Goal: Task Accomplishment & Management: Manage account settings

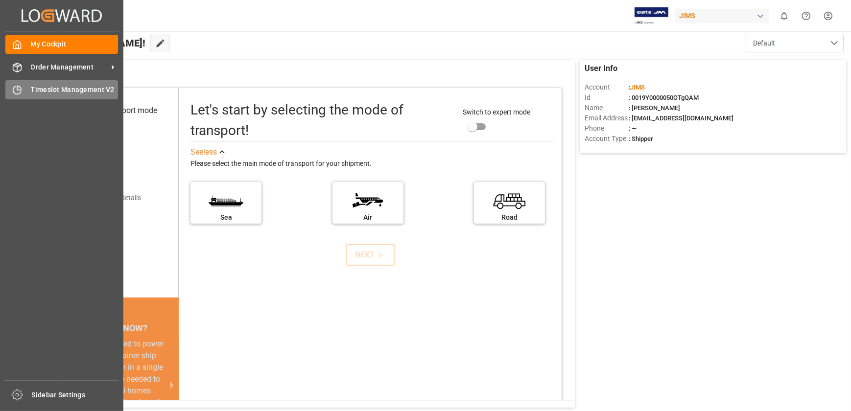
click at [12, 92] on icon at bounding box center [17, 90] width 10 height 10
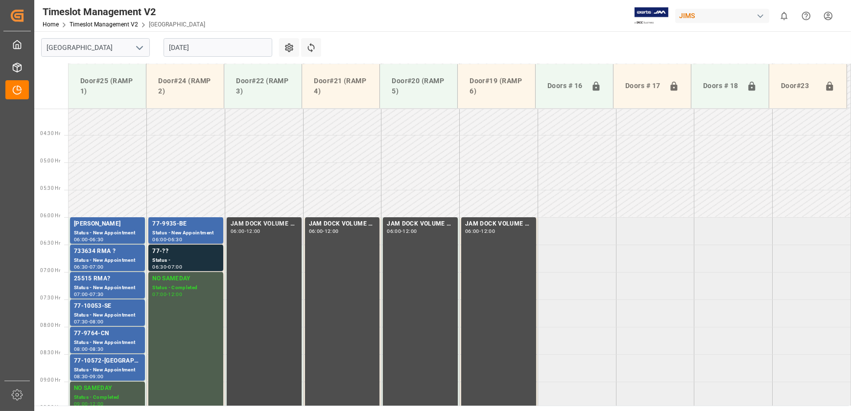
scroll to position [264, 0]
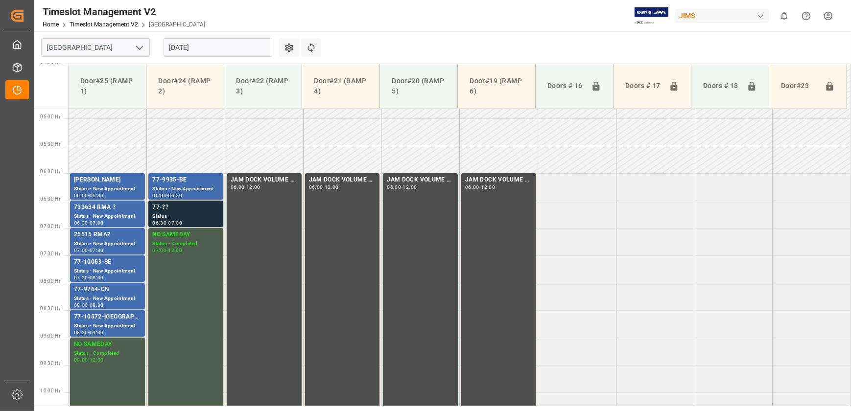
click at [205, 210] on div "77-??" at bounding box center [185, 208] width 67 height 10
click at [113, 323] on div "Status - New Appointment" at bounding box center [107, 326] width 67 height 8
click at [112, 296] on div "Status - New Appointment" at bounding box center [107, 299] width 67 height 8
click at [207, 213] on div "Status -" at bounding box center [185, 217] width 67 height 8
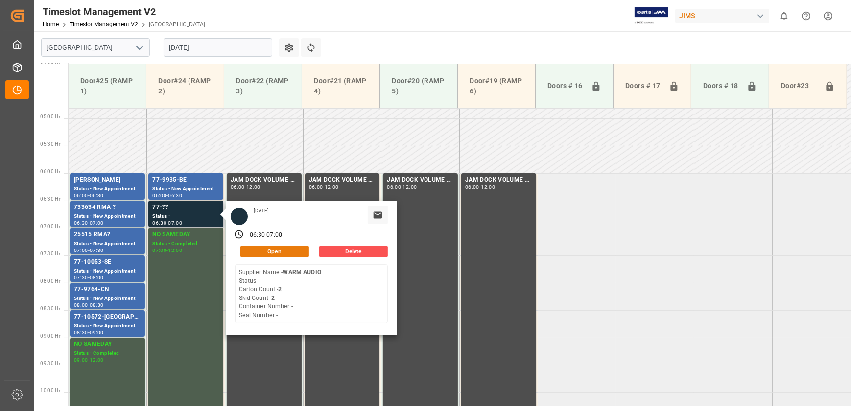
click at [289, 248] on button "Open" at bounding box center [274, 252] width 69 height 12
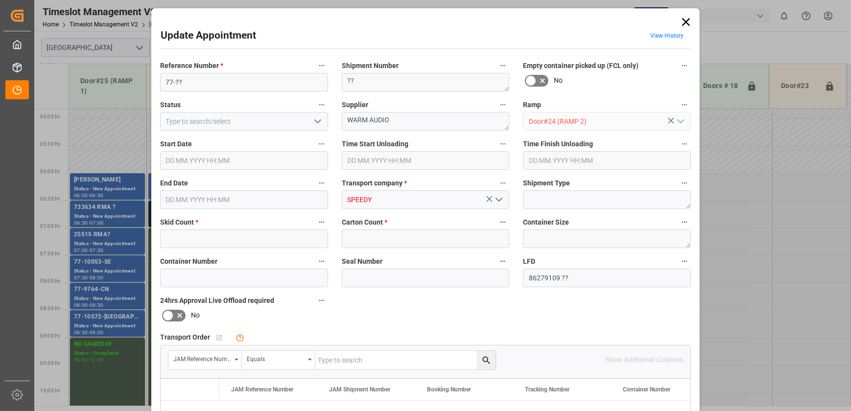
type input "2"
type input "[DATE] 06:30"
type input "[DATE] 07:00"
type input "[DATE] 16:47"
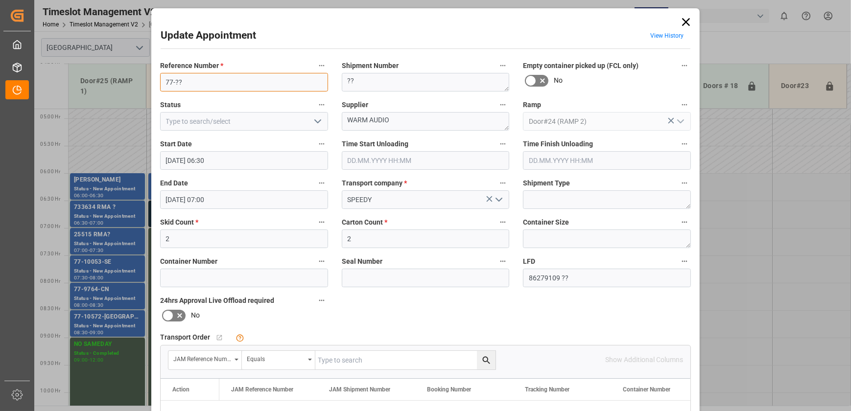
click at [209, 79] on input "77-??" at bounding box center [244, 82] width 168 height 19
click at [208, 79] on input "77-10652-[GEOGRAPHIC_DATA]" at bounding box center [244, 82] width 168 height 19
type input "77-10652-[GEOGRAPHIC_DATA]"
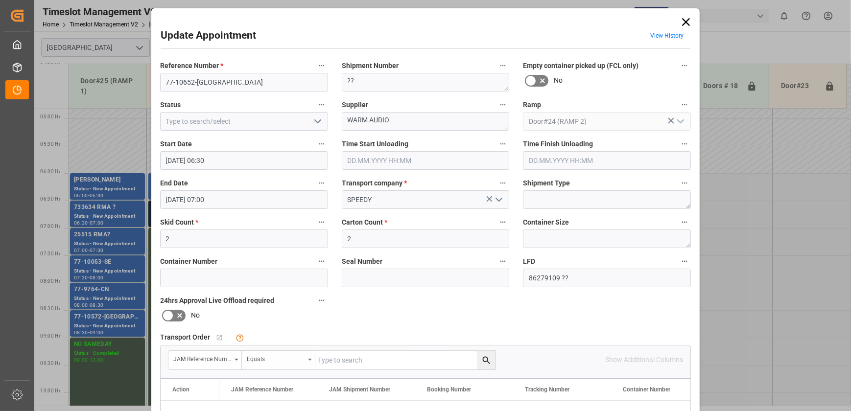
click at [308, 359] on icon "open menu" at bounding box center [310, 360] width 4 height 2
click at [377, 355] on input "text" at bounding box center [405, 360] width 180 height 19
paste input "77-10652-[GEOGRAPHIC_DATA]"
type input "77-10652-[GEOGRAPHIC_DATA]"
click at [482, 361] on icon "search button" at bounding box center [485, 360] width 7 height 7
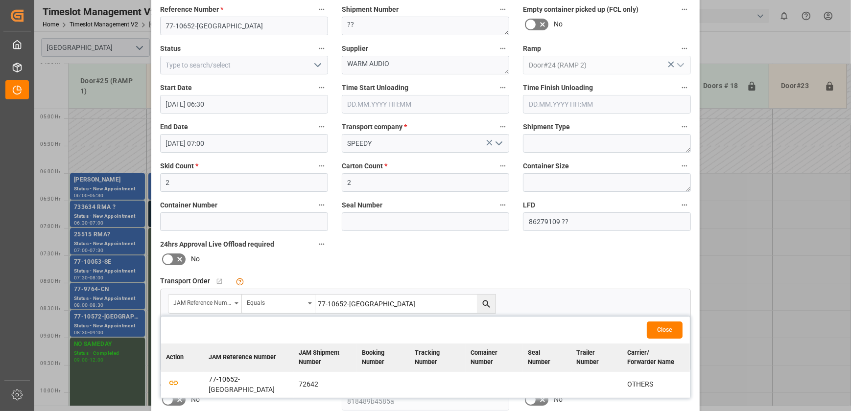
scroll to position [133, 0]
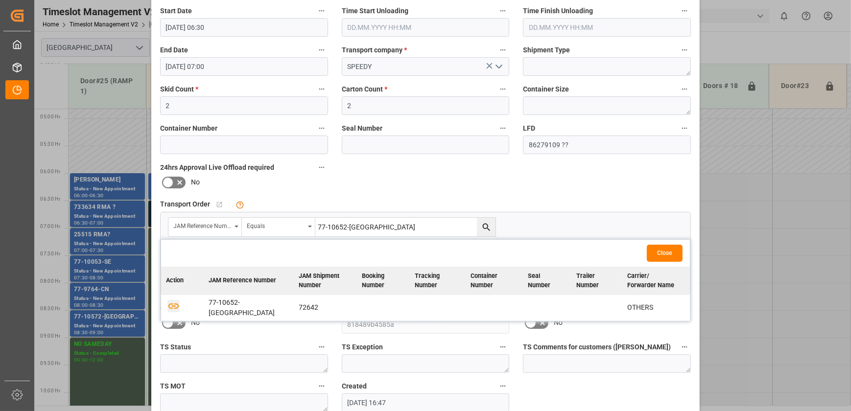
click at [172, 301] on icon "button" at bounding box center [174, 306] width 12 height 12
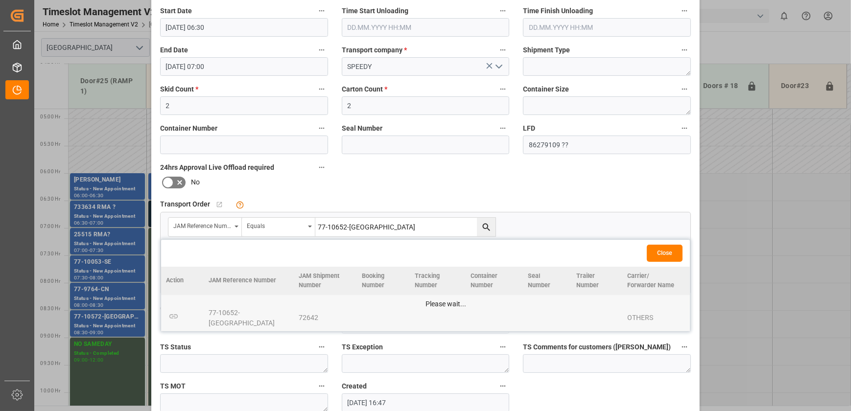
scroll to position [183, 0]
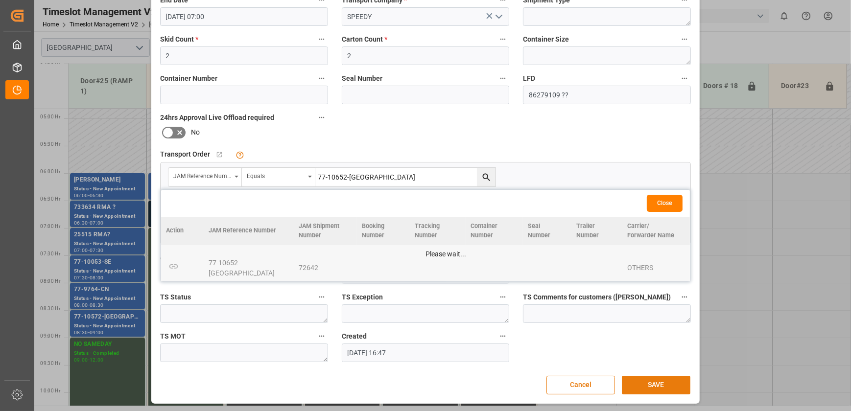
click at [656, 379] on button "SAVE" at bounding box center [656, 385] width 69 height 19
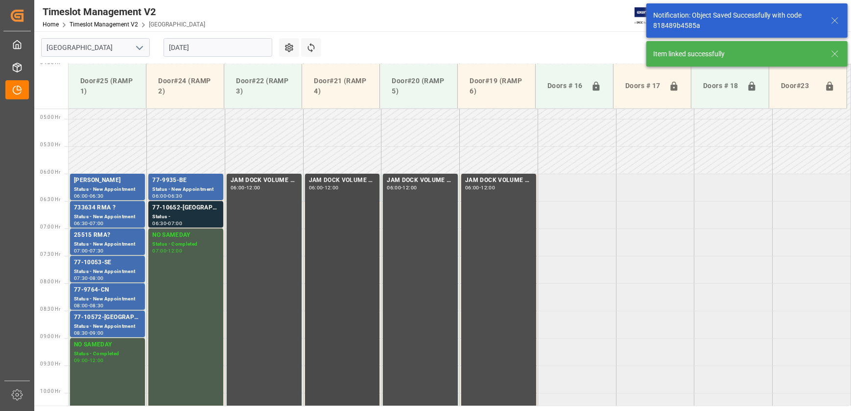
scroll to position [278, 0]
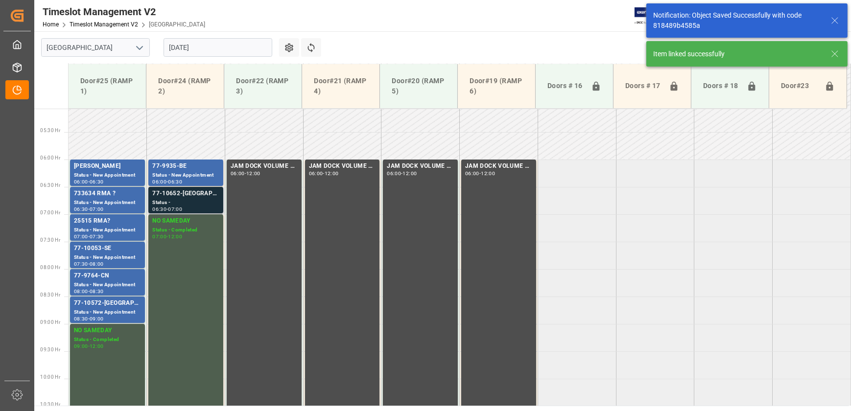
click at [199, 200] on div "Status -" at bounding box center [185, 203] width 67 height 8
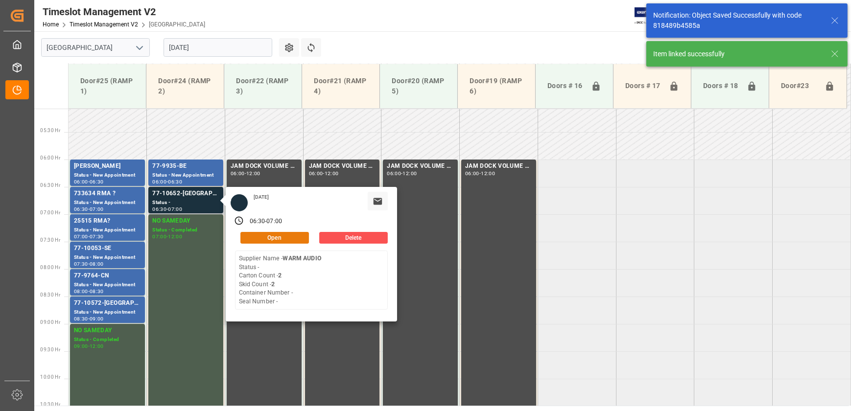
click at [280, 236] on button "Open" at bounding box center [274, 238] width 69 height 12
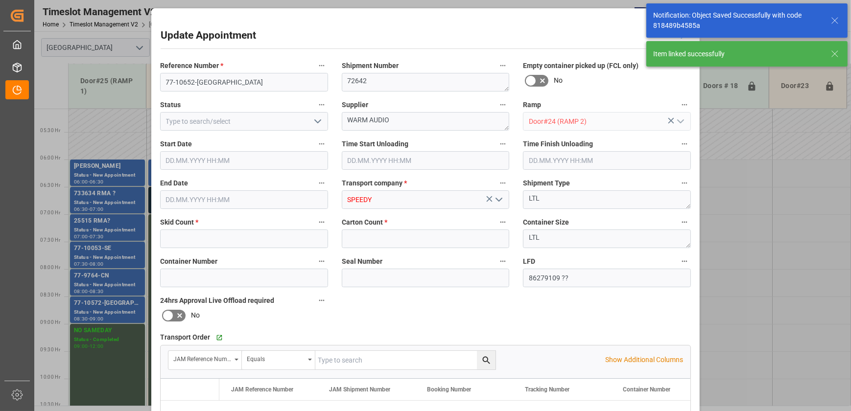
type input "2"
type input "[DATE] 06:30"
type input "[DATE] 07:00"
type input "[DATE] 16:47"
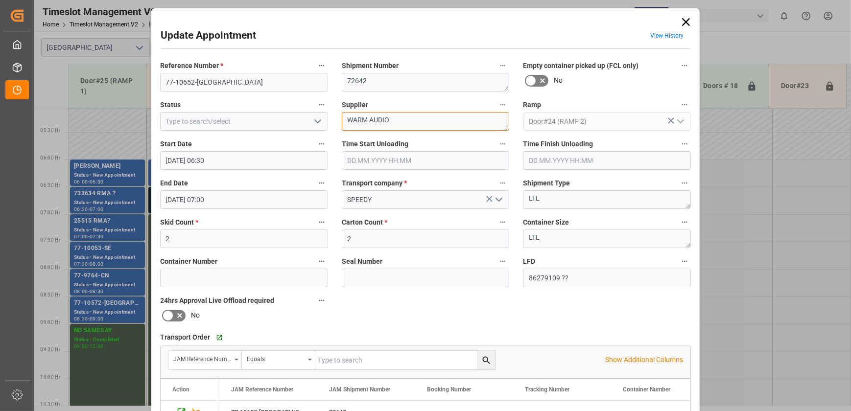
click at [408, 120] on textarea "WARM AUDIO" at bounding box center [426, 121] width 168 height 19
type textarea "WARM AUDIO INO9(22)"
click at [228, 71] on label "Reference Number *" at bounding box center [244, 66] width 168 height 14
click at [315, 71] on button "Reference Number *" at bounding box center [321, 65] width 13 height 13
click at [228, 80] on div at bounding box center [425, 205] width 851 height 411
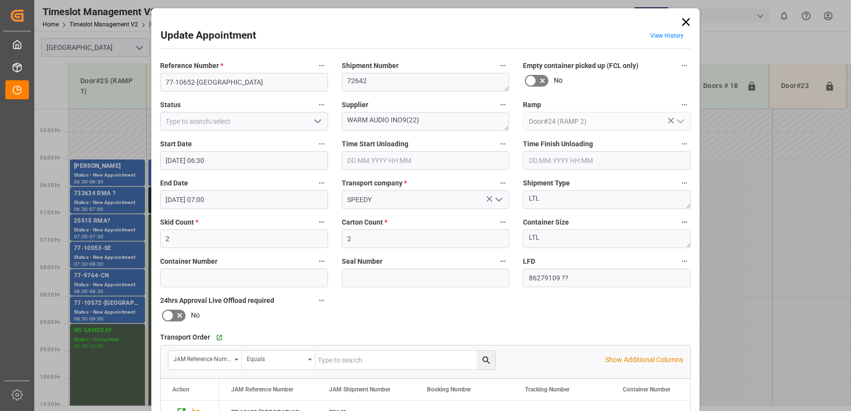
click at [228, 80] on div "Audits" at bounding box center [425, 205] width 851 height 411
drag, startPoint x: 228, startPoint y: 71, endPoint x: 228, endPoint y: 80, distance: 9.3
click at [228, 80] on input "77-10652-[GEOGRAPHIC_DATA]" at bounding box center [244, 82] width 168 height 19
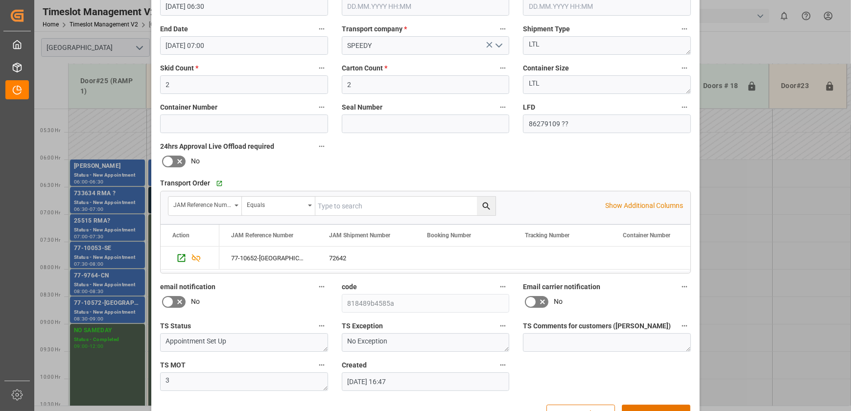
scroll to position [178, 0]
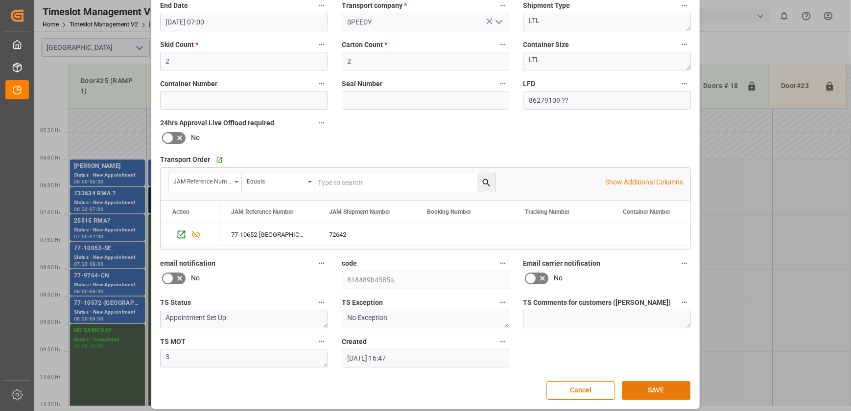
click at [675, 392] on button "SAVE" at bounding box center [656, 391] width 69 height 19
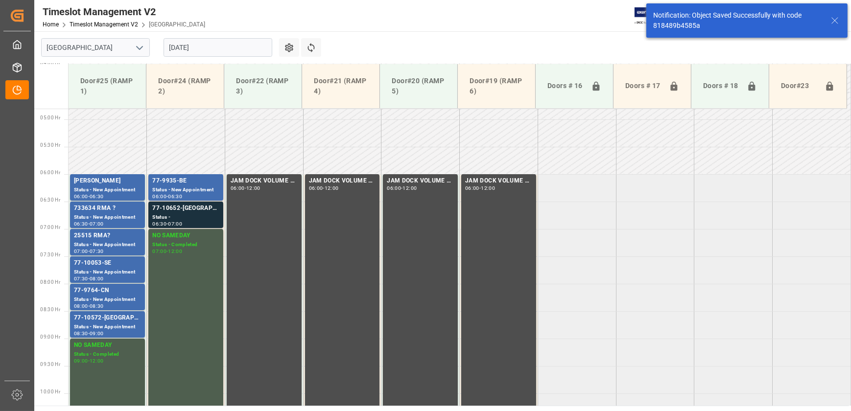
scroll to position [278, 0]
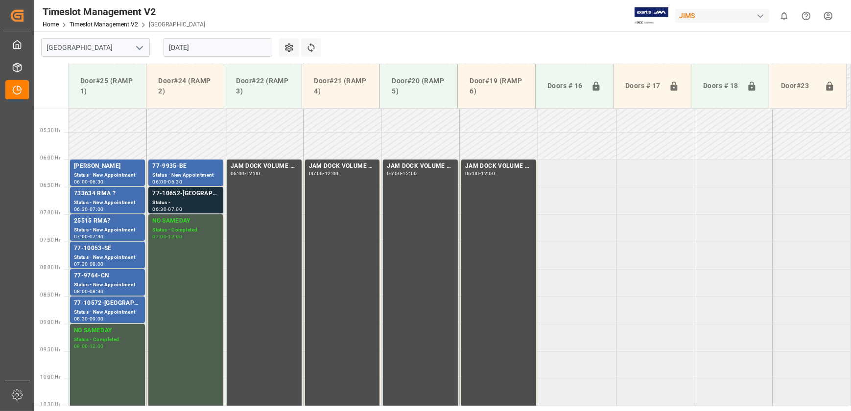
click at [189, 203] on div "Status -" at bounding box center [185, 203] width 67 height 8
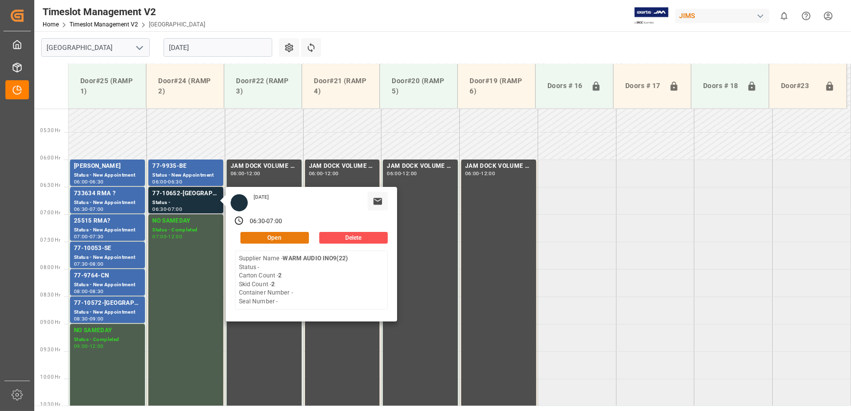
click at [270, 235] on button "Open" at bounding box center [274, 238] width 69 height 12
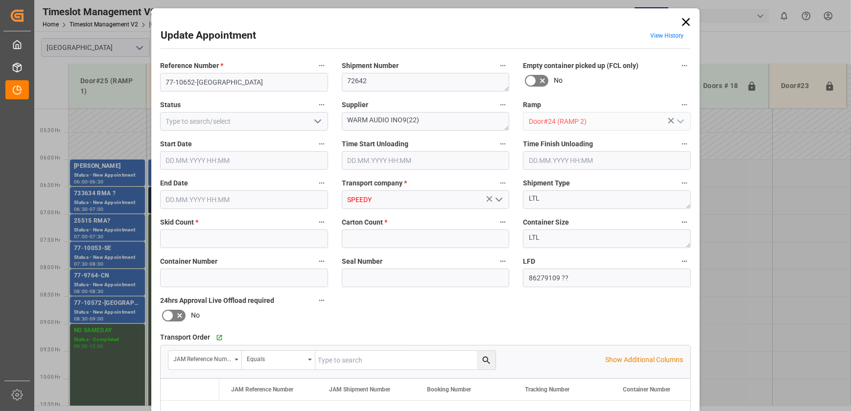
type input "2"
type input "[DATE] 06:30"
type input "[DATE] 07:00"
type input "[DATE] 16:47"
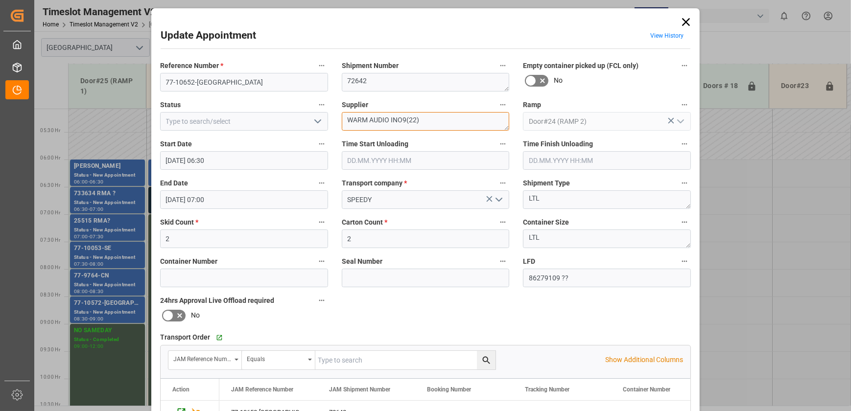
drag, startPoint x: 387, startPoint y: 120, endPoint x: 327, endPoint y: 127, distance: 60.6
click at [327, 127] on div "Reference Number * 77-10652-US Shipment Number 72642 Empty container picked up …" at bounding box center [425, 302] width 545 height 493
click at [318, 122] on icon "open menu" at bounding box center [318, 122] width 12 height 12
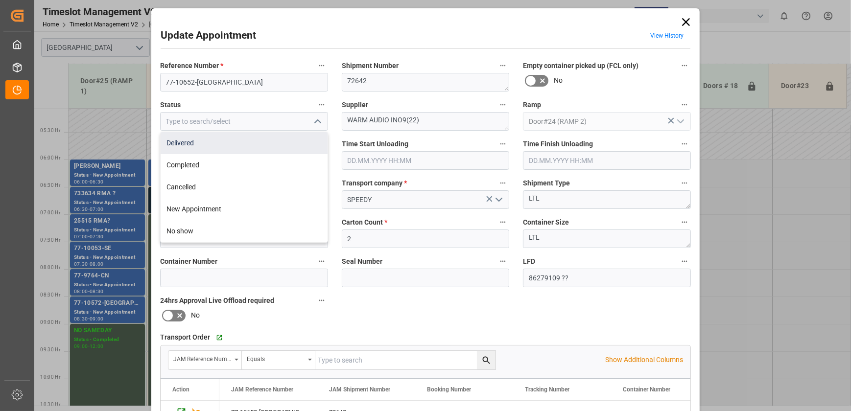
click at [280, 148] on div "Delivered" at bounding box center [244, 143] width 167 height 22
type input "Delivered"
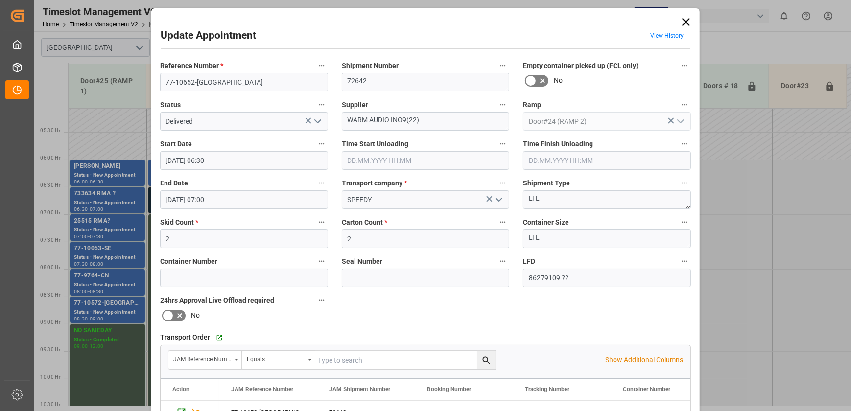
click at [369, 164] on input "text" at bounding box center [426, 160] width 168 height 19
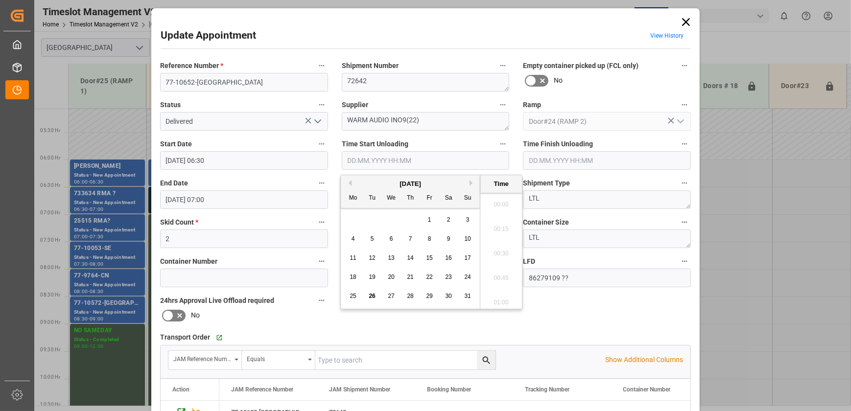
scroll to position [811, 0]
drag, startPoint x: 372, startPoint y: 298, endPoint x: 419, endPoint y: 272, distance: 53.9
click at [372, 298] on span "26" at bounding box center [372, 296] width 6 height 7
click at [501, 254] on li "08:45" at bounding box center [501, 251] width 42 height 24
type input "[DATE] 08:45"
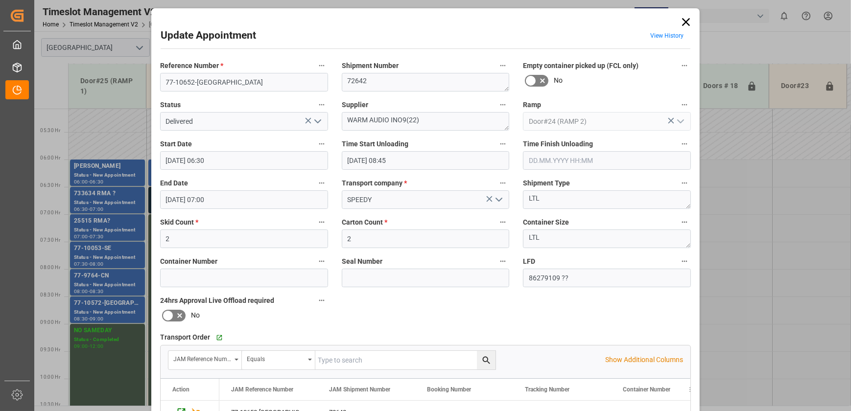
scroll to position [183, 0]
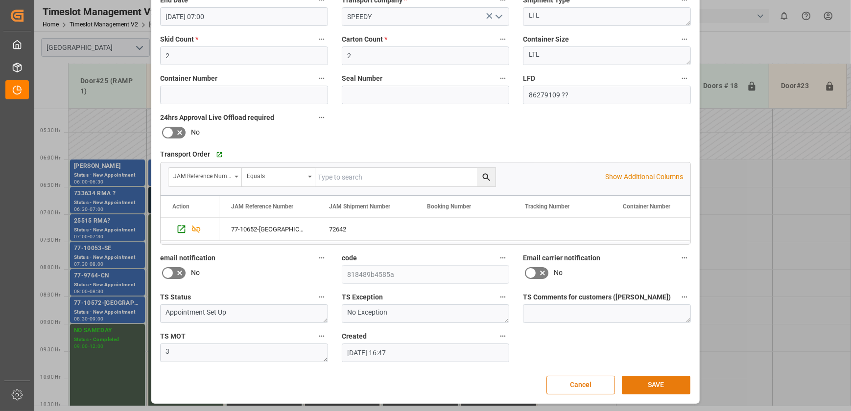
click at [661, 380] on button "SAVE" at bounding box center [656, 385] width 69 height 19
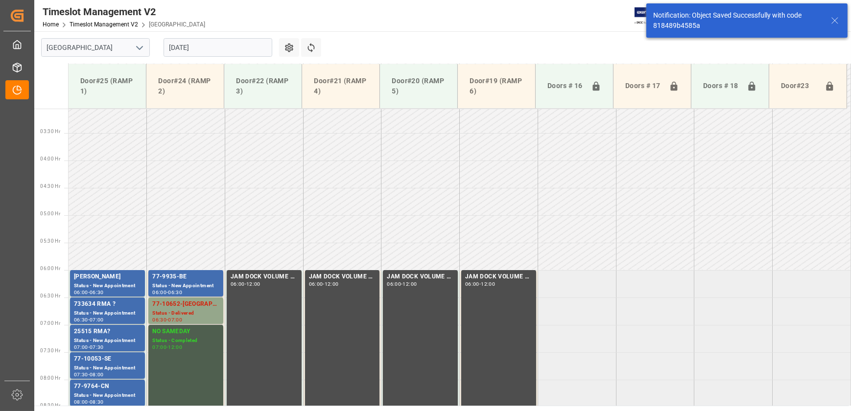
scroll to position [278, 0]
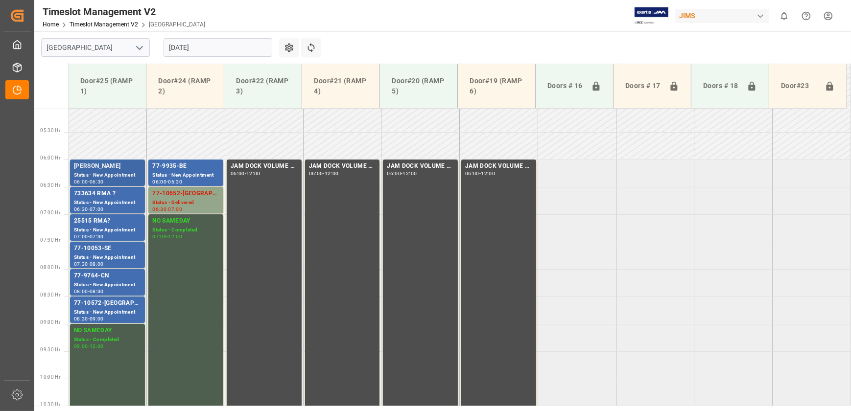
click at [119, 169] on div "[PERSON_NAME]" at bounding box center [107, 167] width 67 height 10
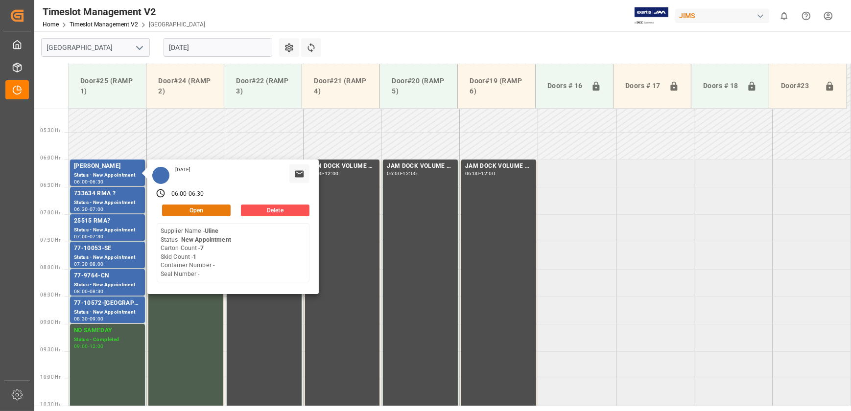
click at [216, 211] on button "Open" at bounding box center [196, 211] width 69 height 12
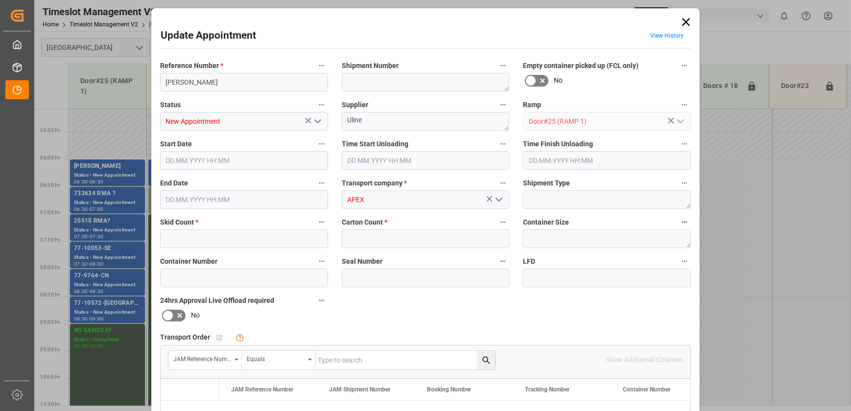
type input "1"
type input "7"
type input "[DATE] 06:00"
type input "[DATE] 06:30"
type input "[DATE] 10:17"
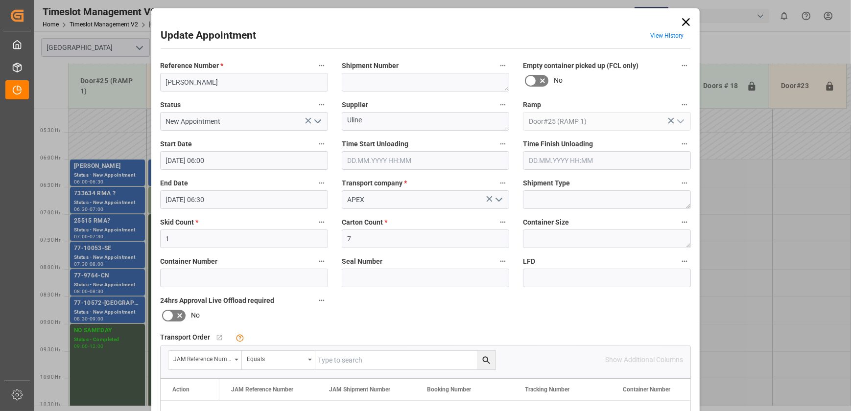
click at [741, 196] on div "Update Appointment View History Reference Number * [PERSON_NAME] Shipment Numbe…" at bounding box center [425, 205] width 851 height 411
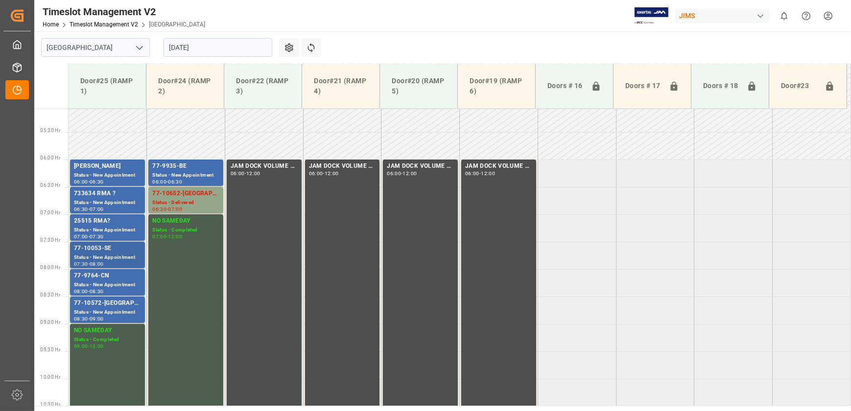
click at [103, 251] on div "77-10053-SE" at bounding box center [107, 249] width 67 height 10
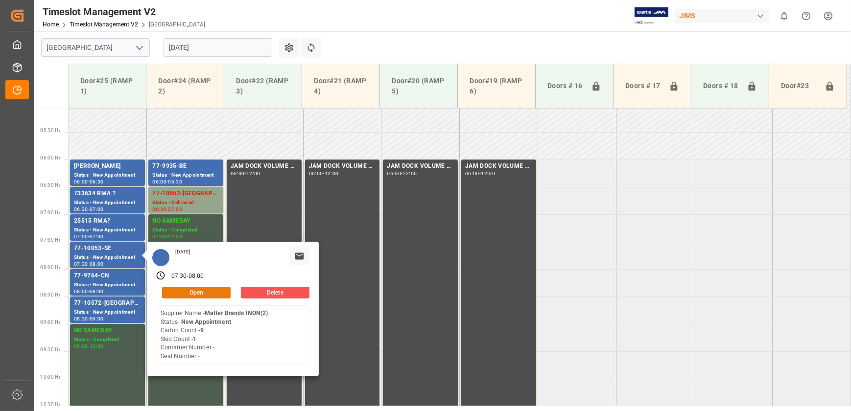
click at [207, 289] on button "Open" at bounding box center [196, 293] width 69 height 12
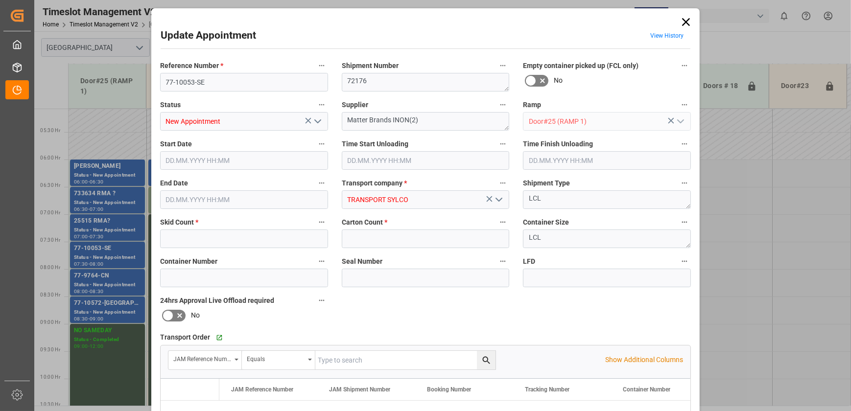
type input "1"
type input "9"
type input "[DATE] 07:30"
type input "[DATE] 08:00"
type input "[DATE] 17:53"
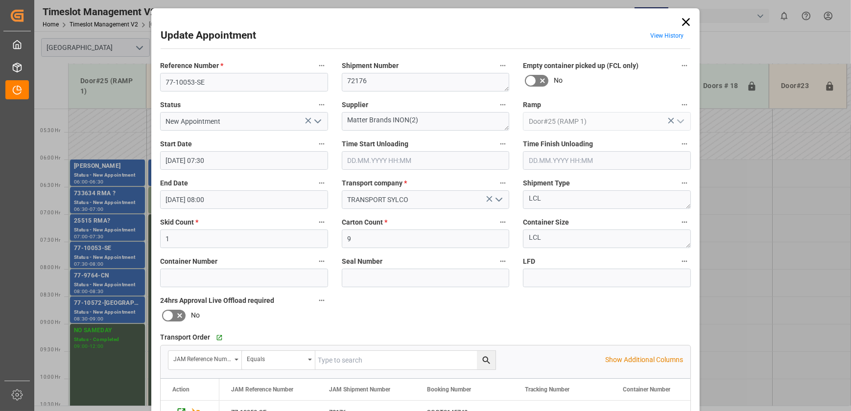
click at [319, 121] on icon "open menu" at bounding box center [318, 122] width 12 height 12
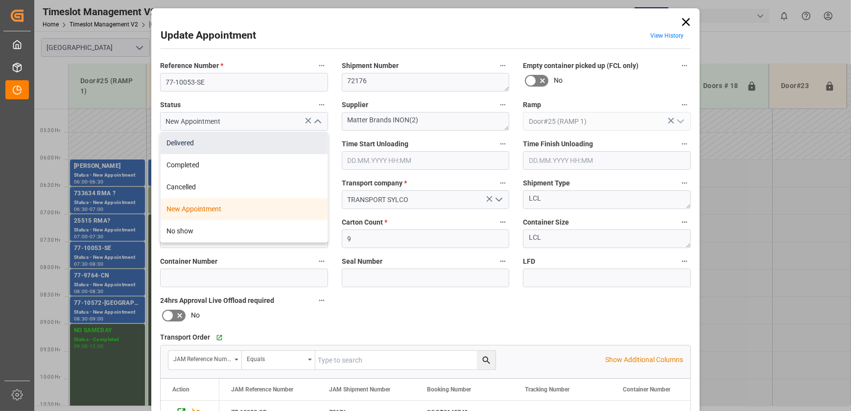
click at [294, 147] on div "Delivered" at bounding box center [244, 143] width 167 height 22
type input "Delivered"
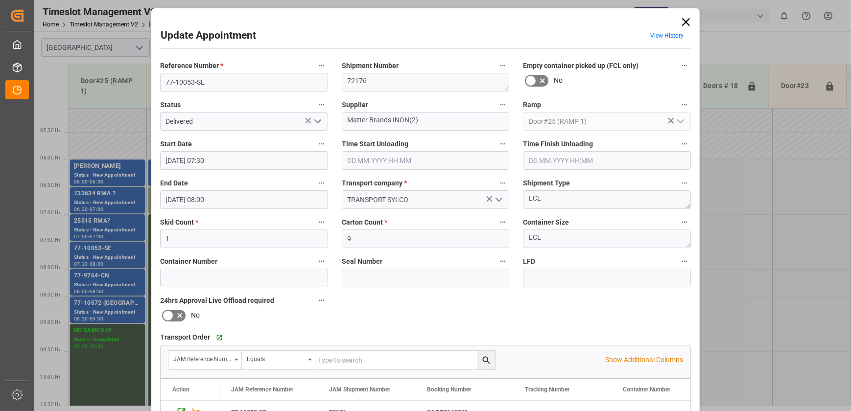
click at [306, 162] on input "[DATE] 07:30" at bounding box center [244, 160] width 168 height 19
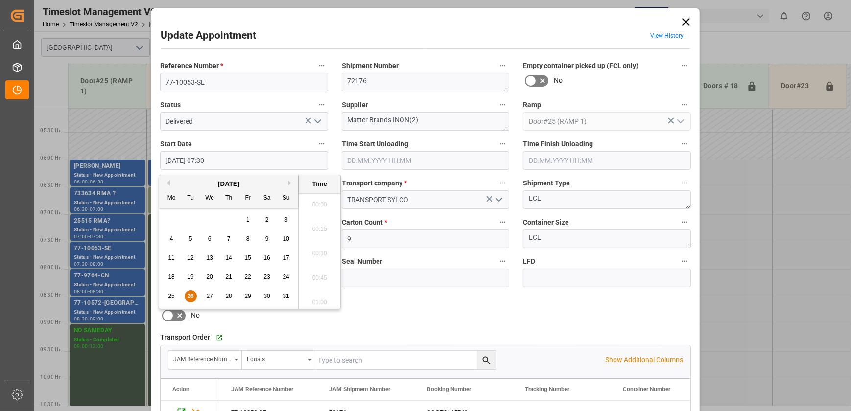
scroll to position [689, 0]
click at [392, 157] on input "text" at bounding box center [426, 160] width 168 height 19
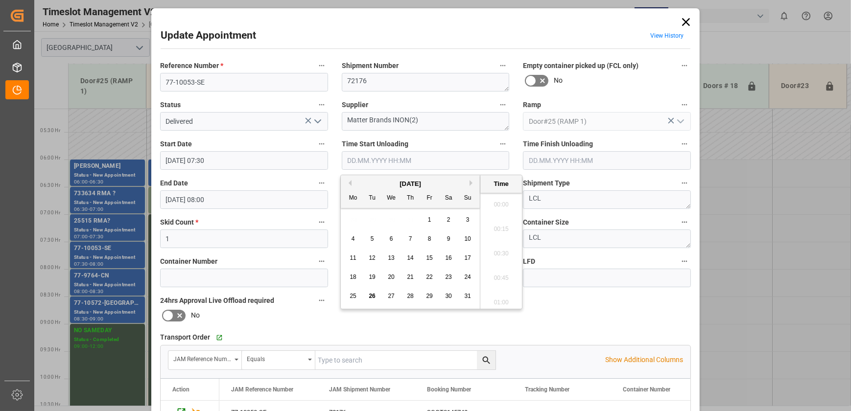
scroll to position [811, 0]
click at [375, 298] on span "26" at bounding box center [372, 296] width 6 height 7
drag, startPoint x: 495, startPoint y: 257, endPoint x: 506, endPoint y: 231, distance: 28.7
click at [506, 231] on ul "00:00 00:15 00:30 00:45 01:00 01:15 01:30 01:45 02:00 02:15 02:30 02:45 03:00 0…" at bounding box center [501, 251] width 42 height 116
drag, startPoint x: 506, startPoint y: 231, endPoint x: 504, endPoint y: 239, distance: 8.2
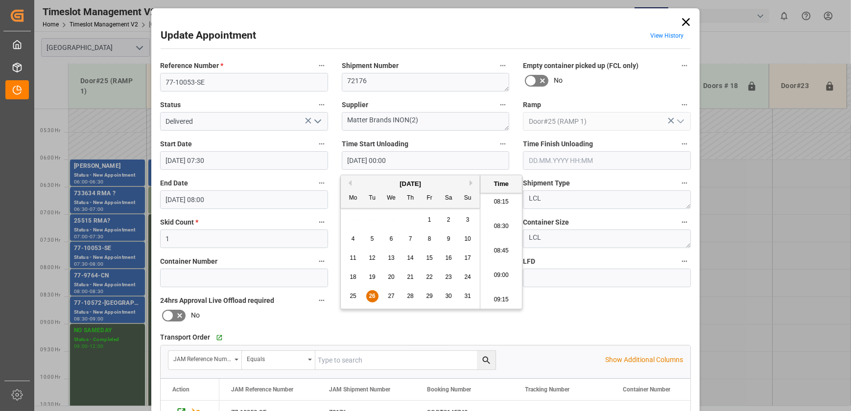
click at [496, 228] on li "08:30" at bounding box center [501, 227] width 42 height 24
type input "[DATE] 08:30"
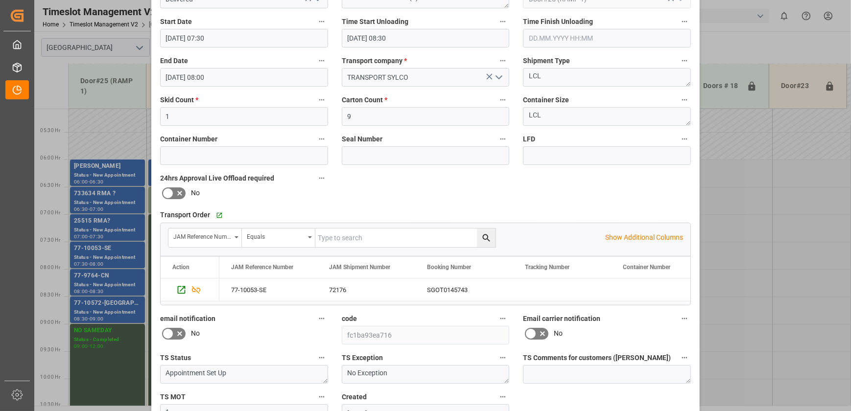
scroll to position [183, 0]
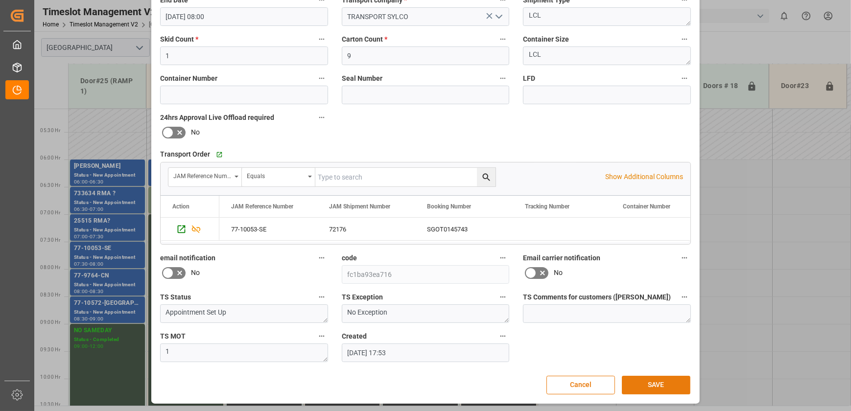
click at [670, 379] on button "SAVE" at bounding box center [656, 385] width 69 height 19
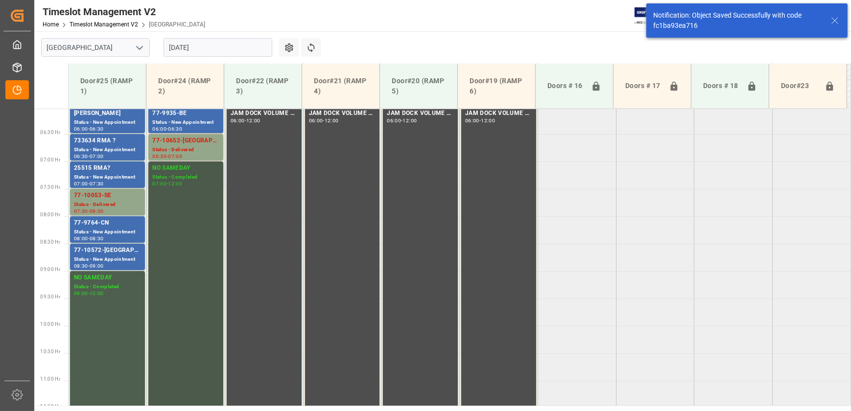
scroll to position [333, 0]
click at [109, 222] on div "77-9764-CN" at bounding box center [107, 221] width 67 height 10
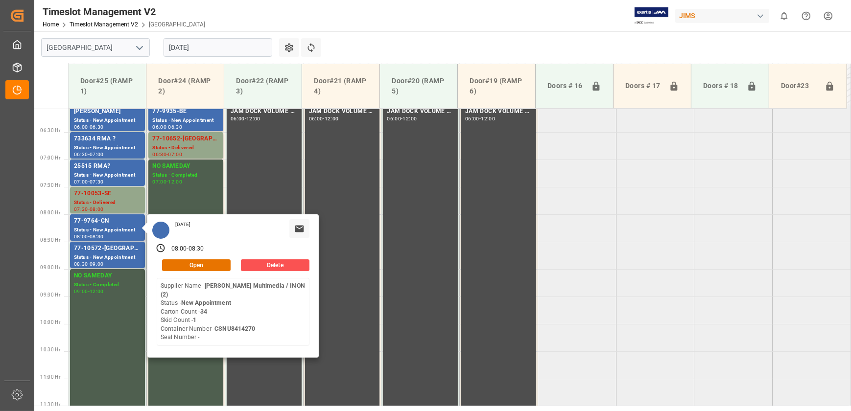
click at [201, 272] on div "[DATE] 08:00 - 08:30 Open Delete Supplier Name - [PERSON_NAME] Multimedia / INO…" at bounding box center [232, 287] width 171 height 144
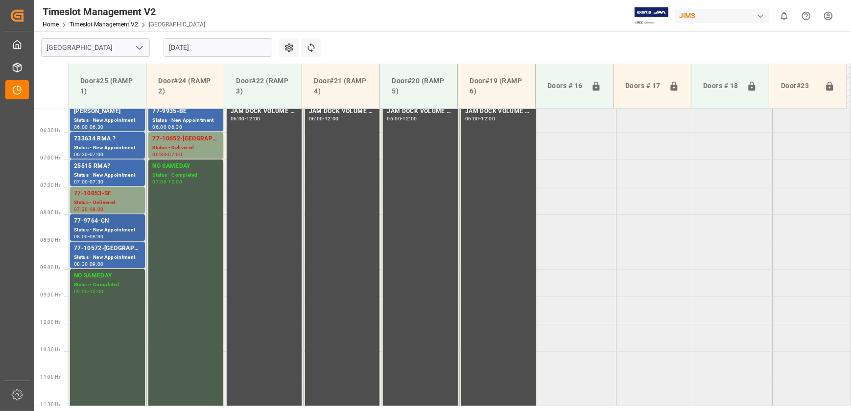
click at [93, 225] on div "77-9764-CN" at bounding box center [107, 221] width 67 height 10
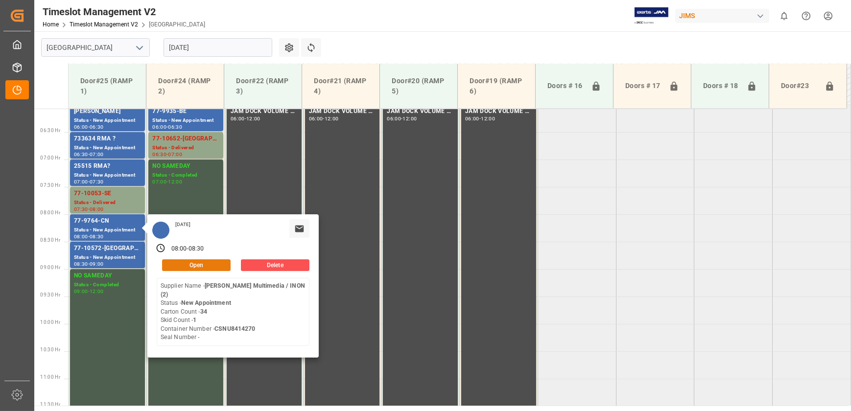
click at [169, 260] on button "Open" at bounding box center [196, 266] width 69 height 12
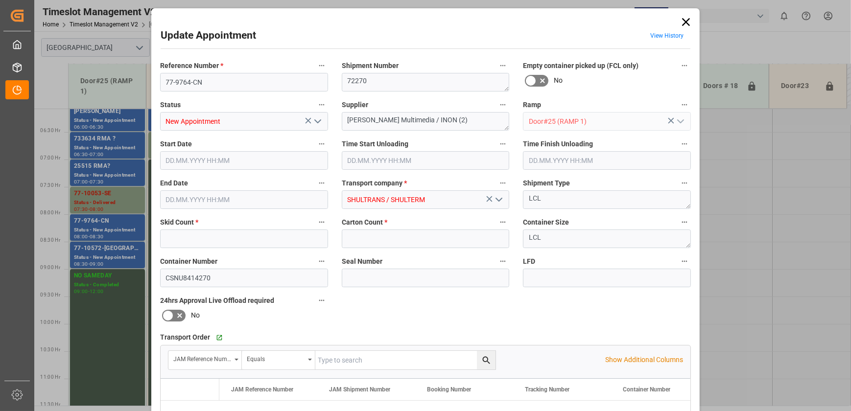
type input "1"
type input "34"
type input "[DATE] 08:00"
type input "[DATE] 08:30"
type input "[DATE] 13:34"
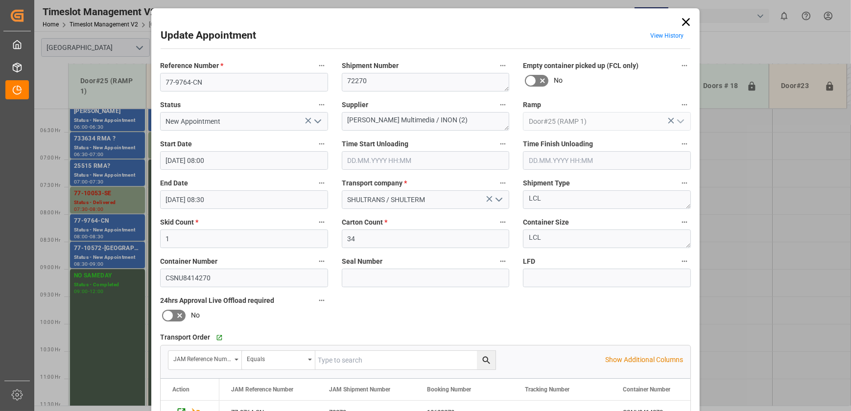
click at [320, 118] on icon "open menu" at bounding box center [318, 122] width 12 height 12
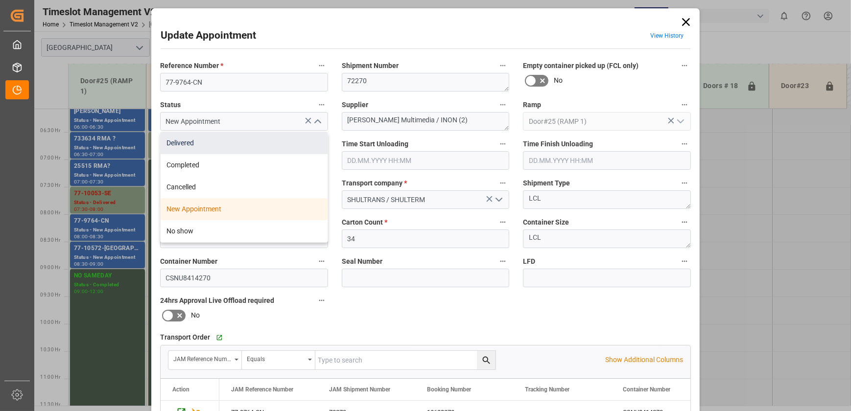
click at [303, 148] on div "Delivered" at bounding box center [244, 143] width 167 height 22
type input "Delivered"
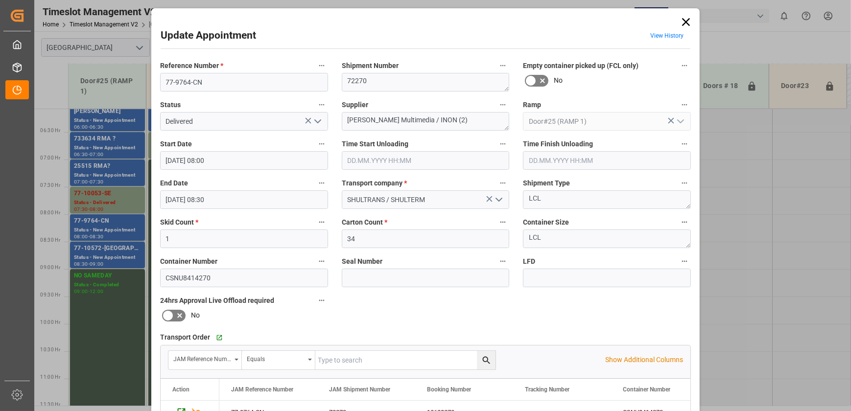
click at [101, 244] on div "Update Appointment View History Reference Number * 77-9764-CN Shipment Number 7…" at bounding box center [425, 205] width 851 height 411
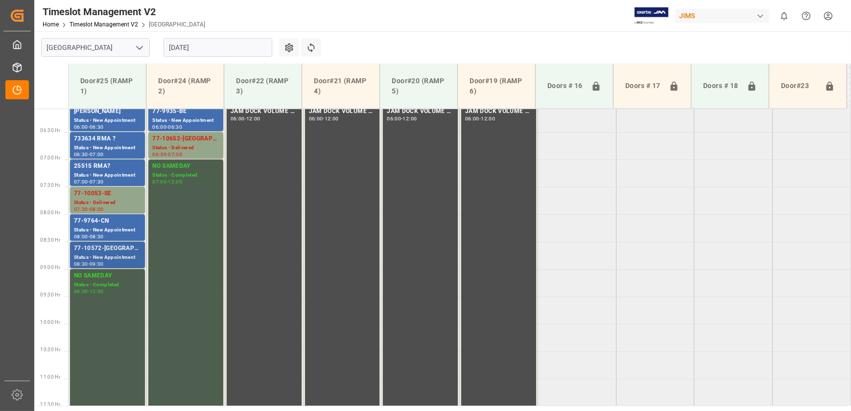
click at [99, 254] on div "Status - New Appointment" at bounding box center [107, 258] width 67 height 8
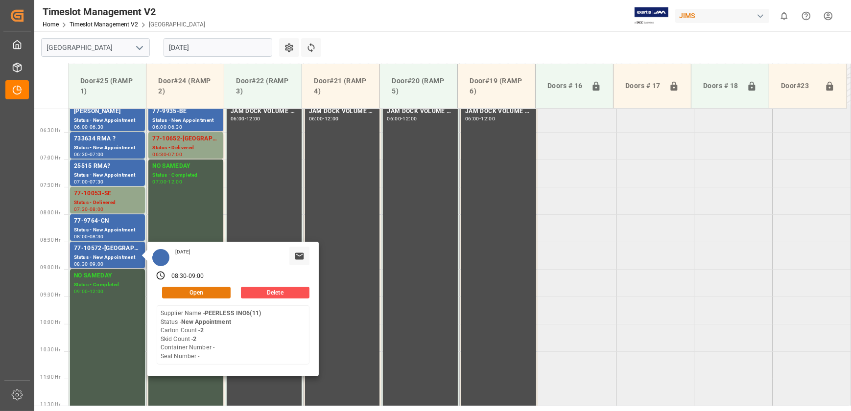
click at [191, 293] on button "Open" at bounding box center [196, 293] width 69 height 12
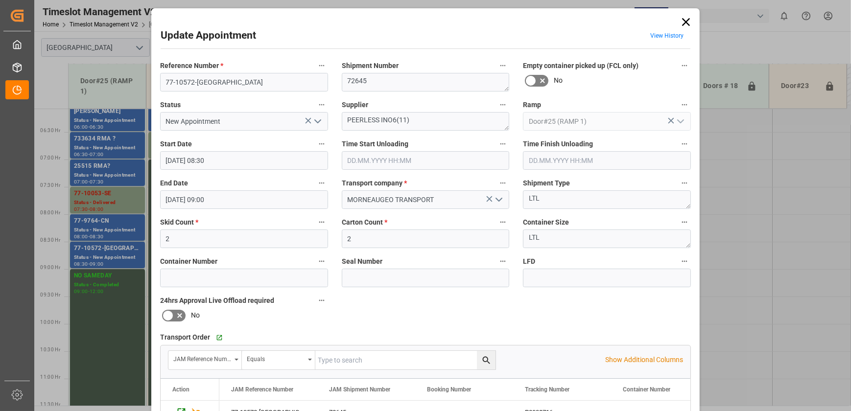
click at [111, 232] on div "Update Appointment View History Reference Number * 77-10572-US Shipment Number …" at bounding box center [425, 205] width 851 height 411
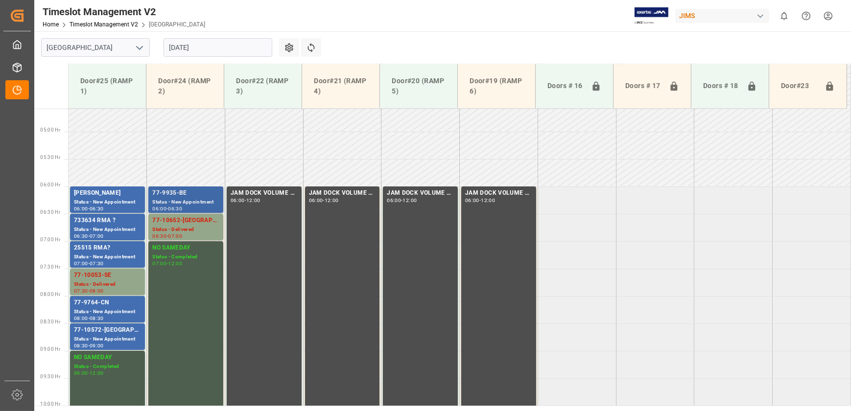
scroll to position [244, 0]
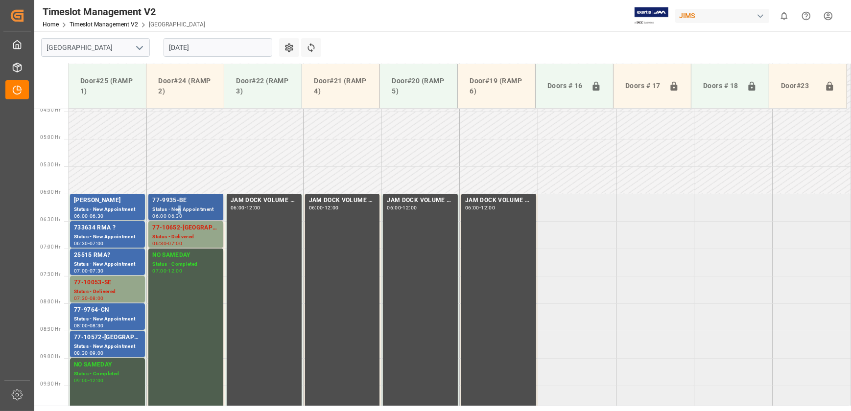
click at [181, 208] on div "Status - New Appointment" at bounding box center [185, 210] width 67 height 8
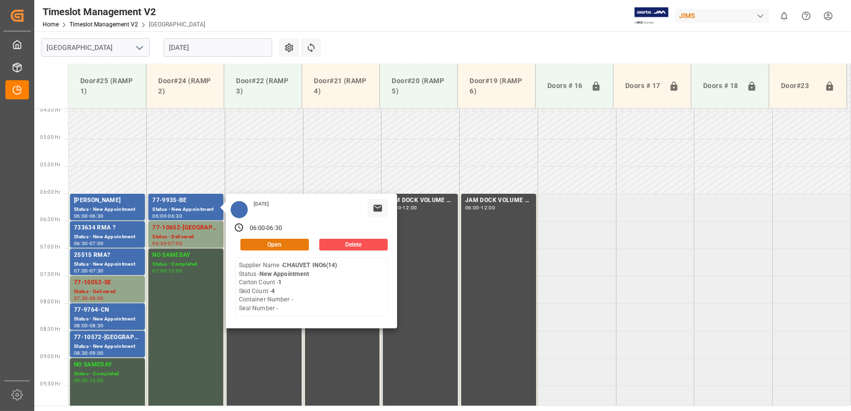
click at [289, 241] on button "Open" at bounding box center [274, 245] width 69 height 12
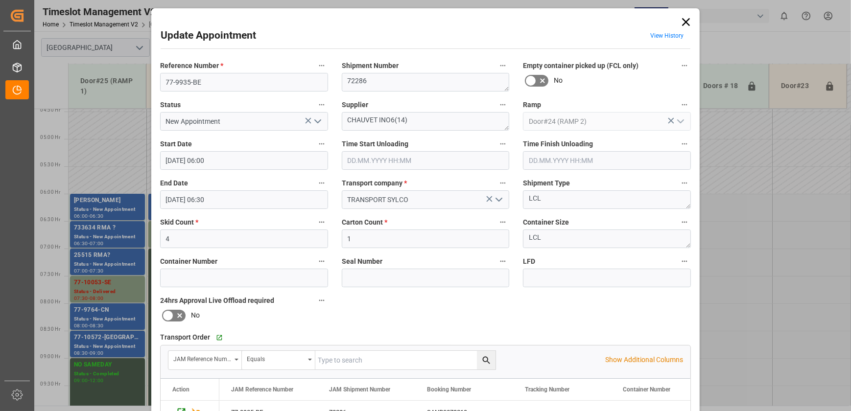
click at [313, 120] on icon "open menu" at bounding box center [318, 122] width 12 height 12
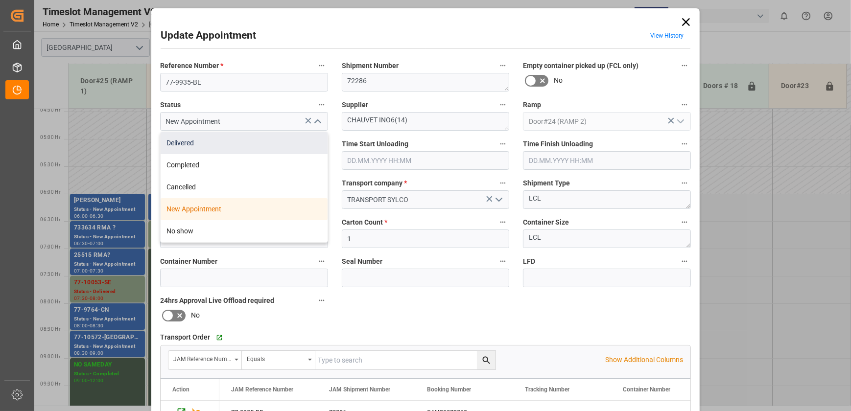
click at [292, 136] on div "Delivered" at bounding box center [244, 143] width 167 height 22
type input "Delivered"
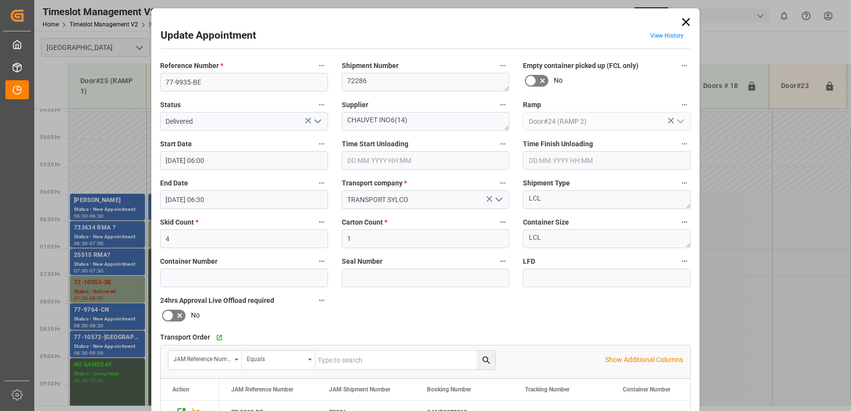
scroll to position [0, 0]
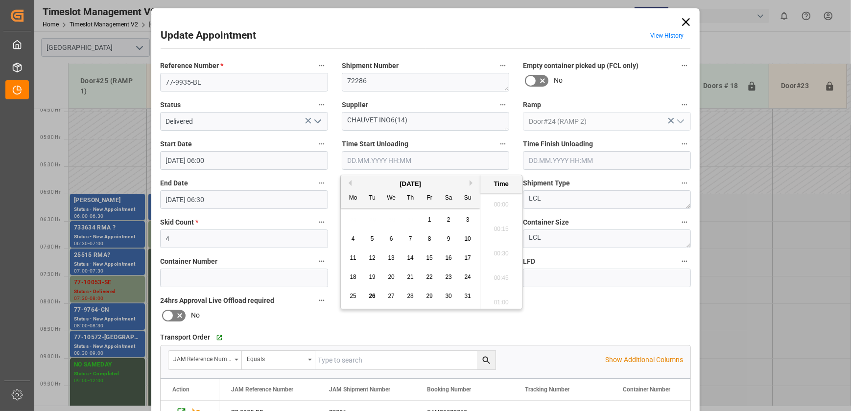
click at [348, 158] on input "text" at bounding box center [426, 160] width 168 height 19
click at [370, 297] on span "26" at bounding box center [372, 296] width 6 height 7
click at [503, 229] on li "08:30" at bounding box center [501, 227] width 42 height 24
type input "[DATE] 08:30"
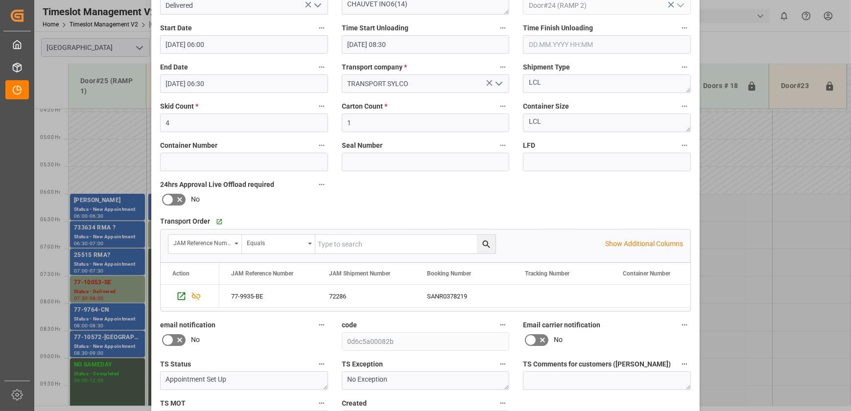
scroll to position [183, 0]
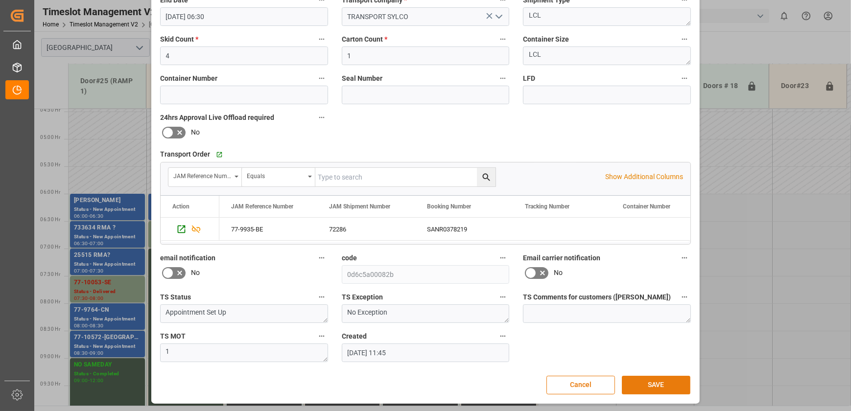
click at [669, 385] on button "SAVE" at bounding box center [656, 385] width 69 height 19
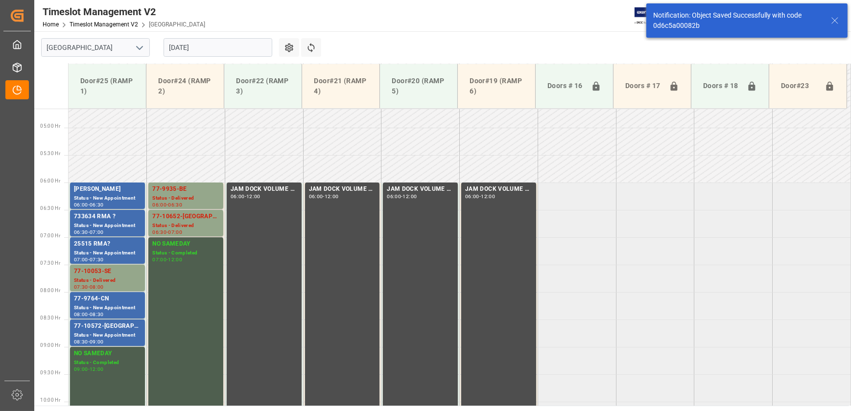
scroll to position [278, 0]
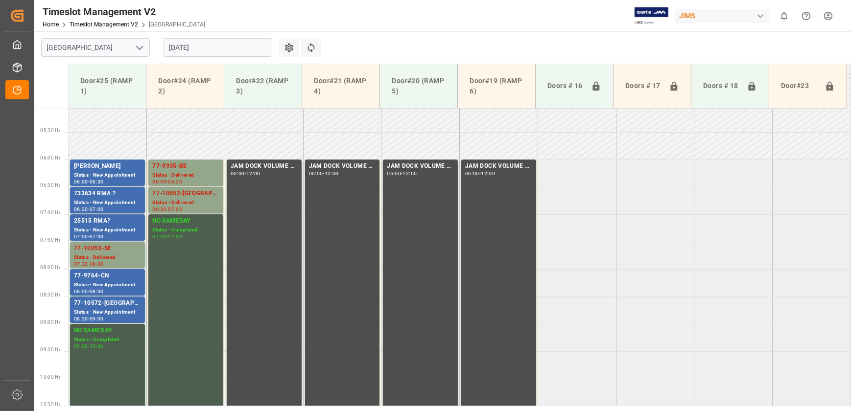
click at [197, 49] on input "[DATE]" at bounding box center [218, 47] width 109 height 19
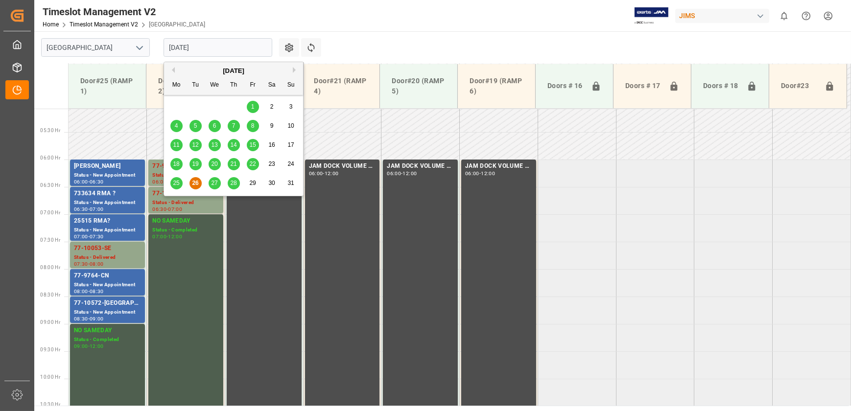
click at [173, 185] on span "25" at bounding box center [176, 183] width 6 height 7
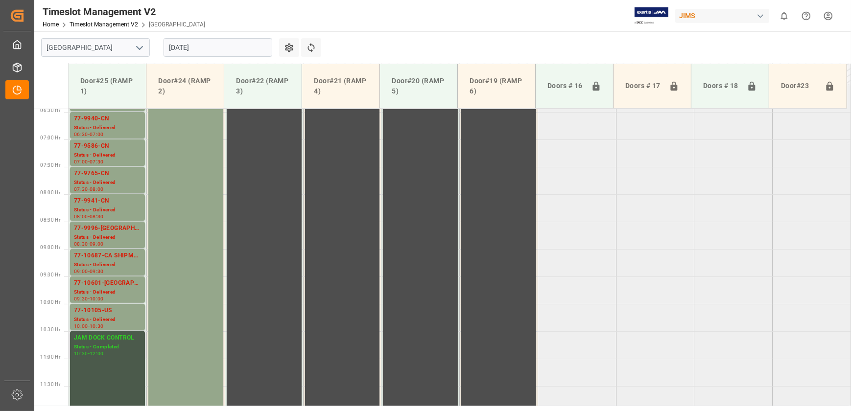
scroll to position [354, 0]
click at [121, 258] on div "77-10687-CA SHIPM#/M" at bounding box center [107, 256] width 67 height 10
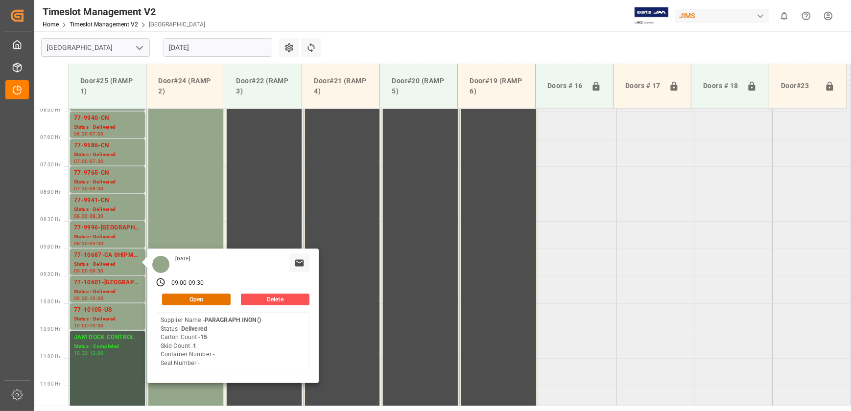
click at [189, 305] on div "[DATE] 09:00 - 09:30 Open Delete Supplier Name - PARAGRAPH INON() Status - Deli…" at bounding box center [232, 316] width 171 height 135
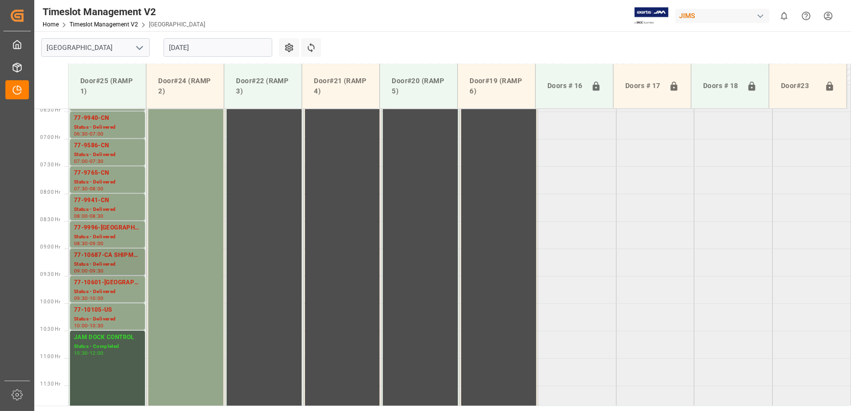
click at [108, 263] on div "Status - Delivered" at bounding box center [107, 265] width 67 height 8
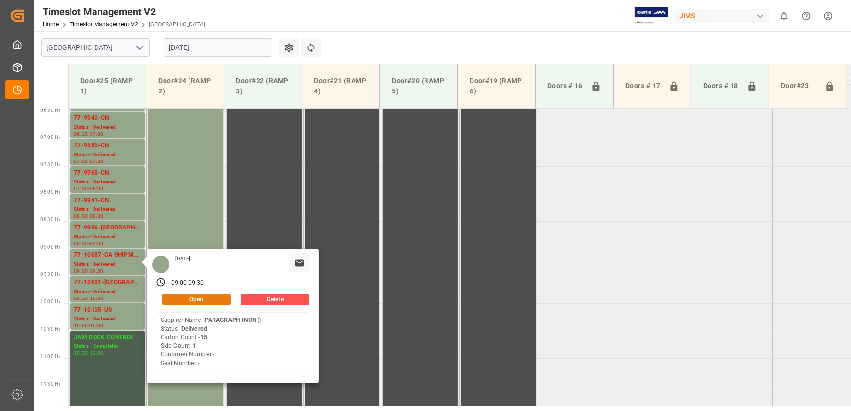
click at [174, 295] on button "Open" at bounding box center [196, 300] width 69 height 12
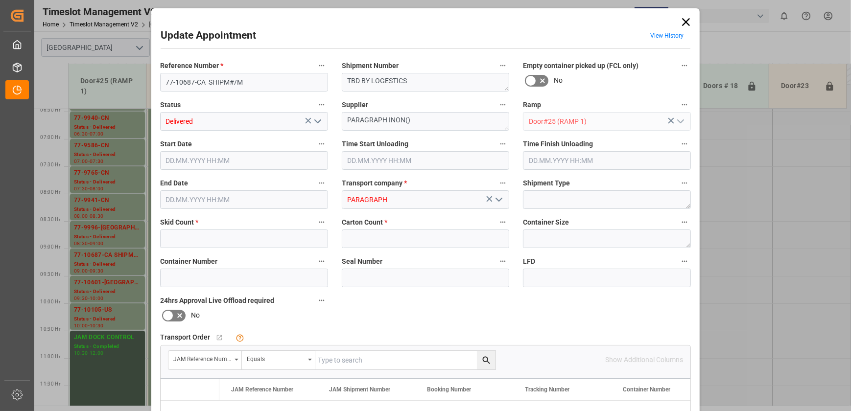
type input "1"
type input "15"
type input "[DATE] 09:00"
type input "[DATE] 10:30"
type input "[DATE] 09:30"
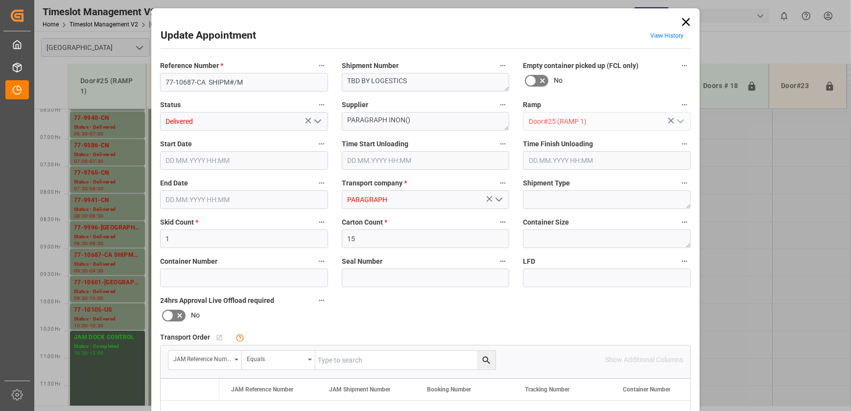
type input "[DATE] 15:59"
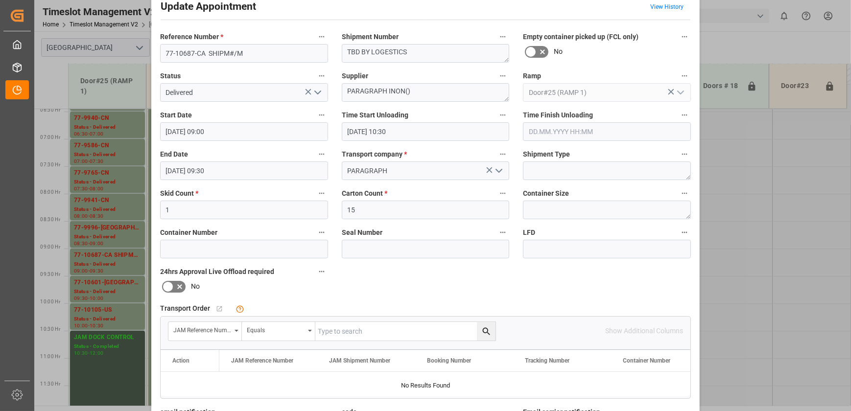
scroll to position [44, 0]
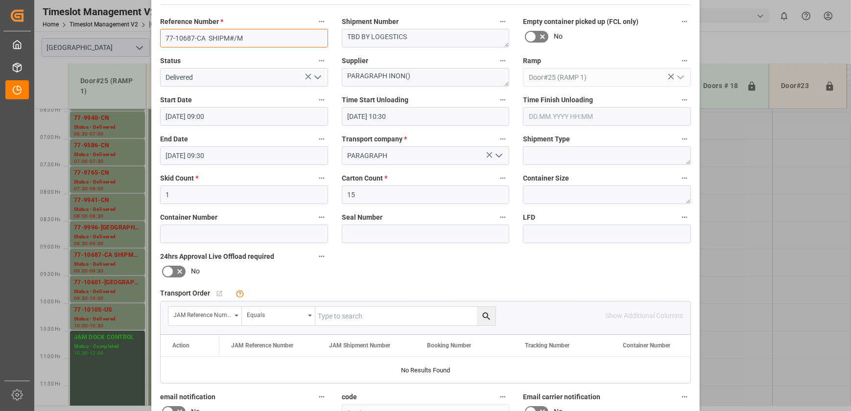
click at [202, 39] on input "77-10687-CA SHIPM#/M" at bounding box center [244, 38] width 168 height 19
drag, startPoint x: 202, startPoint y: 32, endPoint x: 109, endPoint y: 32, distance: 93.6
click at [109, 32] on div "Update Appointment View History Reference Number * 77-10687-CA SHIPM#/M Shipmen…" at bounding box center [425, 205] width 851 height 411
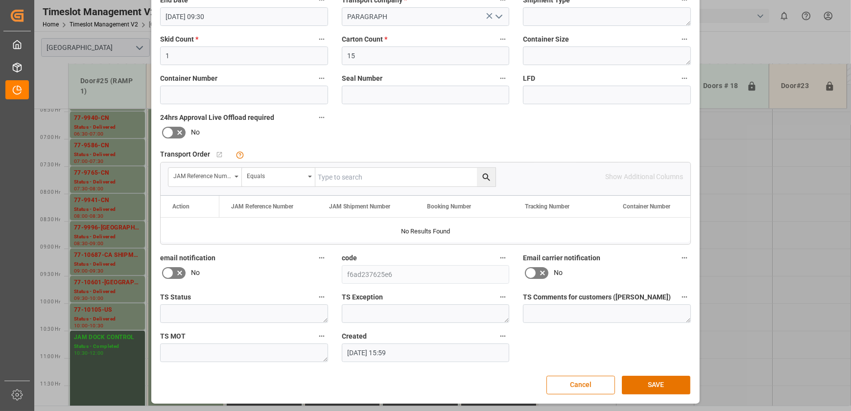
click at [358, 176] on input "text" at bounding box center [405, 177] width 180 height 19
paste input "77-10687-[GEOGRAPHIC_DATA]"
click at [482, 178] on icon "search button" at bounding box center [486, 177] width 10 height 10
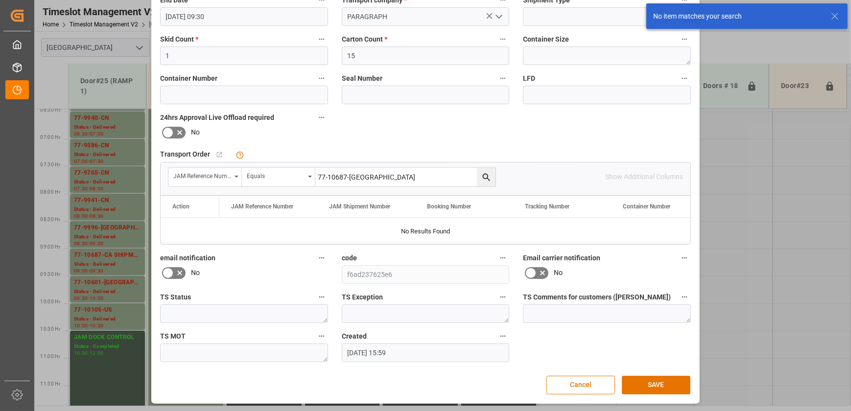
click at [370, 180] on input "77-10687-[GEOGRAPHIC_DATA]" at bounding box center [405, 177] width 180 height 19
type input "77-10687-[GEOGRAPHIC_DATA]"
click at [482, 174] on icon "search button" at bounding box center [486, 177] width 10 height 10
click at [582, 384] on button "Cancel" at bounding box center [581, 385] width 69 height 19
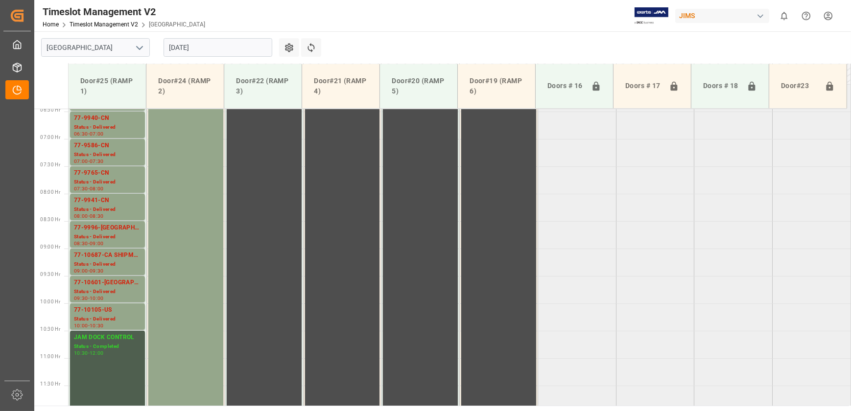
scroll to position [354, 0]
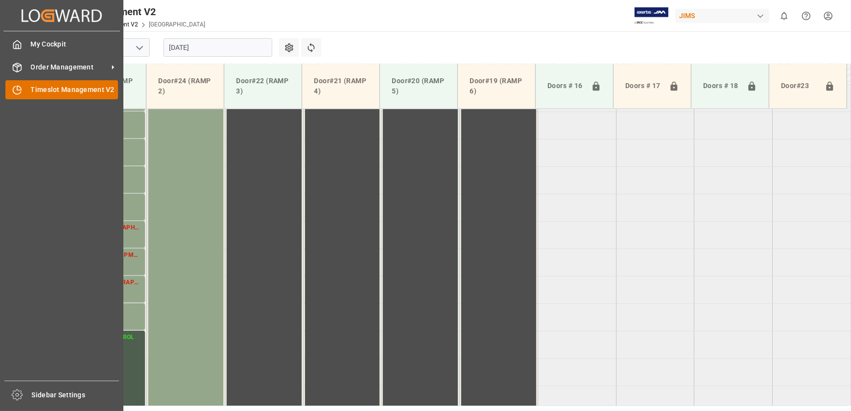
click at [20, 90] on icon at bounding box center [19, 88] width 4 height 4
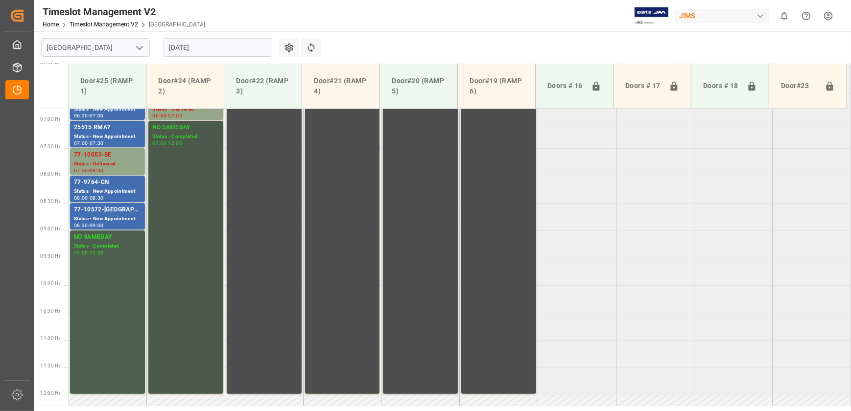
scroll to position [264, 0]
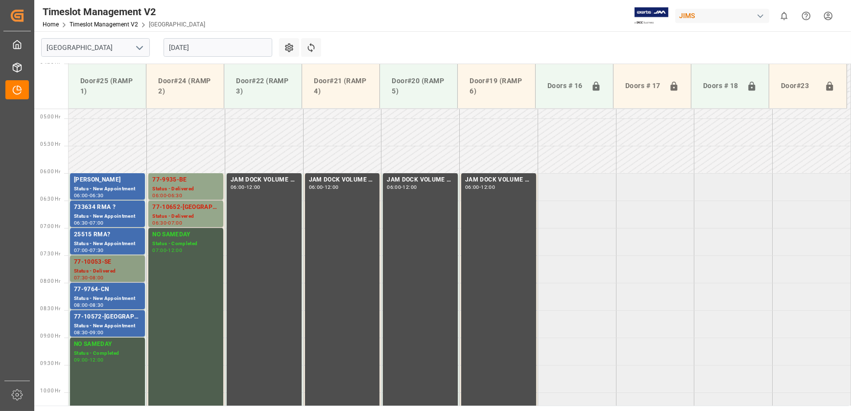
click at [112, 262] on div "77-10053-SE" at bounding box center [107, 263] width 67 height 10
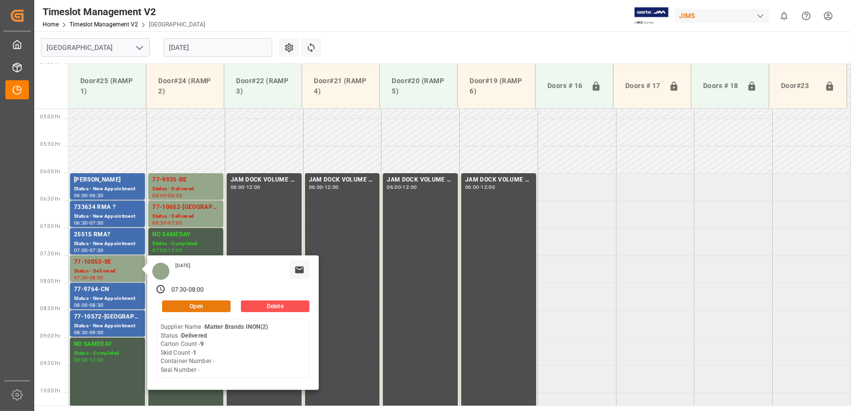
click at [221, 304] on button "Open" at bounding box center [196, 307] width 69 height 12
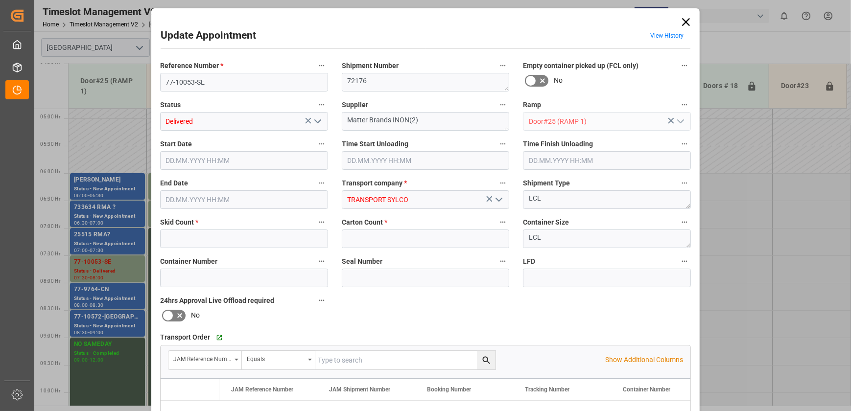
type input "1"
type input "9"
type input "[DATE] 07:30"
type input "[DATE] 08:30"
type input "[DATE] 08:00"
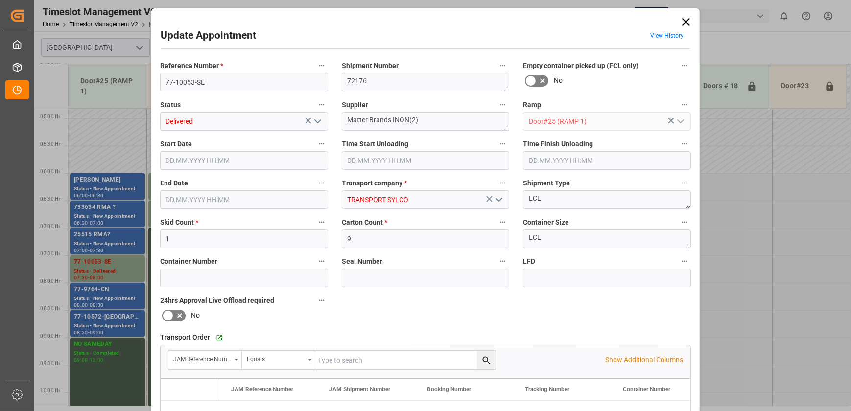
type input "[DATE] 17:53"
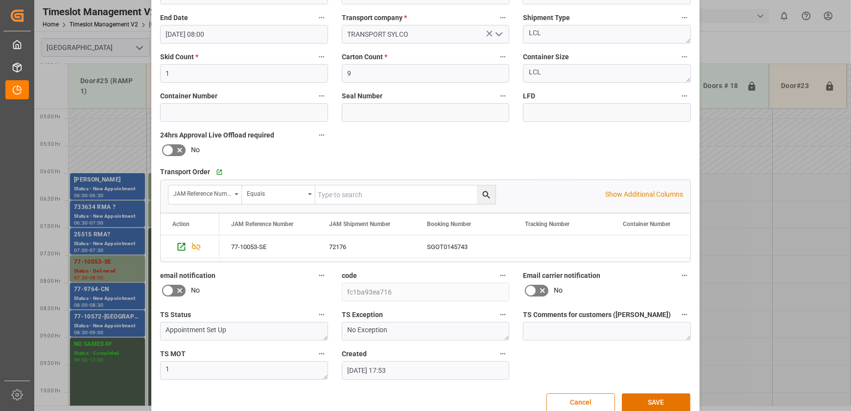
scroll to position [139, 0]
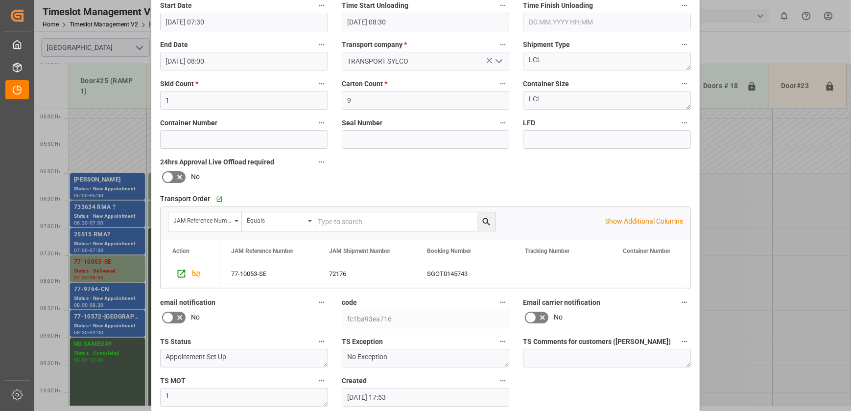
click at [368, 180] on div "Reference Number * 77-10053-SE Shipment Number 72176 Empty container picked up …" at bounding box center [425, 163] width 545 height 493
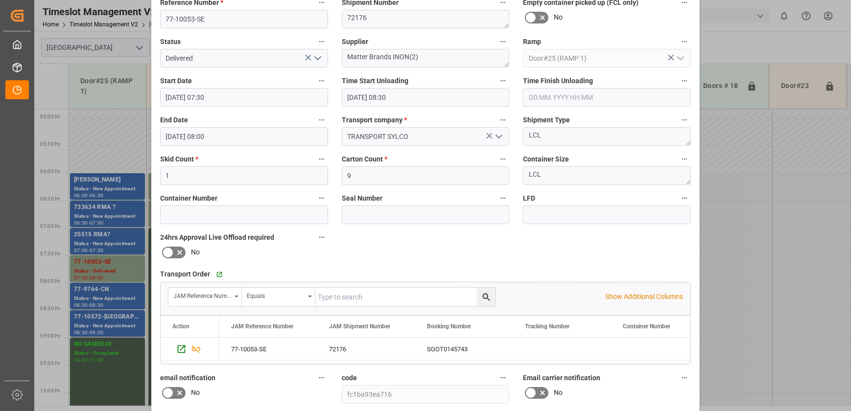
scroll to position [0, 0]
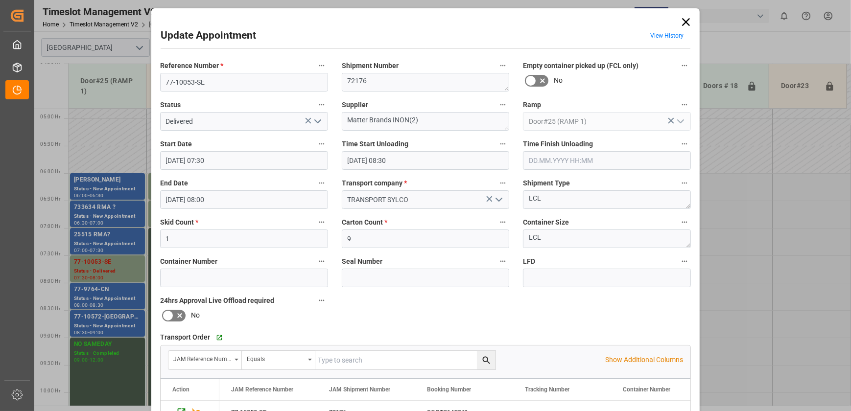
click at [684, 22] on icon at bounding box center [686, 22] width 8 height 8
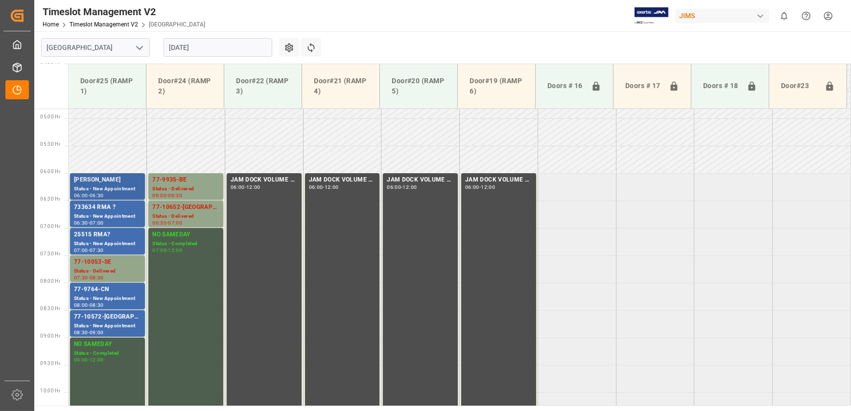
click at [112, 181] on div "[PERSON_NAME]" at bounding box center [107, 180] width 67 height 10
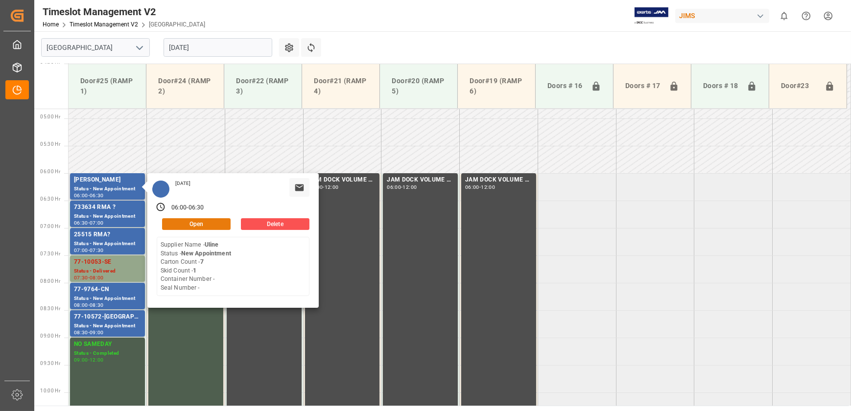
click at [198, 224] on button "Open" at bounding box center [196, 224] width 69 height 12
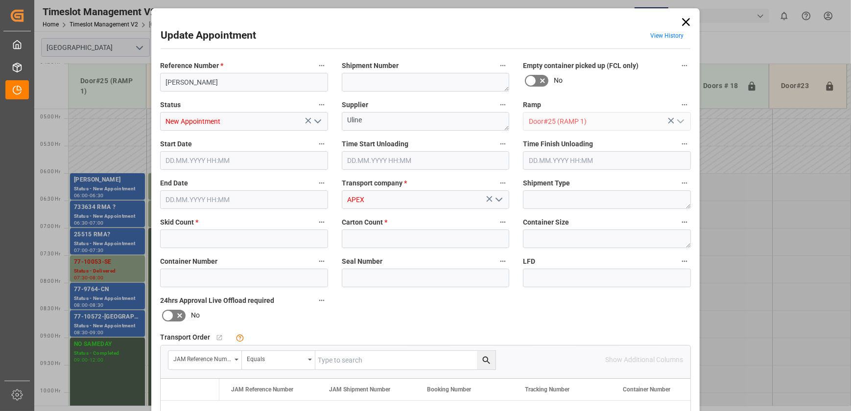
type input "1"
type input "7"
type input "[DATE] 06:00"
type input "[DATE] 06:30"
type input "[DATE] 10:17"
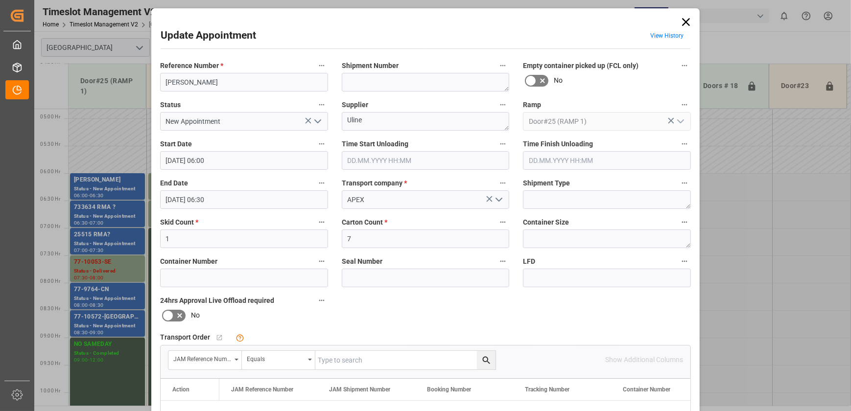
click at [114, 250] on div "Update Appointment View History Reference Number * [PERSON_NAME] Shipment Numbe…" at bounding box center [425, 205] width 851 height 411
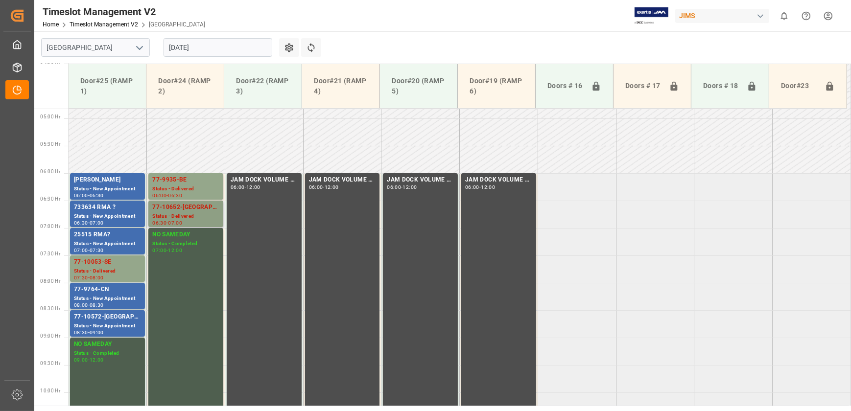
click at [183, 207] on div "77-10652-[GEOGRAPHIC_DATA]" at bounding box center [185, 208] width 67 height 10
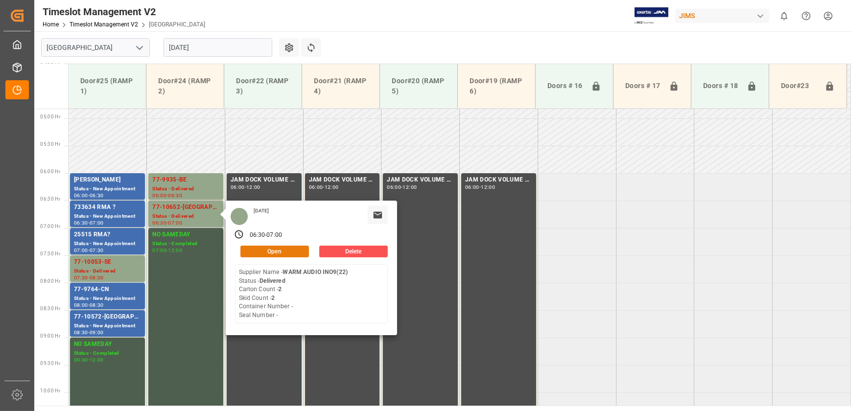
click at [262, 248] on button "Open" at bounding box center [274, 252] width 69 height 12
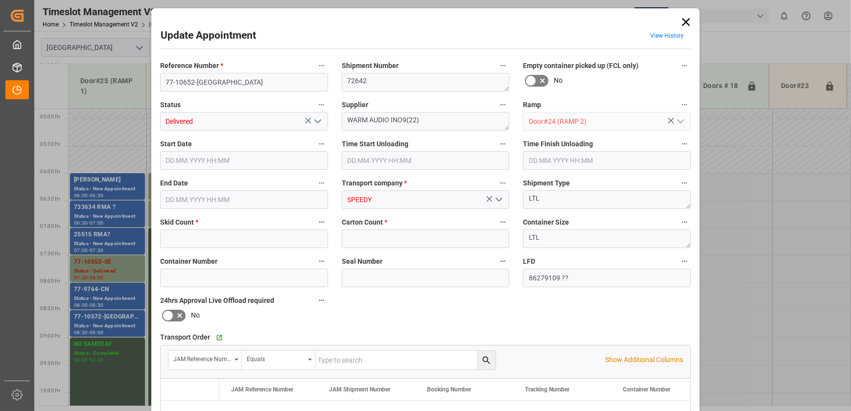
type input "2"
type input "[DATE] 06:30"
type input "[DATE] 08:45"
type input "[DATE] 07:00"
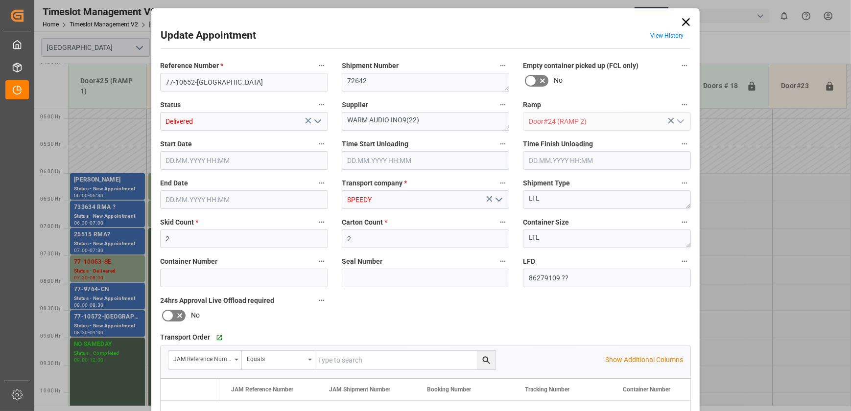
type input "[DATE] 16:47"
click at [277, 81] on input "77-10652-[GEOGRAPHIC_DATA]" at bounding box center [244, 82] width 168 height 19
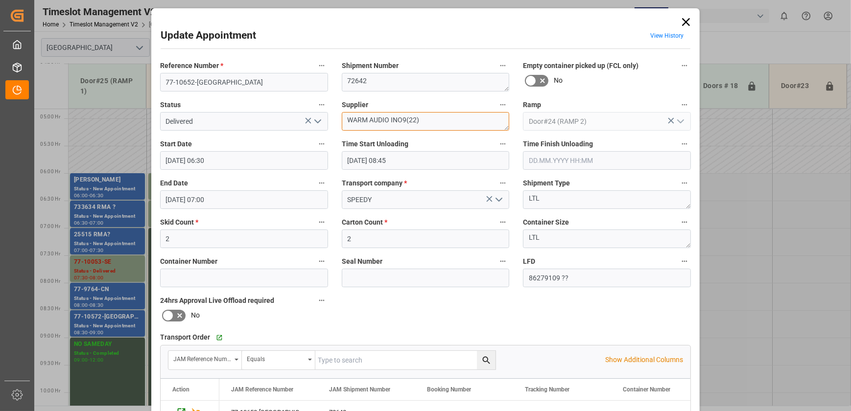
drag, startPoint x: 388, startPoint y: 119, endPoint x: 299, endPoint y: 110, distance: 89.5
click at [300, 110] on div "Reference Number * 77-10652-US Shipment Number 72642 Empty container picked up …" at bounding box center [425, 302] width 545 height 493
click at [218, 77] on input "77-10652-[GEOGRAPHIC_DATA]" at bounding box center [244, 82] width 168 height 19
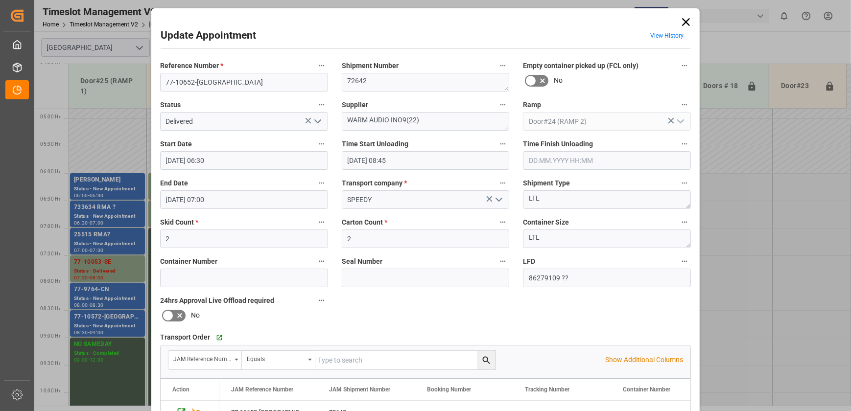
drag, startPoint x: 687, startPoint y: 18, endPoint x: 688, endPoint y: 40, distance: 21.6
click at [687, 18] on icon at bounding box center [686, 22] width 14 height 14
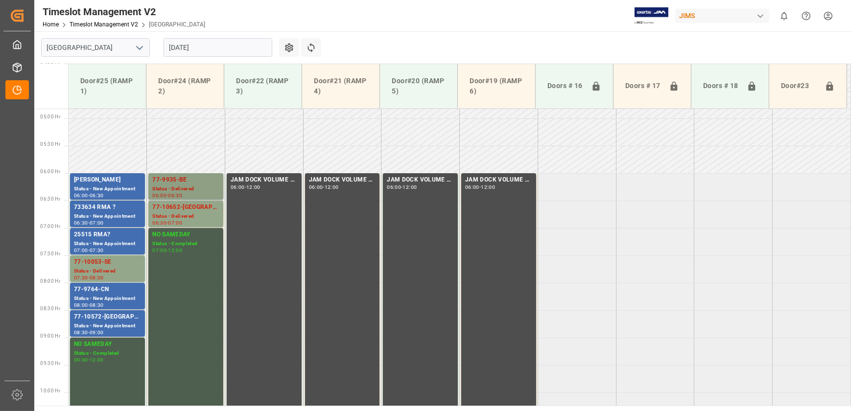
click at [187, 180] on div "77-9935-BE" at bounding box center [185, 180] width 67 height 10
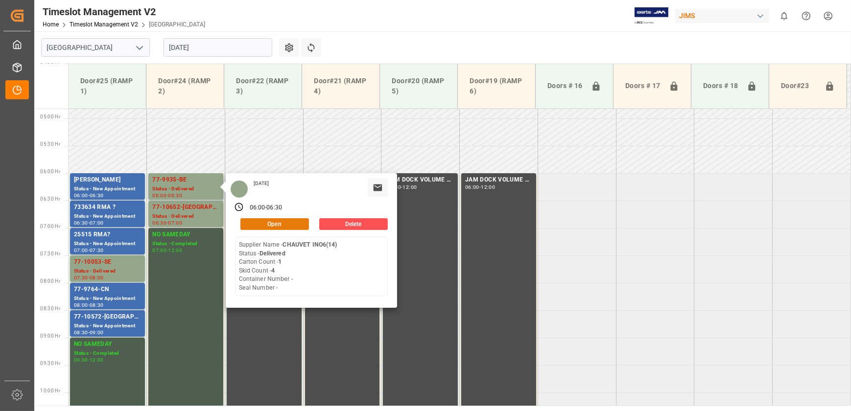
click at [272, 218] on button "Open" at bounding box center [274, 224] width 69 height 12
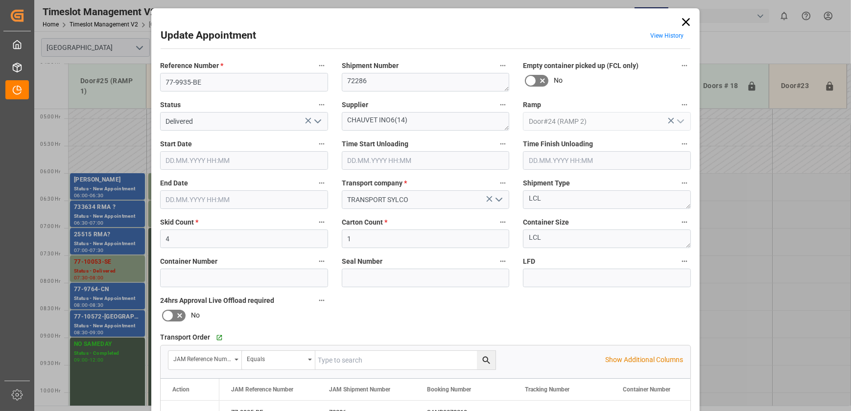
type input "[DATE] 06:00"
type input "[DATE] 08:30"
type input "[DATE] 06:30"
type input "[DATE] 11:45"
click at [366, 238] on input "1" at bounding box center [426, 239] width 168 height 19
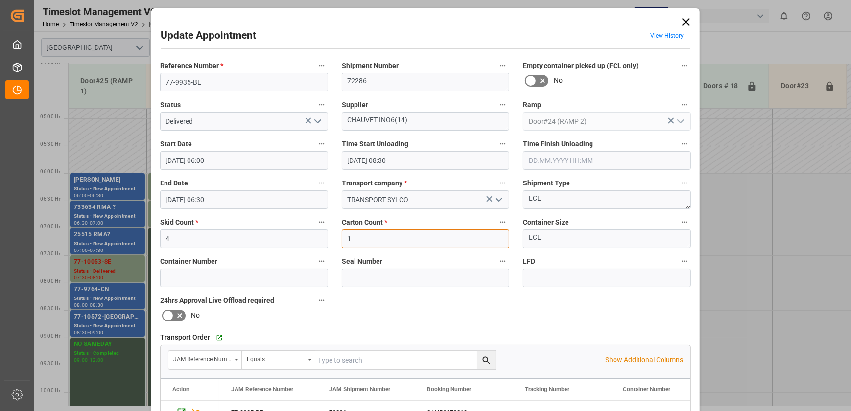
click at [366, 238] on input "1" at bounding box center [426, 239] width 168 height 19
type input "67"
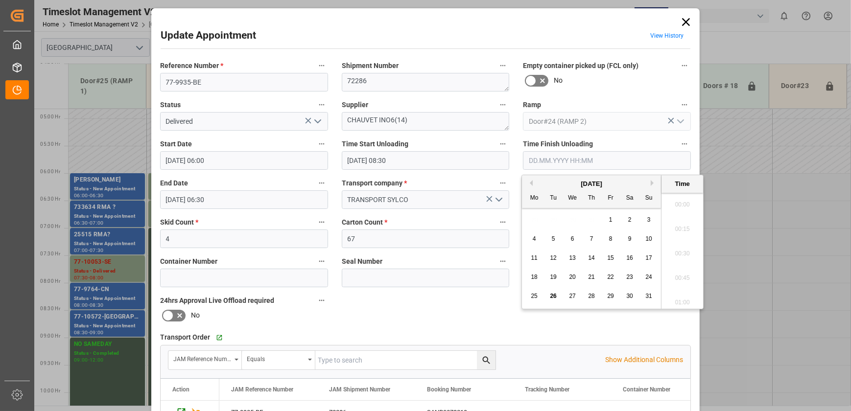
click at [563, 160] on input "text" at bounding box center [607, 160] width 168 height 19
click at [553, 293] on span "26" at bounding box center [553, 296] width 6 height 7
click at [679, 257] on li "09:30" at bounding box center [683, 251] width 42 height 24
type input "[DATE] 09:30"
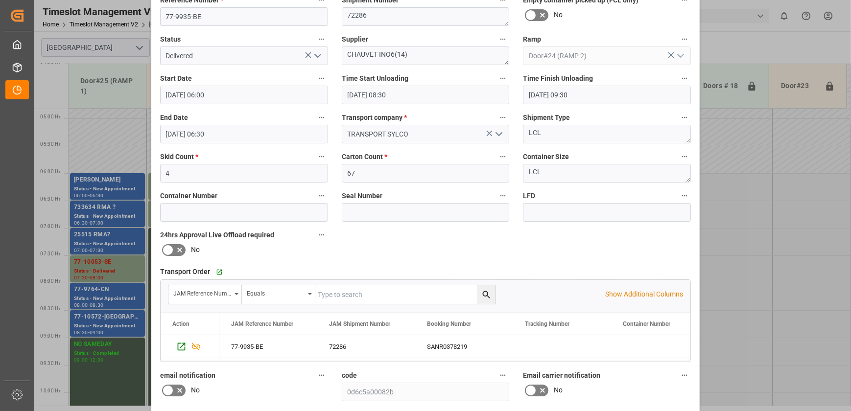
scroll to position [183, 0]
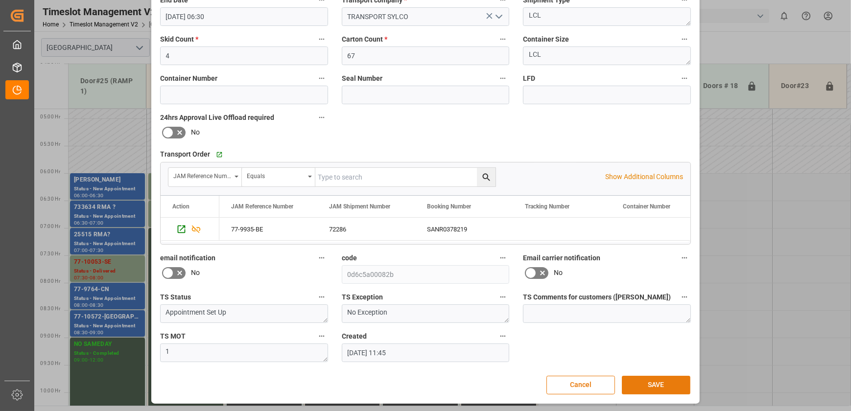
click at [666, 381] on button "SAVE" at bounding box center [656, 385] width 69 height 19
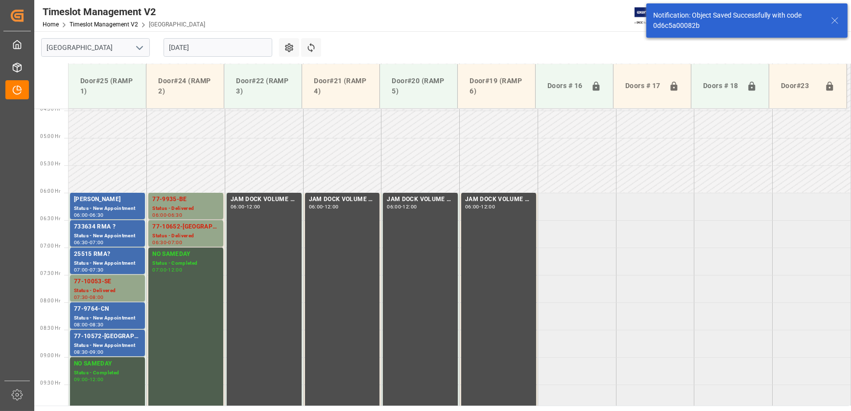
scroll to position [278, 0]
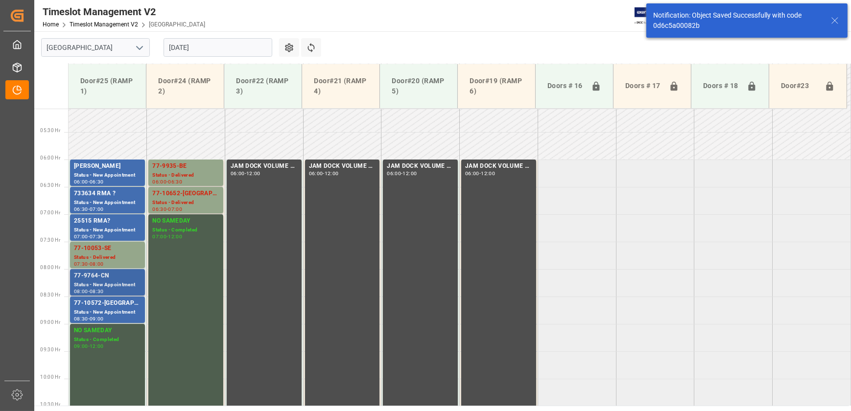
click at [103, 284] on div "Status - New Appointment" at bounding box center [107, 285] width 67 height 8
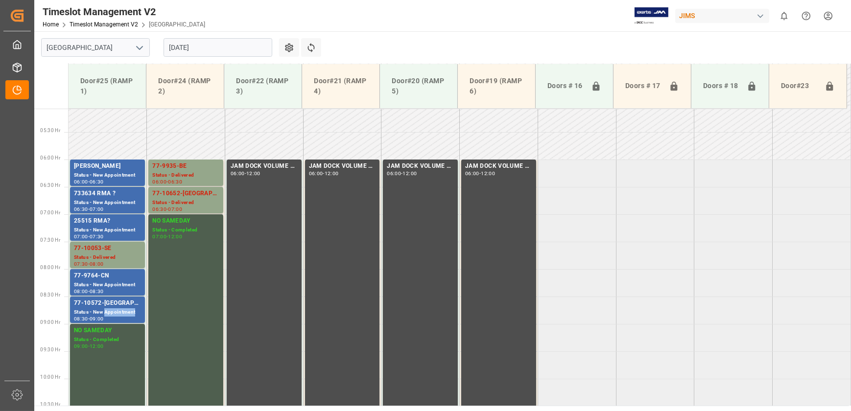
click at [123, 311] on div "Status - New Appointment" at bounding box center [107, 313] width 67 height 8
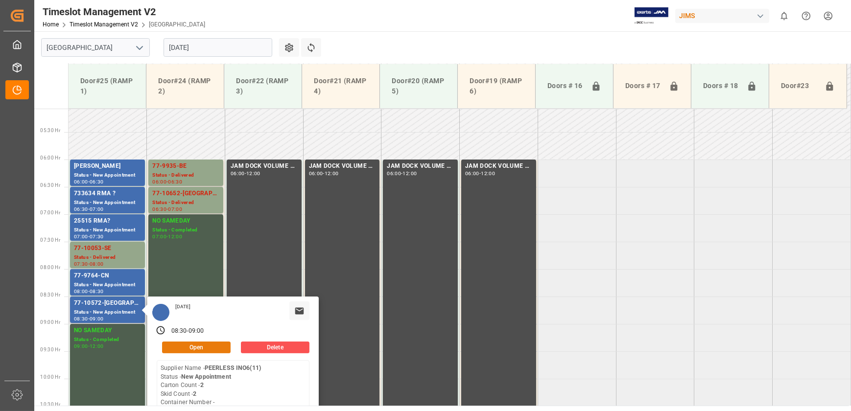
click at [216, 346] on button "Open" at bounding box center [196, 348] width 69 height 12
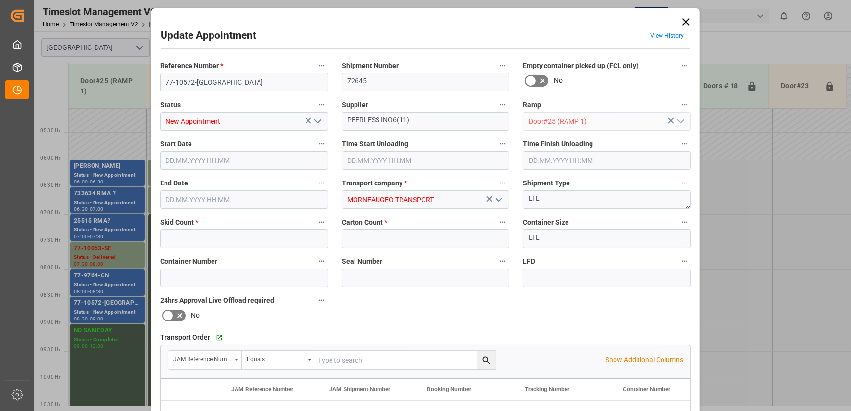
type input "2"
type input "[DATE] 08:30"
type input "[DATE] 09:00"
type input "[DATE] 14:32"
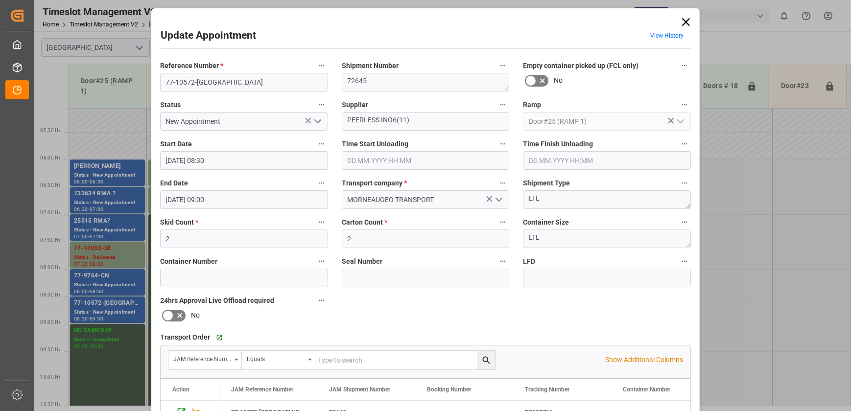
drag, startPoint x: 680, startPoint y: 17, endPoint x: 670, endPoint y: 24, distance: 12.0
click at [680, 17] on icon at bounding box center [686, 22] width 14 height 14
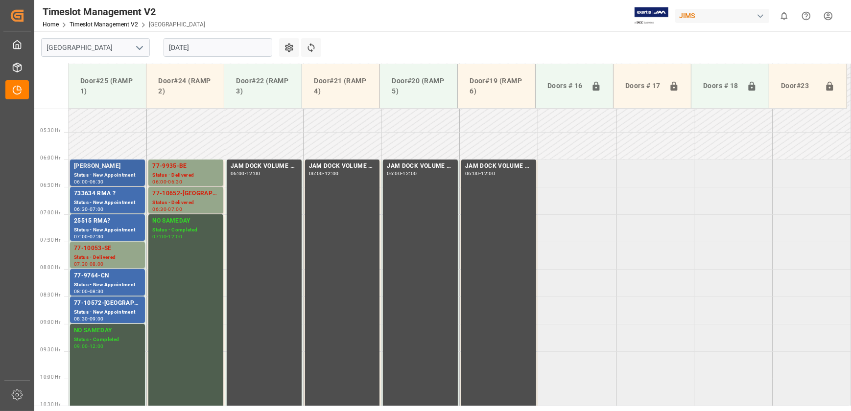
click at [109, 170] on div "[PERSON_NAME]" at bounding box center [107, 167] width 67 height 10
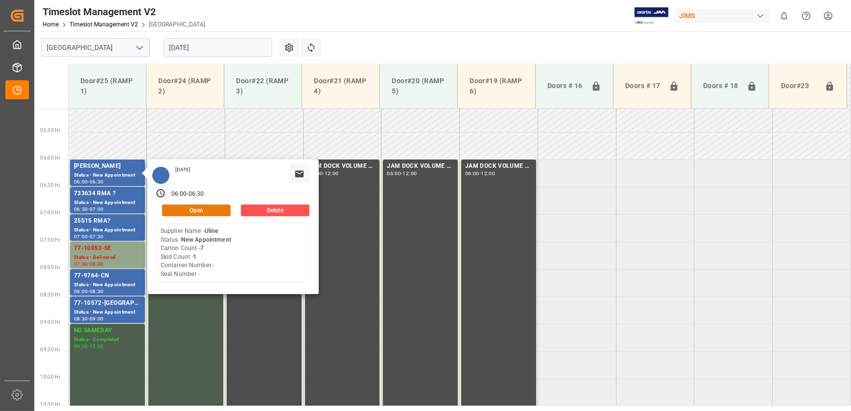
click at [207, 210] on button "Open" at bounding box center [196, 211] width 69 height 12
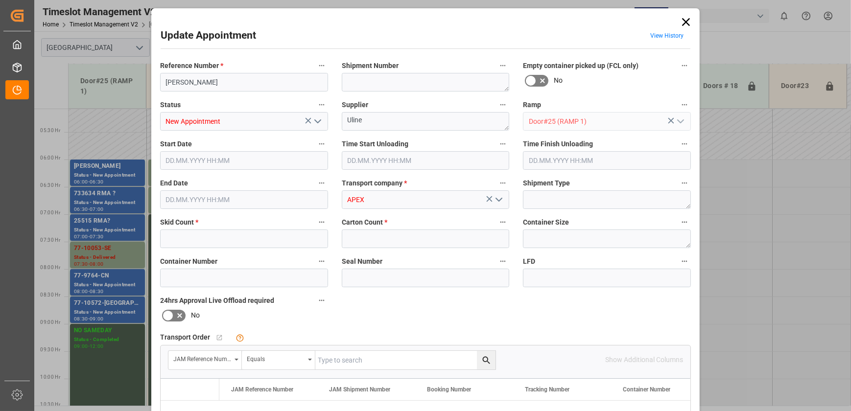
type input "1"
type input "7"
type input "[DATE] 06:00"
type input "[DATE] 06:30"
type input "[DATE] 10:17"
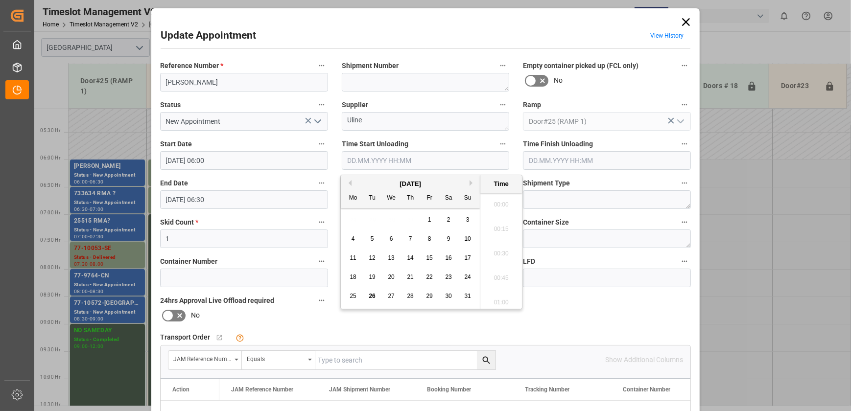
click at [359, 158] on input "text" at bounding box center [426, 160] width 168 height 19
click at [373, 297] on span "26" at bounding box center [372, 296] width 6 height 7
click at [508, 270] on li "08:45" at bounding box center [501, 267] width 42 height 24
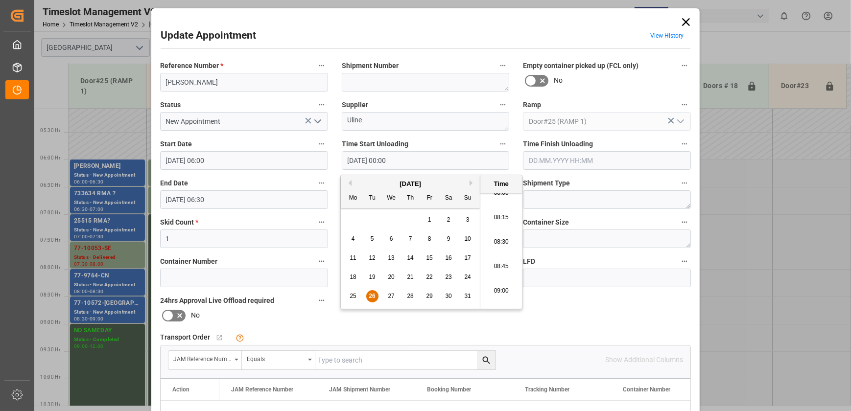
type input "[DATE] 08:45"
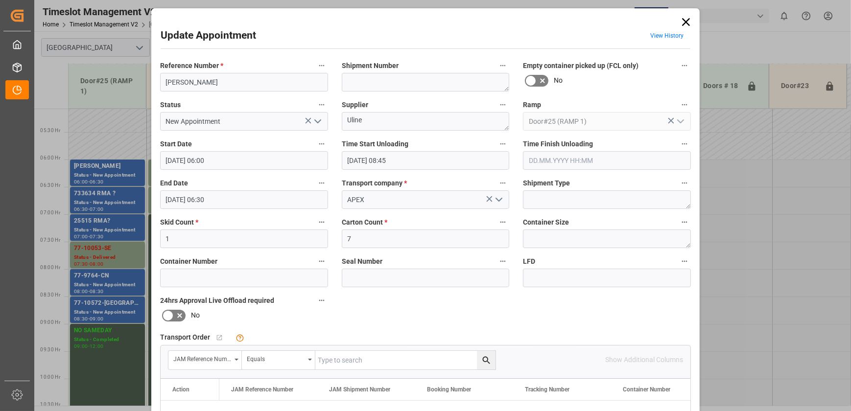
click at [583, 160] on input "text" at bounding box center [607, 160] width 168 height 19
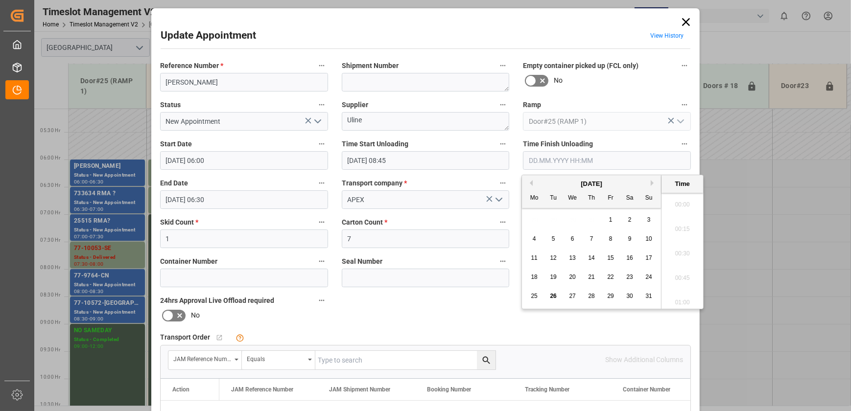
scroll to position [885, 0]
drag, startPoint x: 554, startPoint y: 294, endPoint x: 603, endPoint y: 276, distance: 51.8
click at [555, 294] on span "26" at bounding box center [553, 296] width 6 height 7
click at [680, 204] on li "09:00" at bounding box center [683, 202] width 42 height 24
type input "[DATE] 09:00"
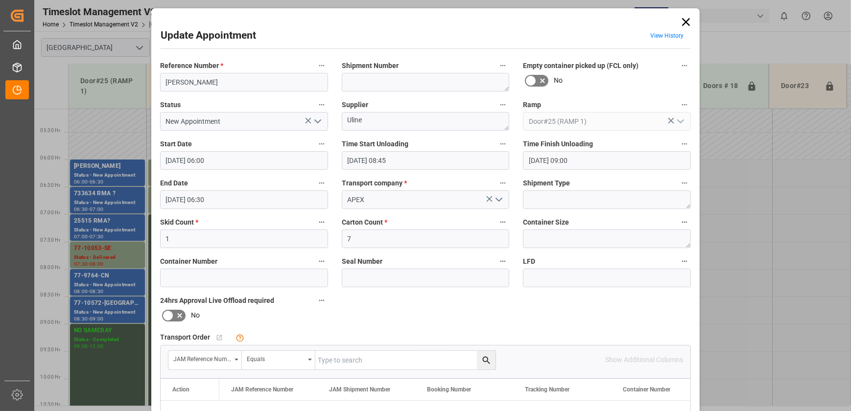
click at [321, 120] on icon "open menu" at bounding box center [318, 122] width 12 height 12
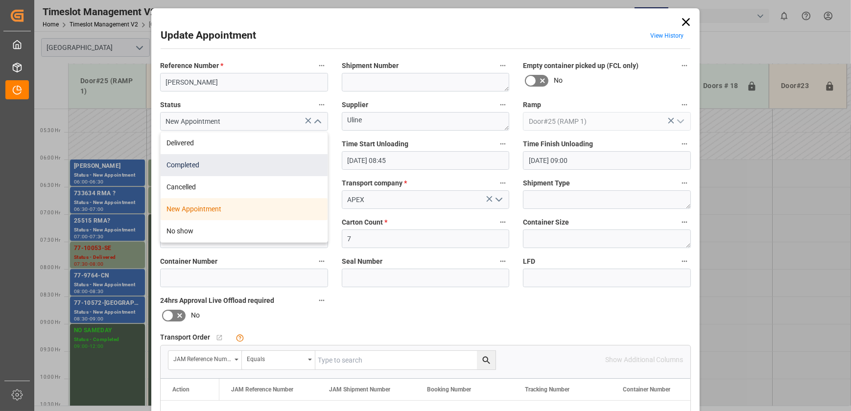
click at [277, 156] on div "Completed" at bounding box center [244, 165] width 167 height 22
type input "Completed"
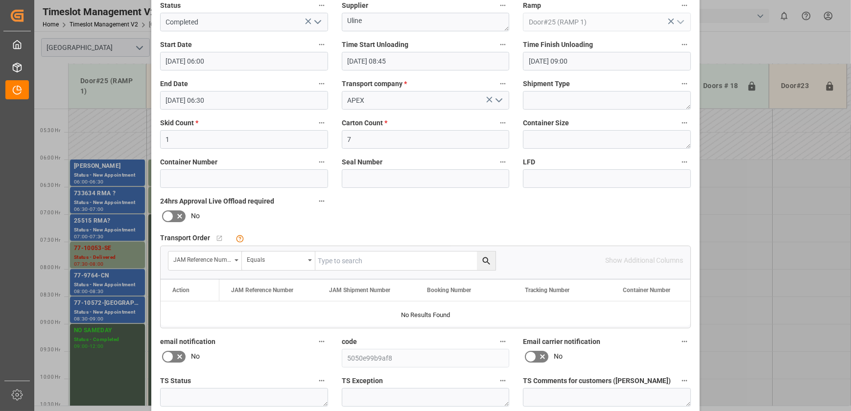
scroll to position [183, 0]
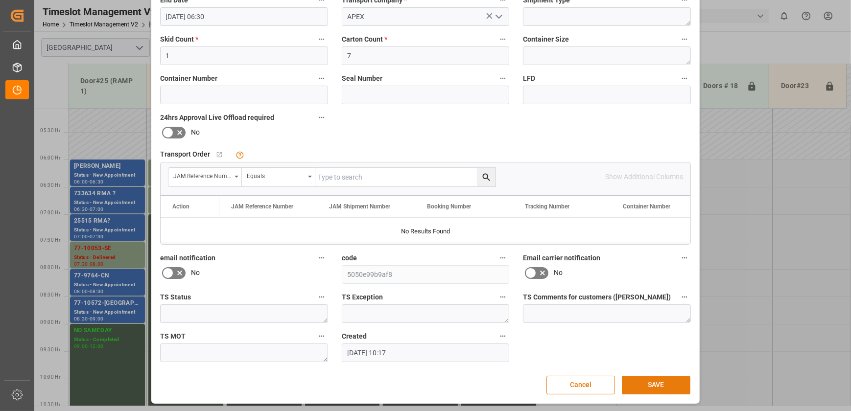
click at [648, 382] on button "SAVE" at bounding box center [656, 385] width 69 height 19
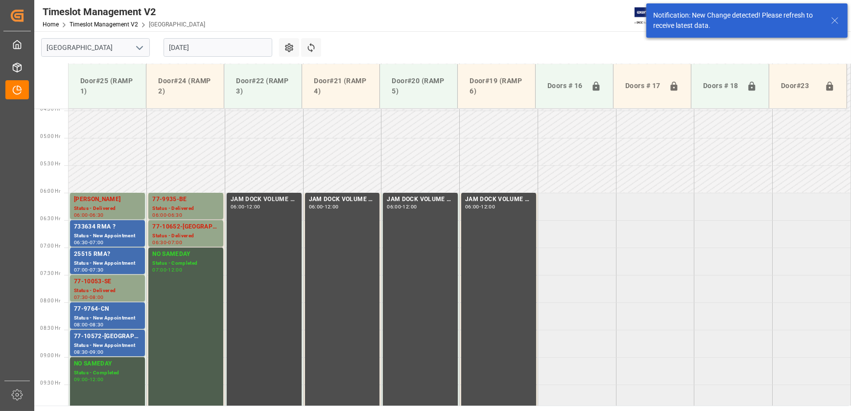
scroll to position [278, 0]
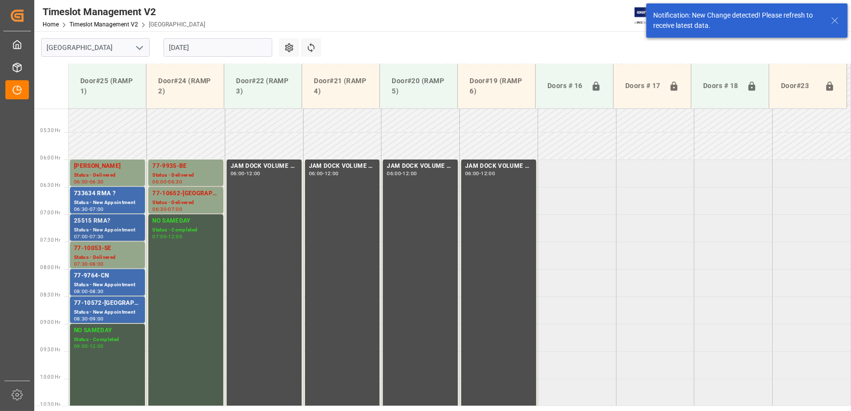
click at [103, 236] on div "07:30" at bounding box center [97, 237] width 14 height 4
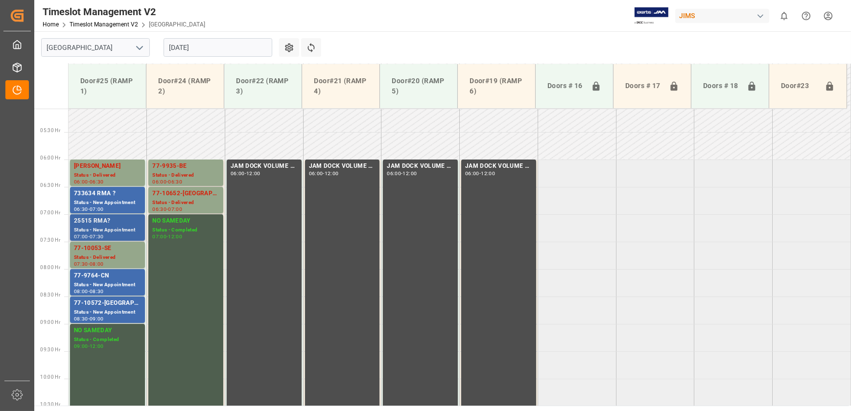
click at [94, 228] on div "Status - New Appointment" at bounding box center [107, 230] width 67 height 8
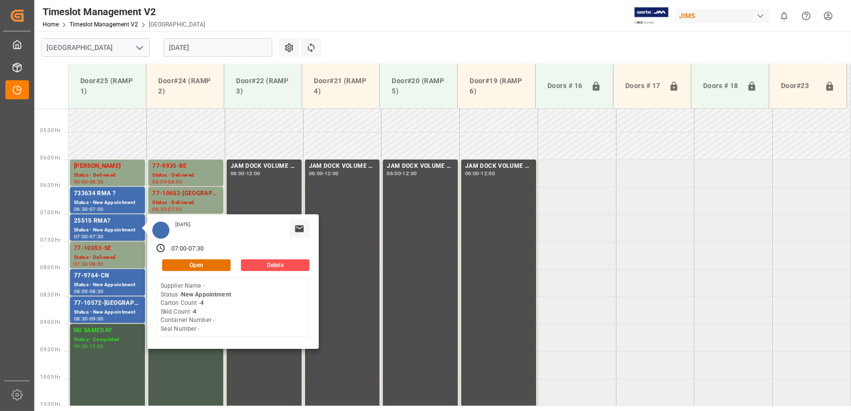
click at [216, 257] on div "[DATE] 07:00 - 07:30 Open Delete Supplier Name - Status - New Appointment Carto…" at bounding box center [232, 282] width 171 height 135
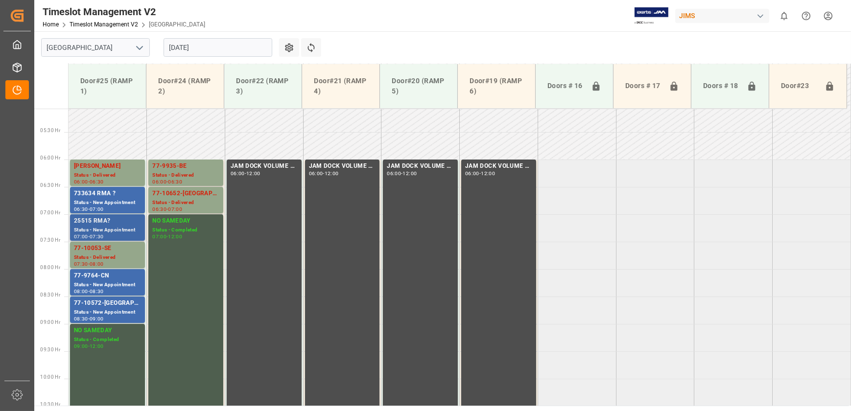
click at [78, 220] on div "25515 RMA?" at bounding box center [107, 221] width 67 height 10
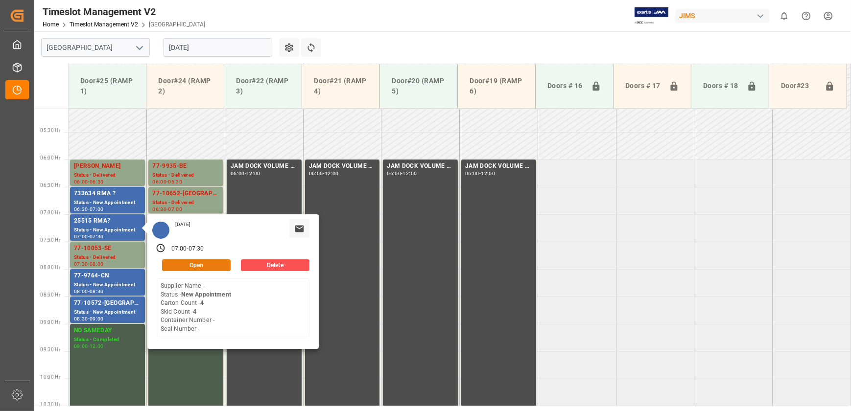
click at [184, 264] on button "Open" at bounding box center [196, 266] width 69 height 12
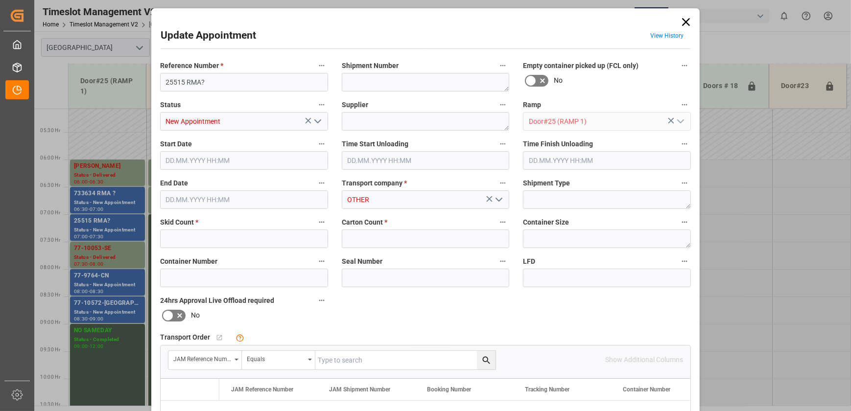
type input "4"
type input "[DATE] 07:00"
type input "[DATE] 07:30"
type input "[DATE] 18:55"
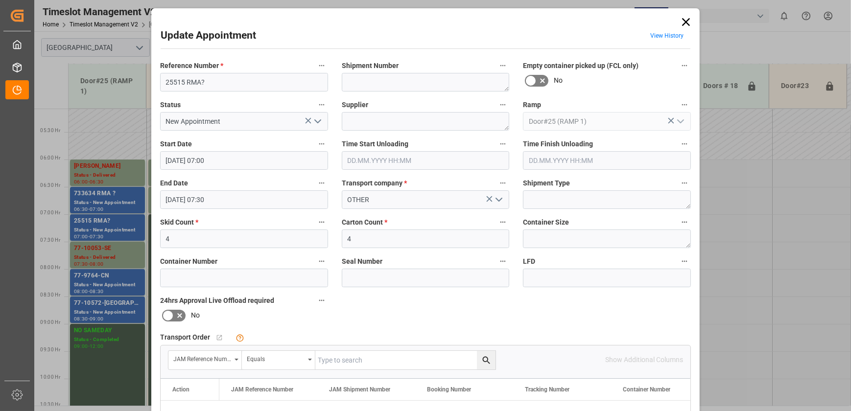
click at [686, 21] on icon at bounding box center [686, 22] width 14 height 14
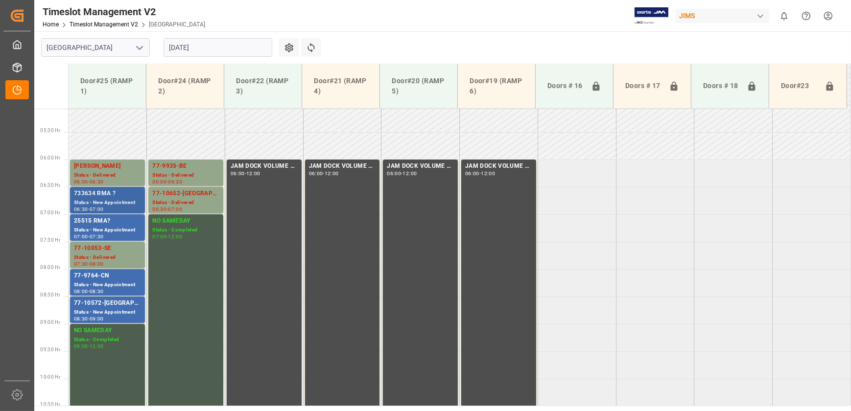
click at [131, 199] on div "Status - New Appointment" at bounding box center [107, 203] width 67 height 8
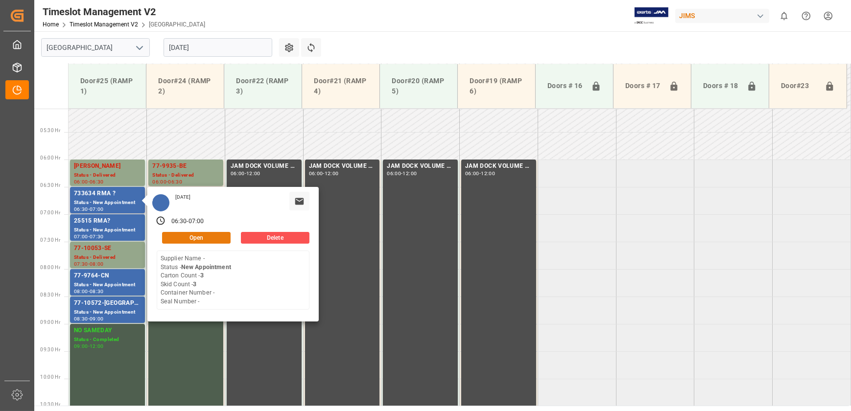
click at [196, 240] on button "Open" at bounding box center [196, 238] width 69 height 12
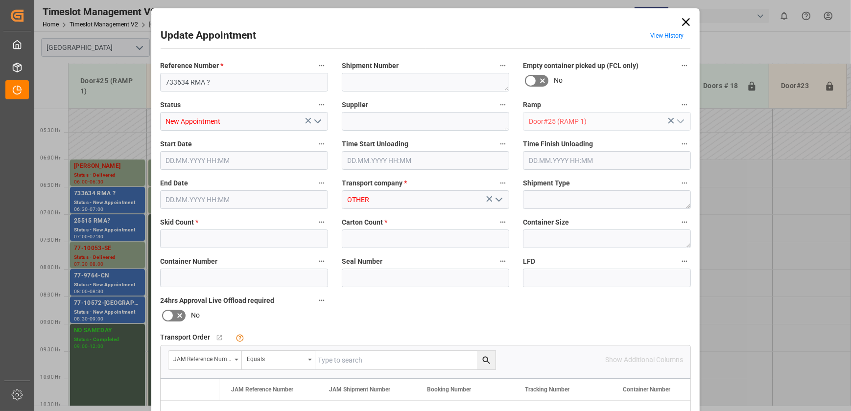
type input "3"
type input "[DATE] 06:30"
type input "[DATE] 07:00"
type input "[DATE] 13:01"
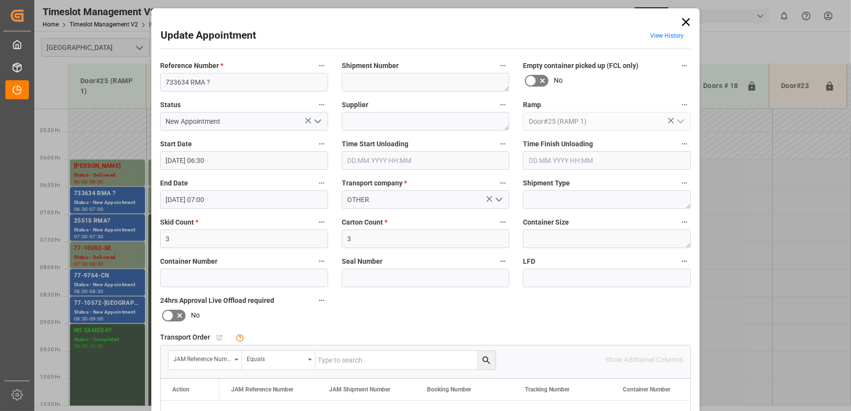
click at [681, 22] on icon at bounding box center [686, 22] width 14 height 14
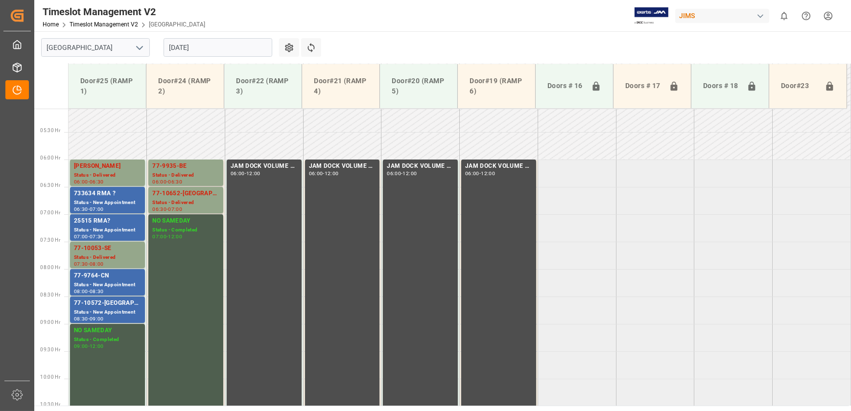
click at [112, 220] on div "25515 RMA?" at bounding box center [107, 221] width 67 height 10
click at [115, 189] on div "733634 RMA ?" at bounding box center [107, 194] width 67 height 10
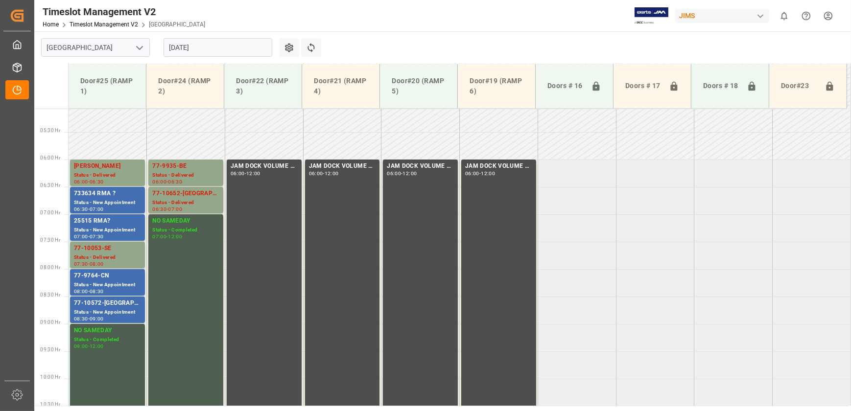
click at [235, 53] on input "[DATE]" at bounding box center [218, 47] width 109 height 19
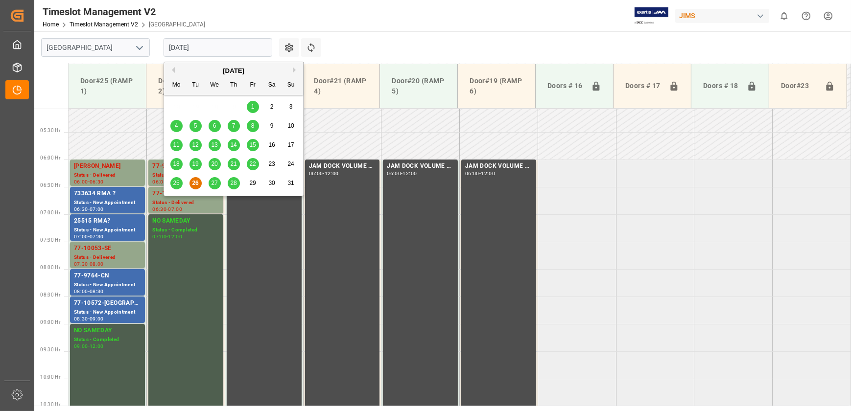
click at [210, 184] on div "27" at bounding box center [215, 184] width 12 height 12
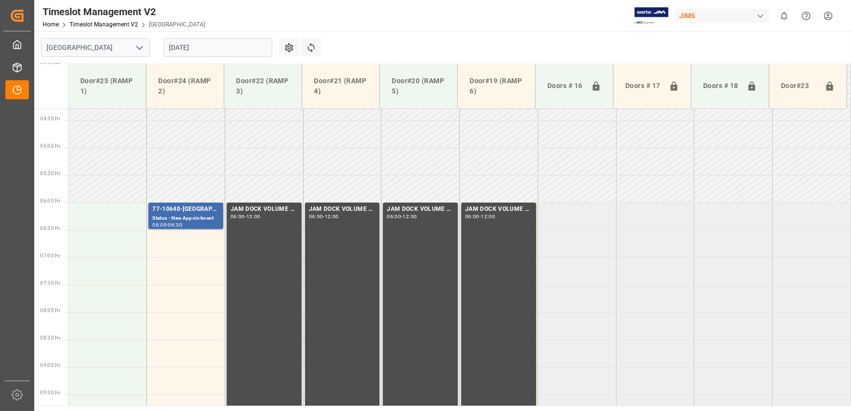
scroll to position [230, 0]
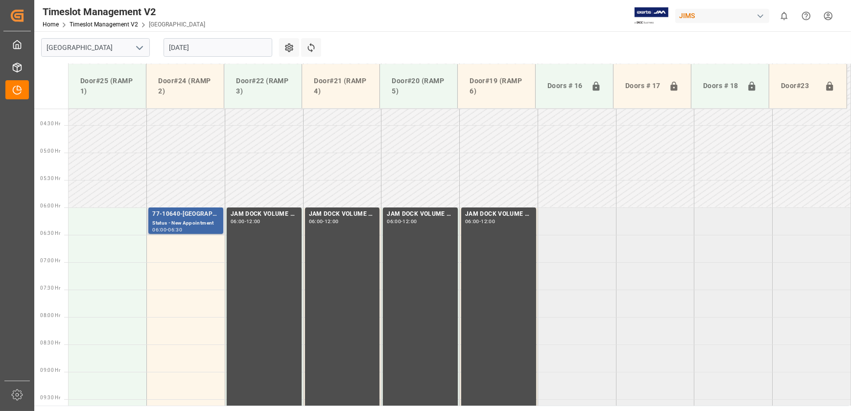
click at [189, 214] on div "77-10640-[GEOGRAPHIC_DATA]" at bounding box center [185, 215] width 67 height 10
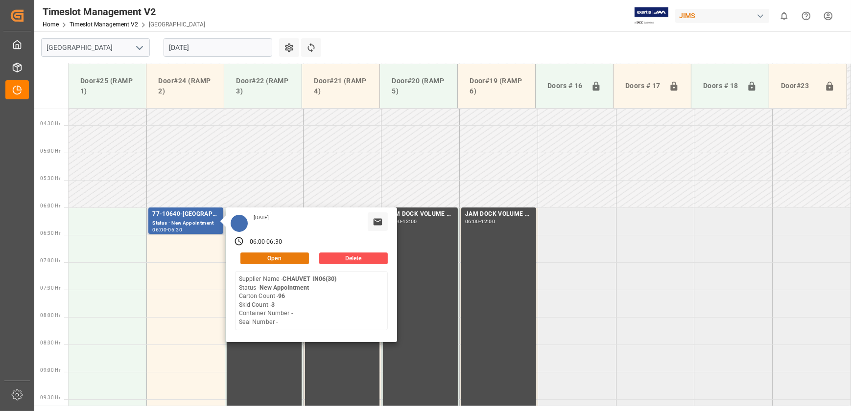
click at [283, 256] on button "Open" at bounding box center [274, 259] width 69 height 12
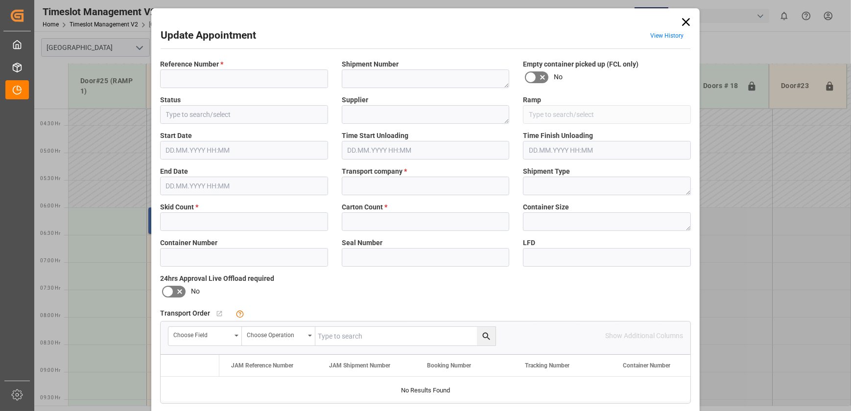
type input "77-10640-[GEOGRAPHIC_DATA]"
type textarea "72678"
type input "New Appointment"
type textarea "CHAUVET IN06(30)"
type input "Door#24 (RAMP 2)"
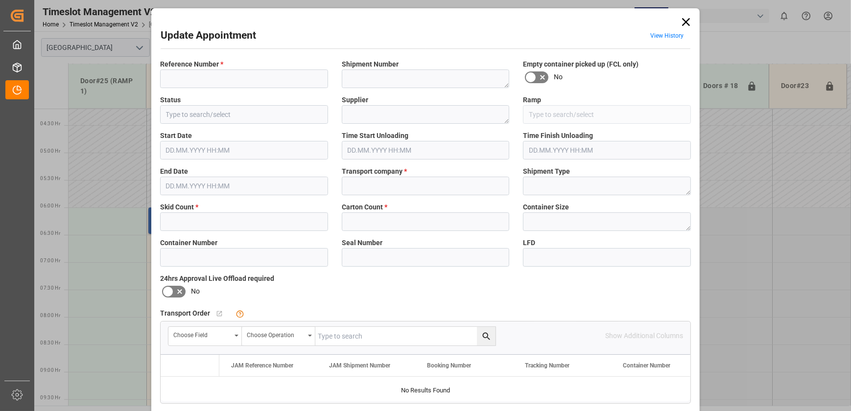
type input "[PERSON_NAME]"
type textarea "LTL"
type input "914bf0737670"
type textarea "Appointment Set Up"
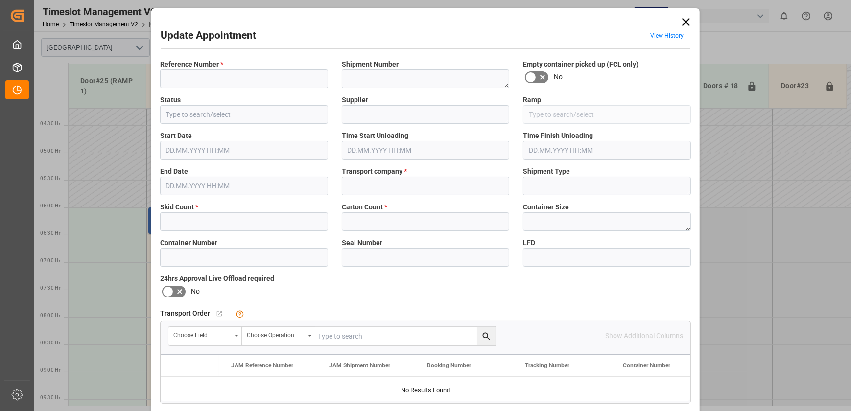
type textarea "No Exception"
type textarea "3"
type input "3"
type input "96"
type input "[DATE] 06:00"
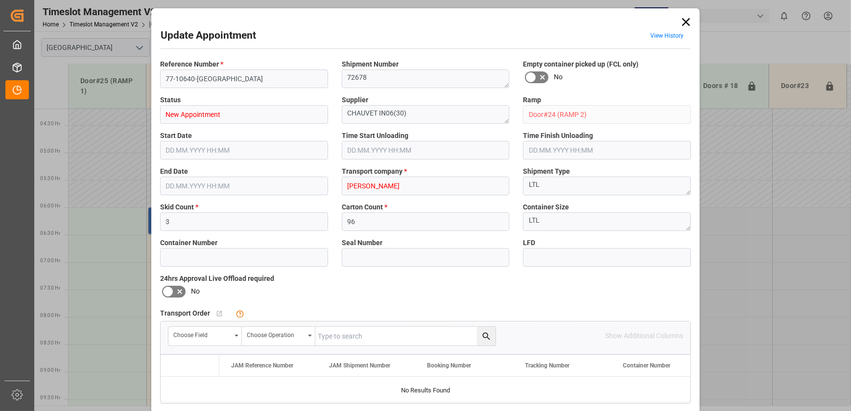
type input "[DATE] 06:30"
type input "[DATE] 16:01"
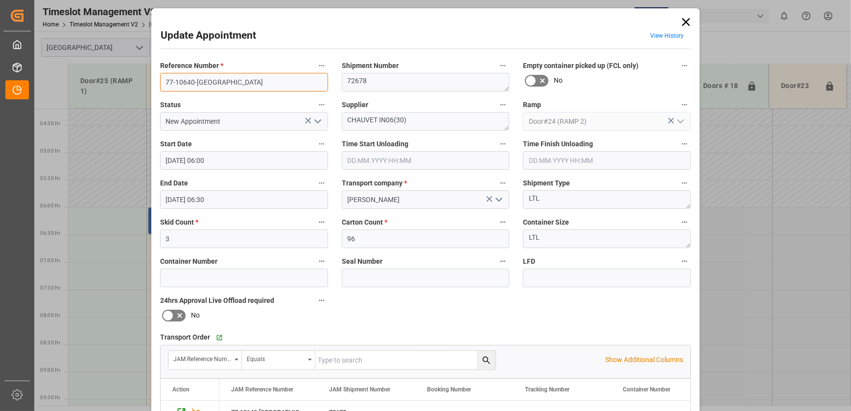
click at [191, 82] on input "77-10640-[GEOGRAPHIC_DATA]" at bounding box center [244, 82] width 168 height 19
click at [685, 21] on icon at bounding box center [686, 22] width 8 height 8
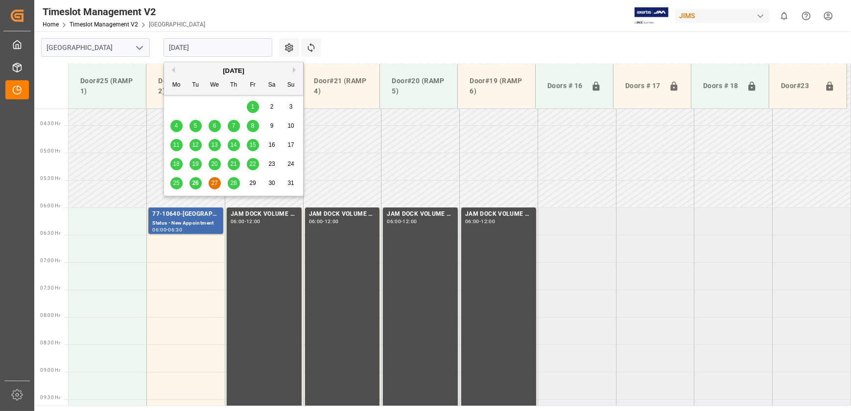
click at [197, 49] on input "[DATE]" at bounding box center [218, 47] width 109 height 19
click at [194, 182] on span "26" at bounding box center [195, 183] width 6 height 7
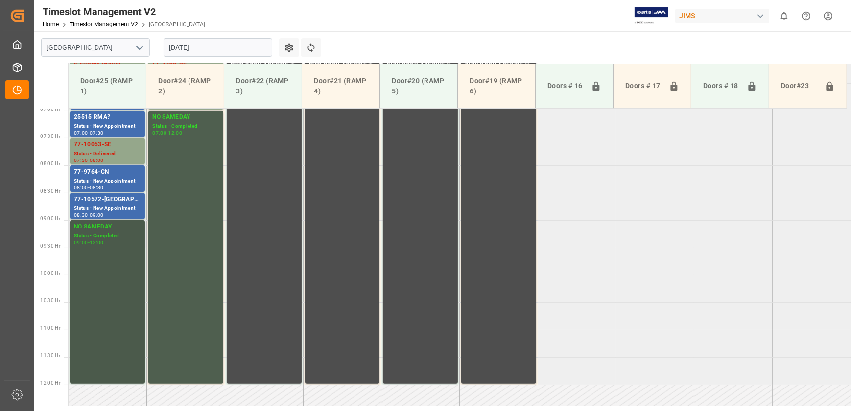
scroll to position [319, 0]
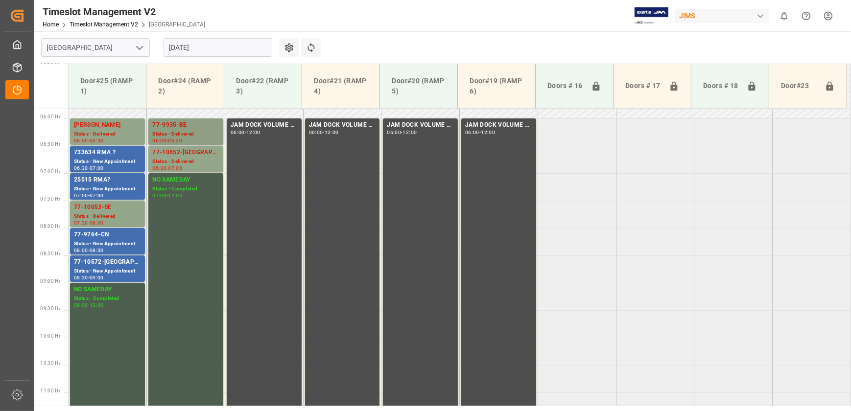
click at [161, 130] on div "Status - Delivered" at bounding box center [185, 134] width 67 height 8
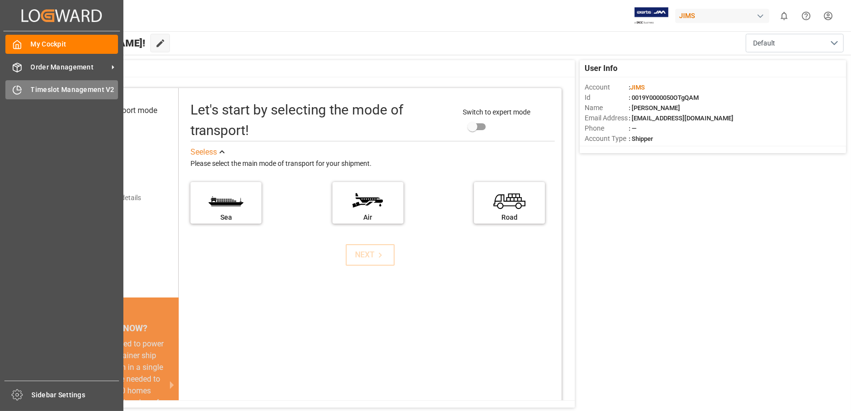
click at [31, 90] on span "Timeslot Management V2" at bounding box center [75, 90] width 88 height 10
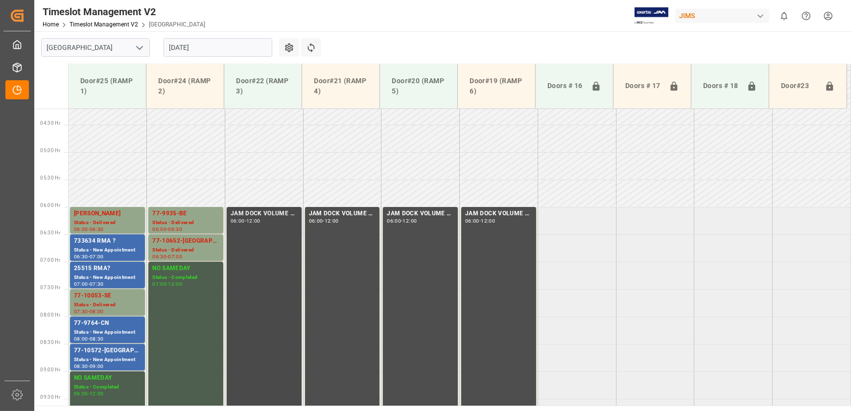
scroll to position [230, 0]
click at [215, 47] on input "[DATE]" at bounding box center [218, 47] width 109 height 19
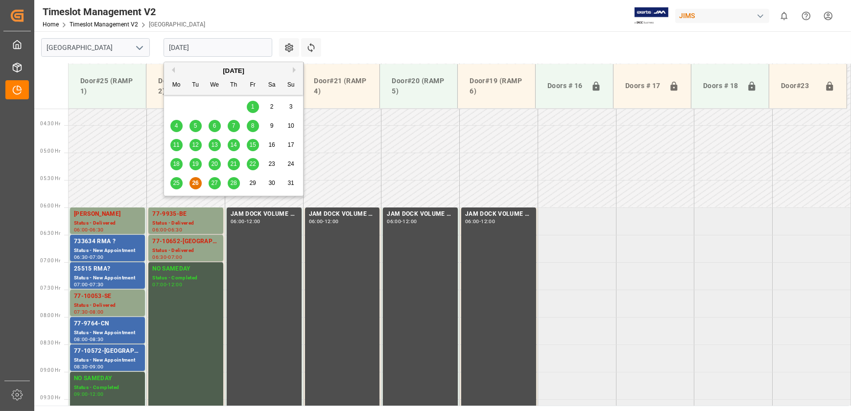
click at [214, 183] on span "27" at bounding box center [214, 183] width 6 height 7
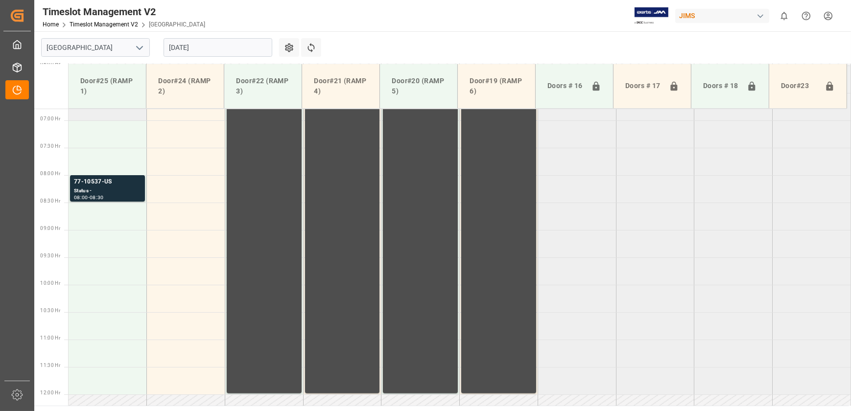
scroll to position [319, 0]
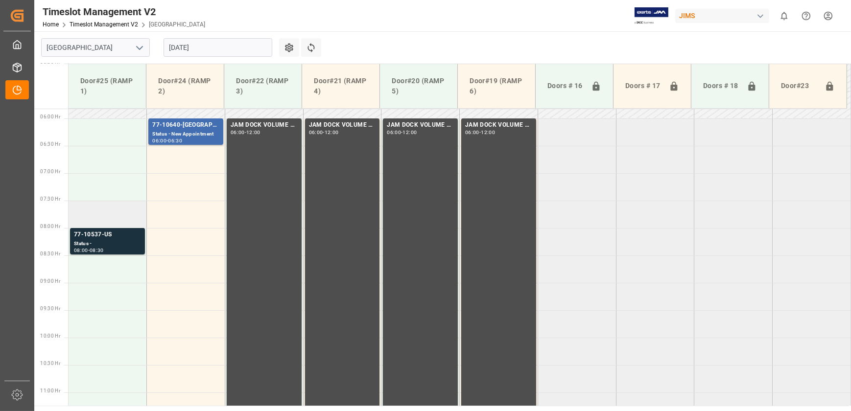
click at [127, 225] on td at bounding box center [108, 214] width 78 height 27
click at [126, 247] on div "77-10537-US Status - 08:00 - 08:30" at bounding box center [107, 241] width 67 height 23
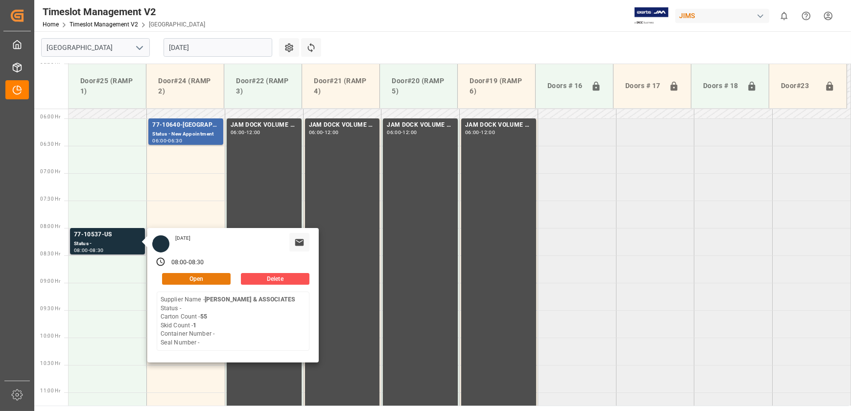
click at [199, 273] on button "Open" at bounding box center [196, 279] width 69 height 12
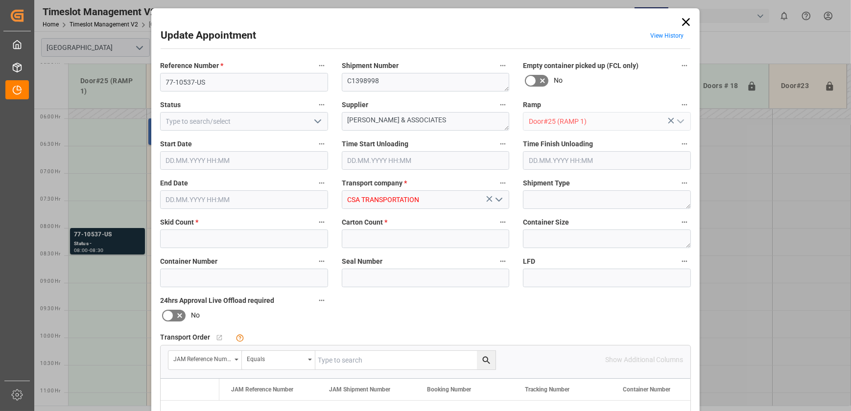
type input "1"
type input "55"
type input "27.08.2025 08:00"
type input "27.08.2025 08:30"
type input "26.08.2025 13:35"
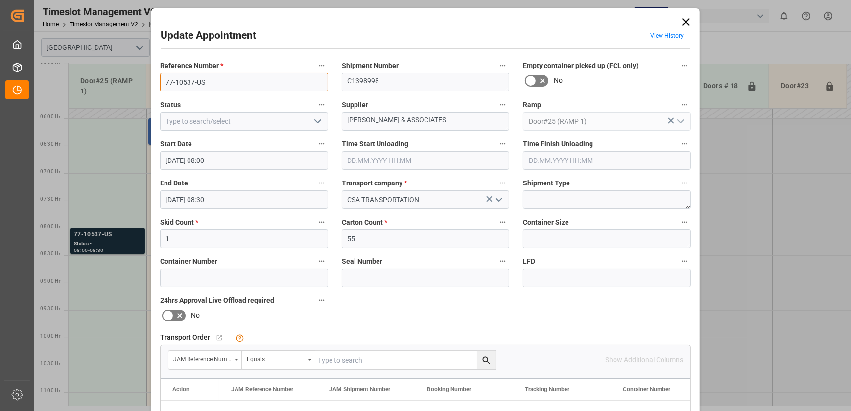
click at [208, 82] on input "77-10537-US" at bounding box center [244, 82] width 168 height 19
click at [429, 120] on textarea "WL GORE & ASSOCIATES" at bounding box center [426, 121] width 168 height 19
drag, startPoint x: 469, startPoint y: 118, endPoint x: 334, endPoint y: 126, distance: 135.4
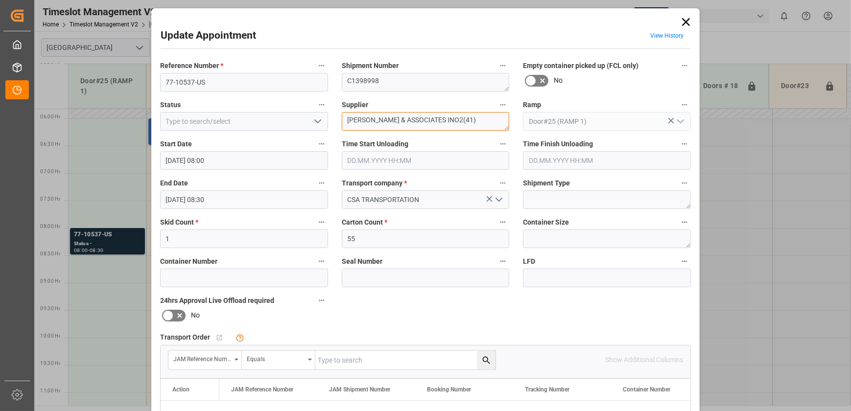
click at [335, 126] on div "Supplier WL GORE & ASSOCIATES INO2(41)" at bounding box center [426, 114] width 182 height 39
type textarea "WL GORE & ASSOCIATES INO2(41)"
click at [236, 80] on input "77-10537-US" at bounding box center [244, 82] width 168 height 19
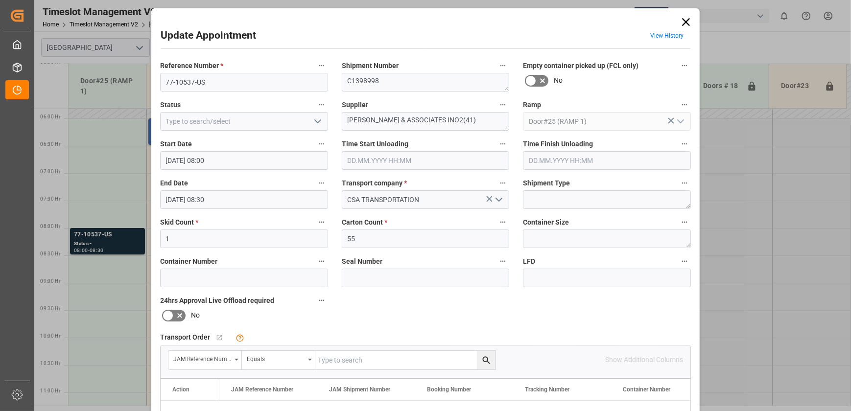
click at [364, 358] on input "text" at bounding box center [405, 360] width 180 height 19
paste input "77-10537-US"
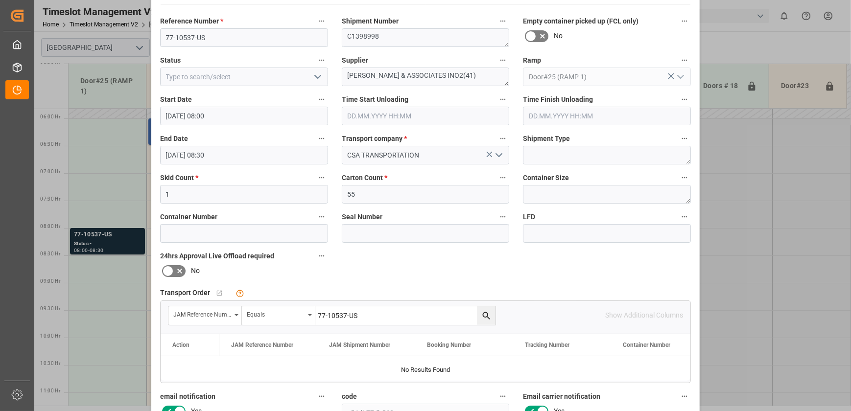
scroll to position [44, 0]
type input "77-10537-US"
click at [484, 313] on icon "search button" at bounding box center [486, 317] width 10 height 10
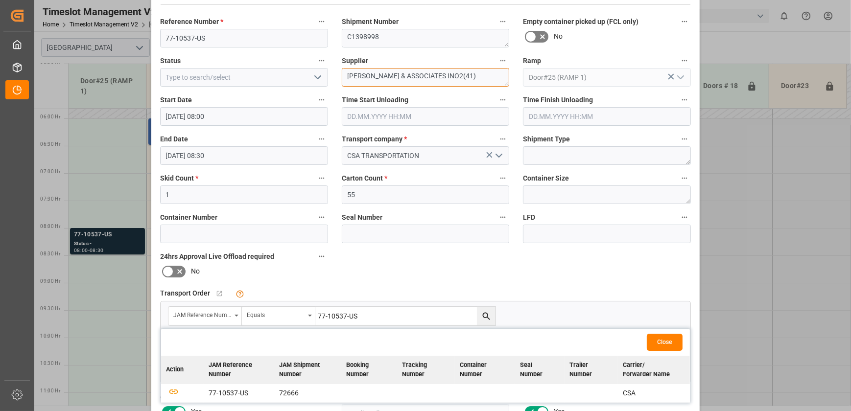
click at [488, 73] on textarea "WL GORE & ASSOCIATES INO2(41)" at bounding box center [426, 77] width 168 height 19
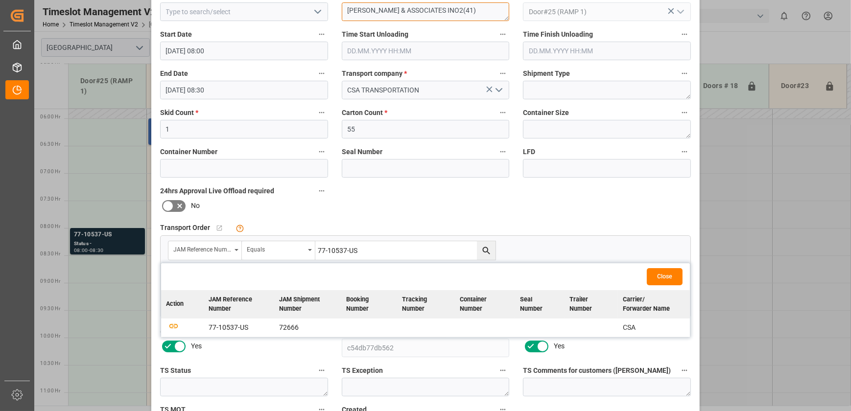
scroll to position [178, 0]
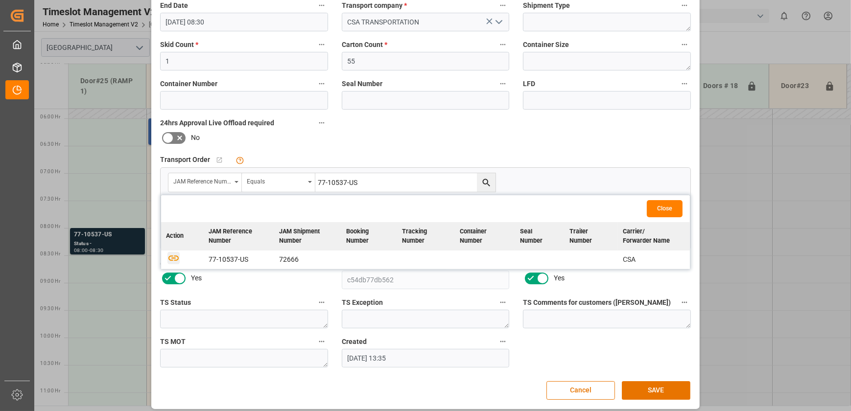
click at [168, 257] on icon "button" at bounding box center [173, 258] width 10 height 5
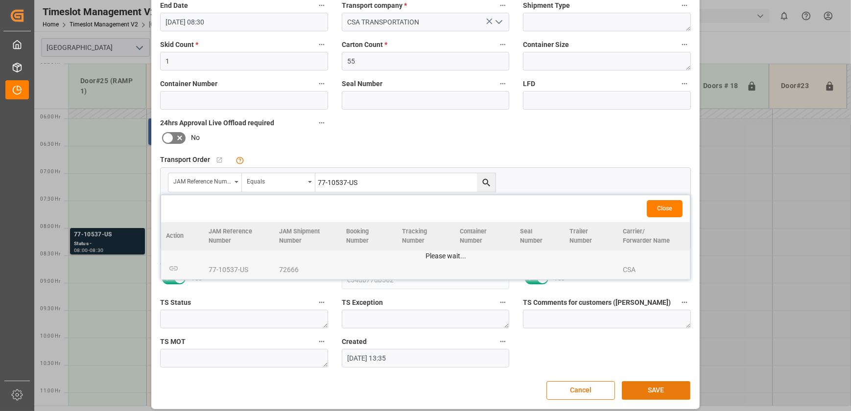
click at [638, 390] on button "SAVE" at bounding box center [656, 391] width 69 height 19
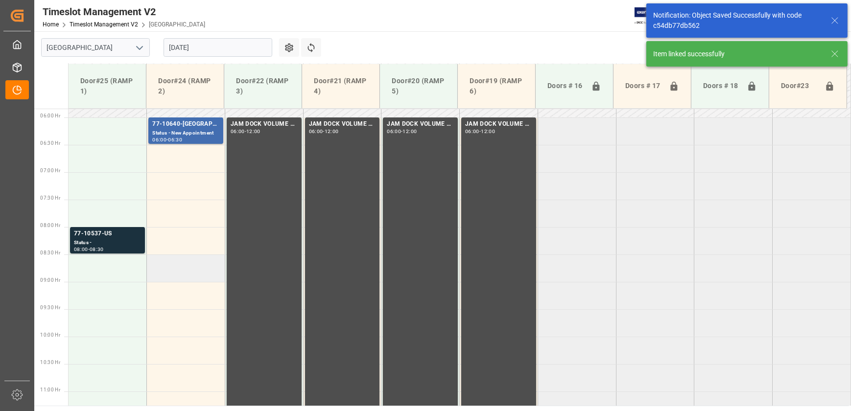
scroll to position [387, 0]
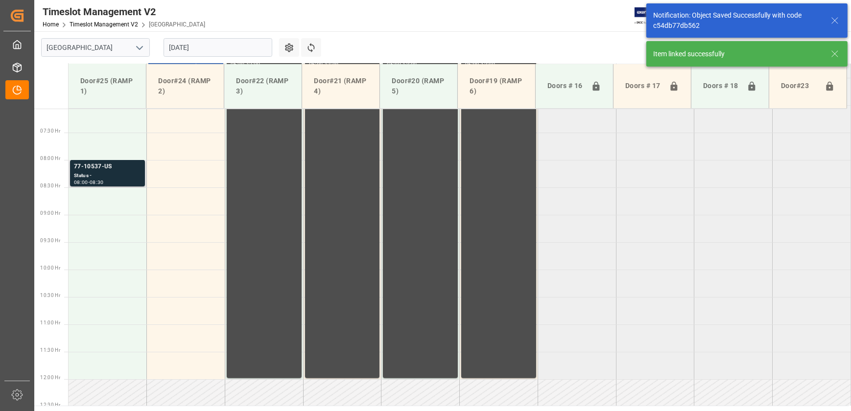
click at [134, 177] on div "Status -" at bounding box center [107, 176] width 67 height 8
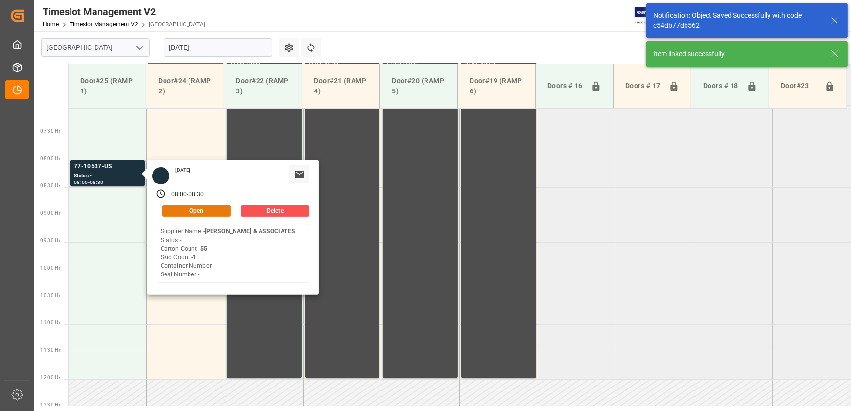
click at [219, 207] on button "Open" at bounding box center [196, 211] width 69 height 12
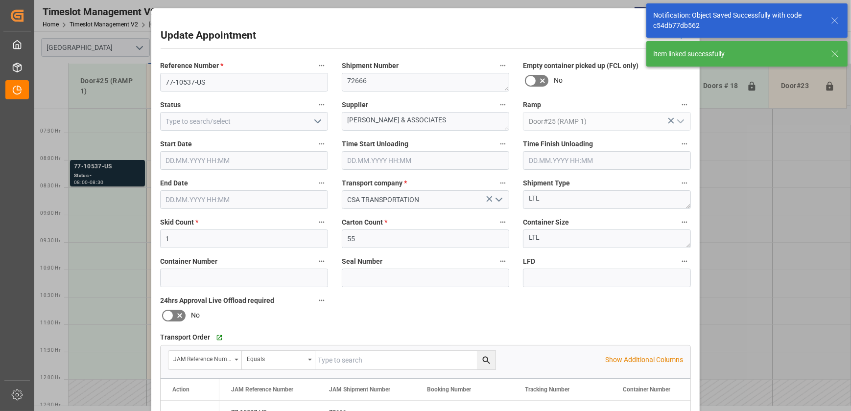
type input "27.08.2025 08:00"
type input "27.08.2025 08:30"
type input "26.08.2025 13:35"
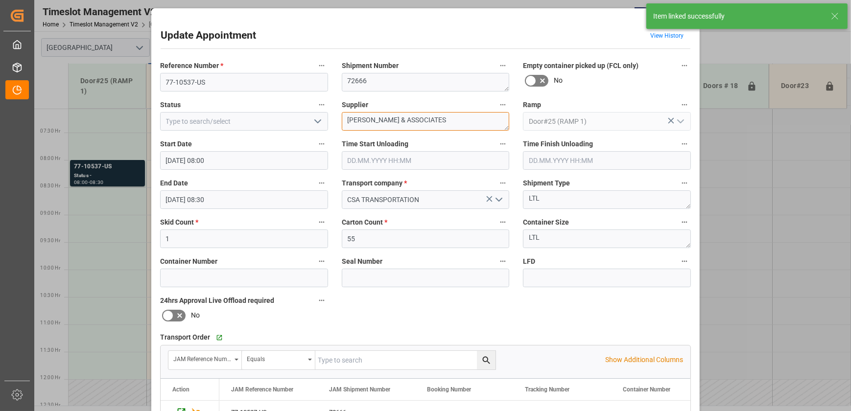
click at [441, 117] on textarea "WL GORE & ASSOCIATES" at bounding box center [426, 121] width 168 height 19
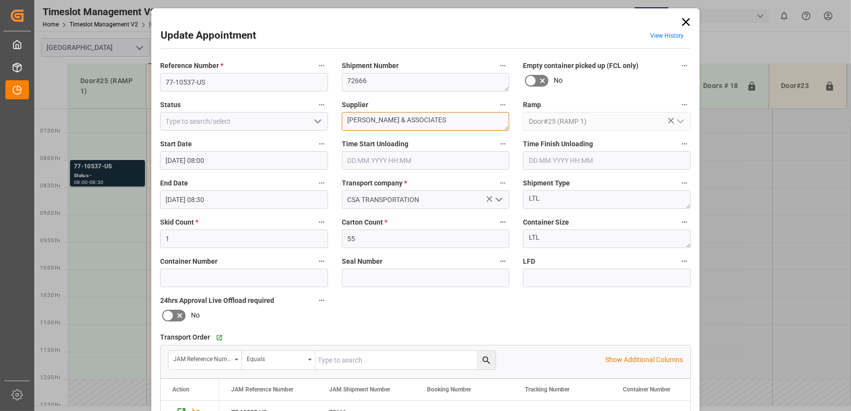
click at [441, 117] on textarea "WL GORE & ASSOCIATES" at bounding box center [426, 121] width 168 height 19
paste textarea "INO2(41)"
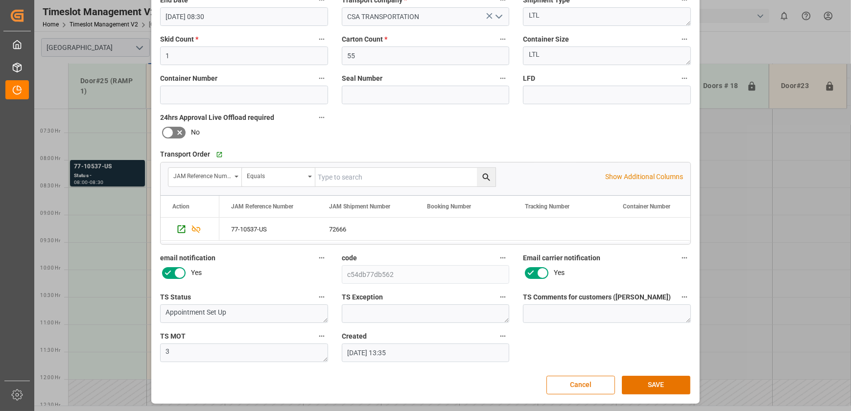
scroll to position [0, 0]
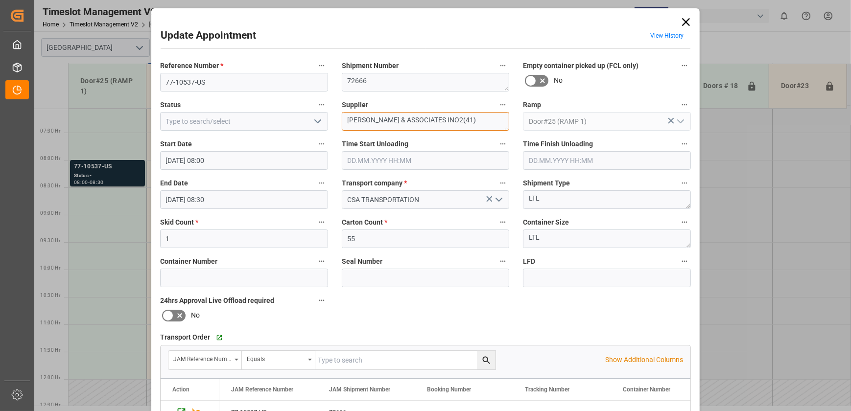
type textarea "WL GORE & ASSOCIATES INO2(41)"
click at [317, 124] on icon "open menu" at bounding box center [318, 122] width 12 height 12
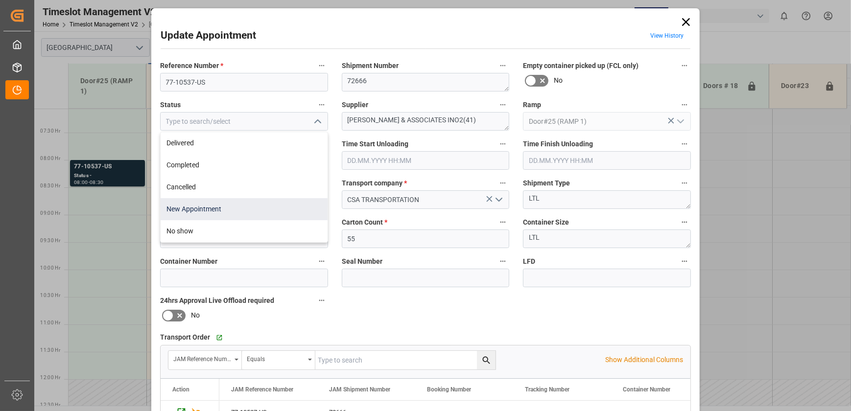
click at [264, 210] on div "New Appointment" at bounding box center [244, 209] width 167 height 22
type input "New Appointment"
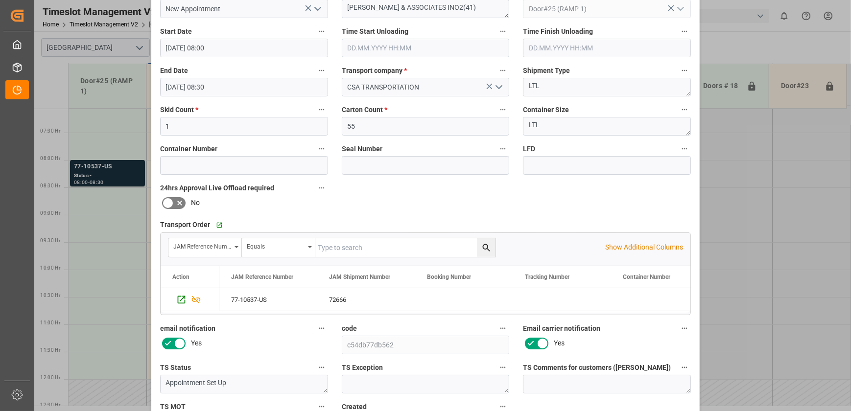
scroll to position [183, 0]
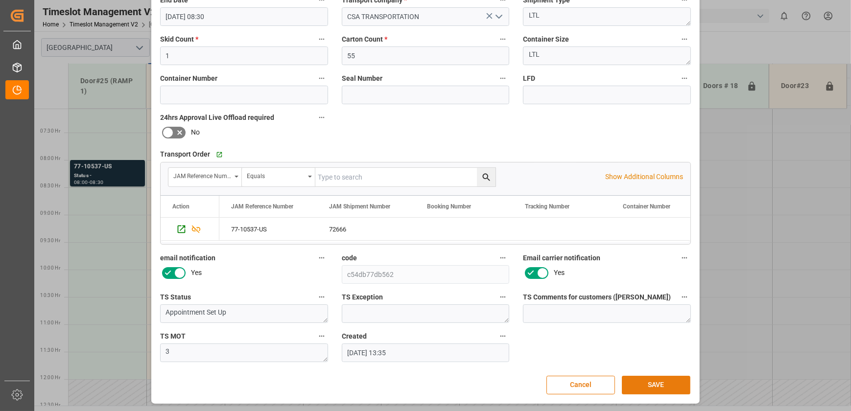
click at [658, 391] on button "SAVE" at bounding box center [656, 385] width 69 height 19
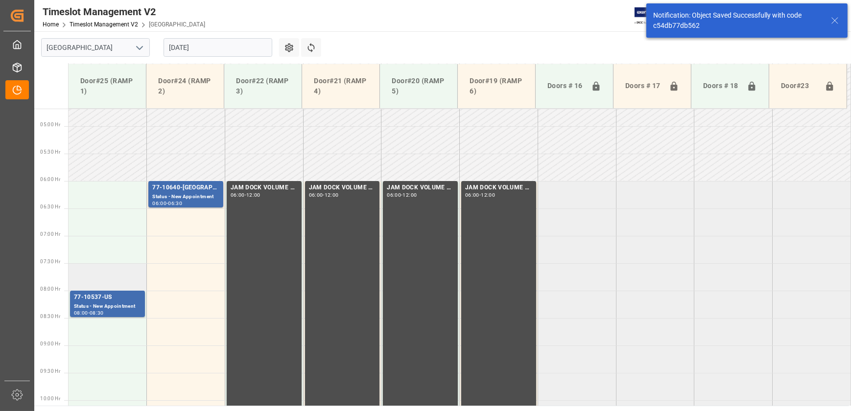
scroll to position [254, 0]
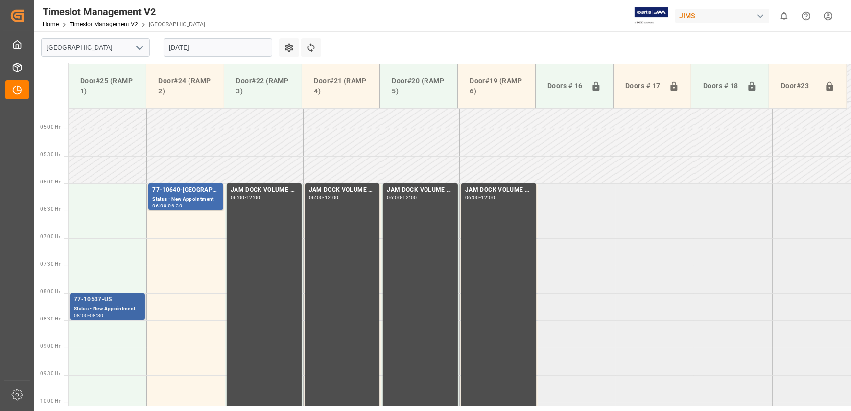
click at [116, 300] on div "77-10537-US" at bounding box center [107, 300] width 67 height 10
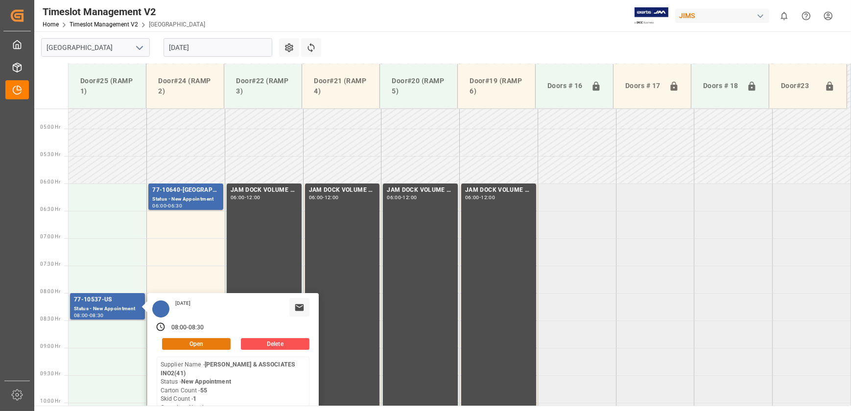
click at [202, 342] on button "Open" at bounding box center [196, 344] width 69 height 12
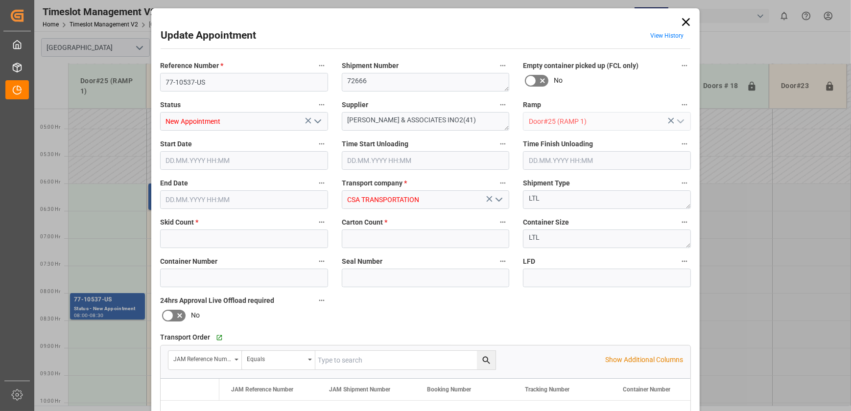
type input "1"
type input "55"
type input "27.08.2025 08:00"
type input "27.08.2025 08:30"
type input "26.08.2025 13:35"
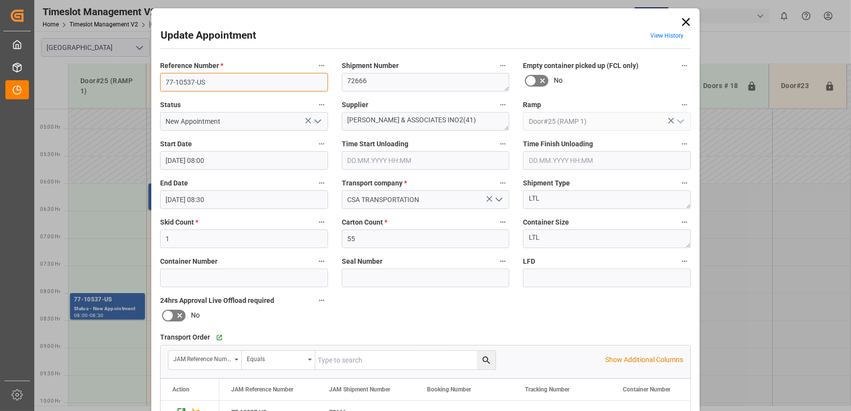
click at [184, 80] on input "77-10537-US" at bounding box center [244, 82] width 168 height 19
drag, startPoint x: 377, startPoint y: 117, endPoint x: 315, endPoint y: 126, distance: 61.9
click at [315, 126] on div "Reference Number * 77-10537-US Shipment Number 72666 Empty container picked up …" at bounding box center [425, 302] width 545 height 493
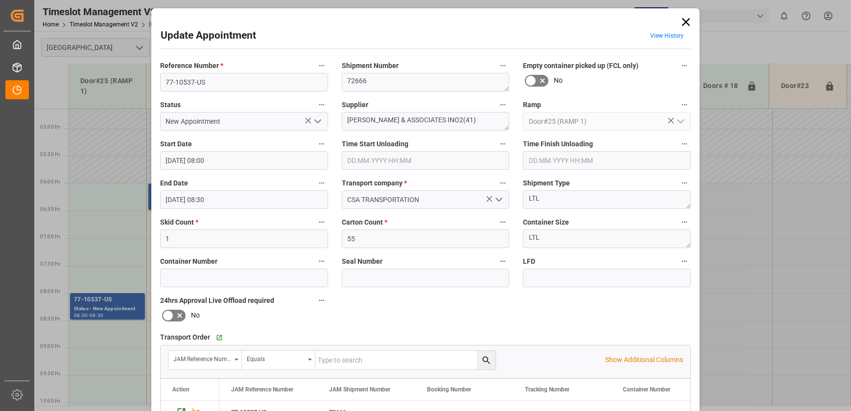
click at [123, 179] on div "Update Appointment View History Reference Number * 77-10537-US Shipment Number …" at bounding box center [425, 205] width 851 height 411
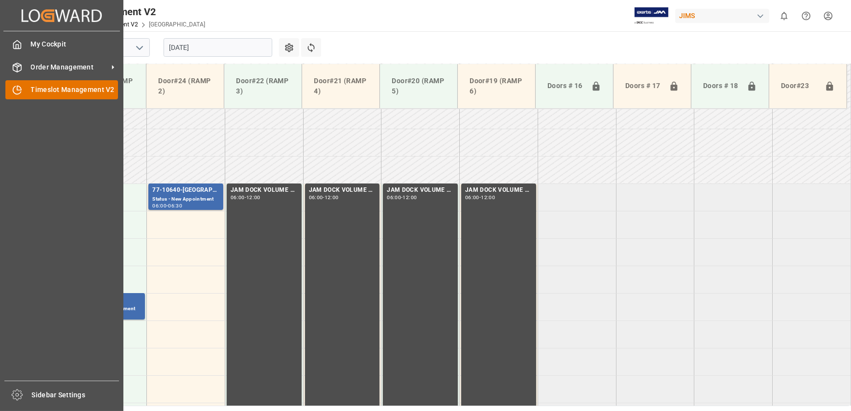
click at [24, 90] on div "Timeslot Management V2 Timeslot Management V2" at bounding box center [61, 89] width 113 height 19
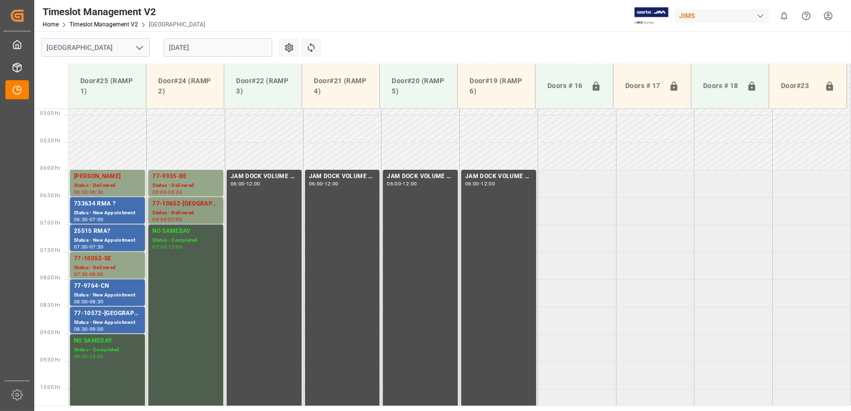
scroll to position [319, 0]
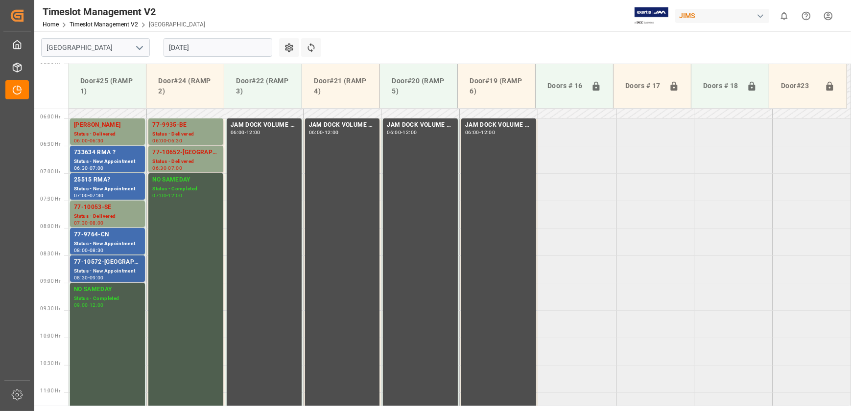
click at [115, 264] on div "77-10572-[GEOGRAPHIC_DATA]" at bounding box center [107, 263] width 67 height 10
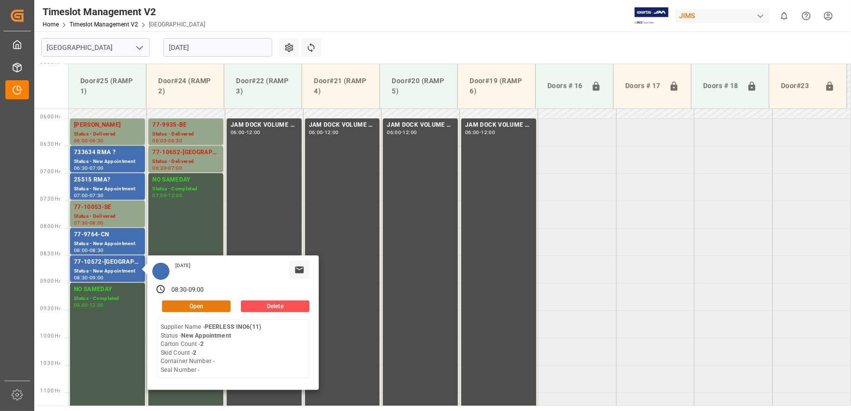
click at [221, 304] on button "Open" at bounding box center [196, 307] width 69 height 12
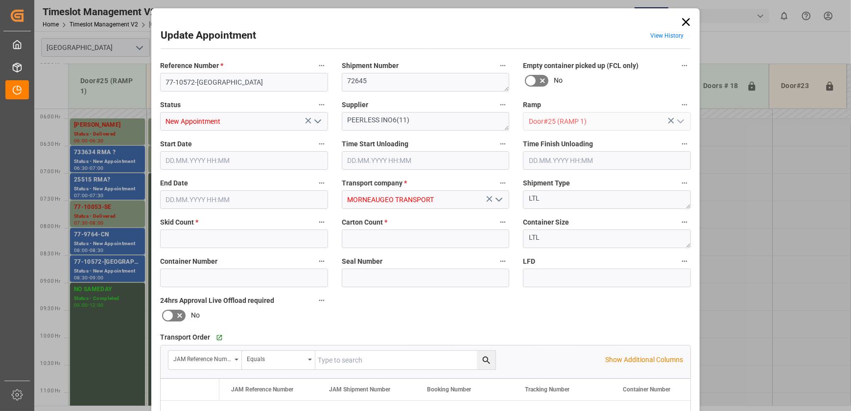
type input "2"
type input "[DATE] 08:30"
type input "[DATE] 09:00"
type input "[DATE] 14:32"
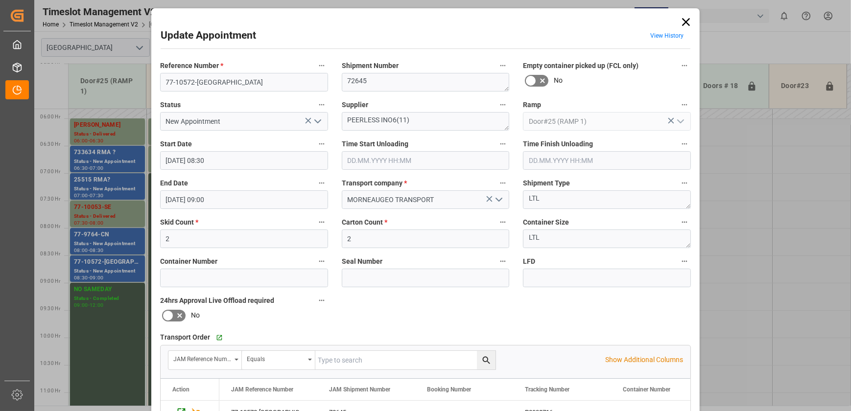
click at [108, 145] on div "Update Appointment View History Reference Number * 77-10572-US Shipment Number …" at bounding box center [425, 205] width 851 height 411
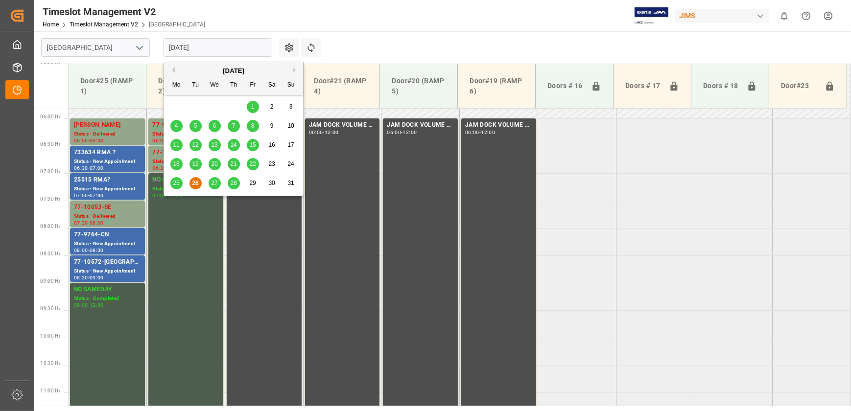
click at [206, 48] on input "[DATE]" at bounding box center [218, 47] width 109 height 19
click at [173, 180] on span "25" at bounding box center [176, 183] width 6 height 7
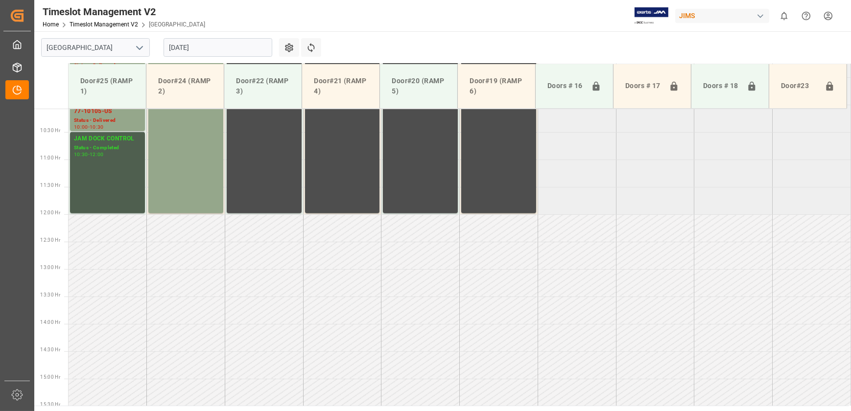
scroll to position [330, 0]
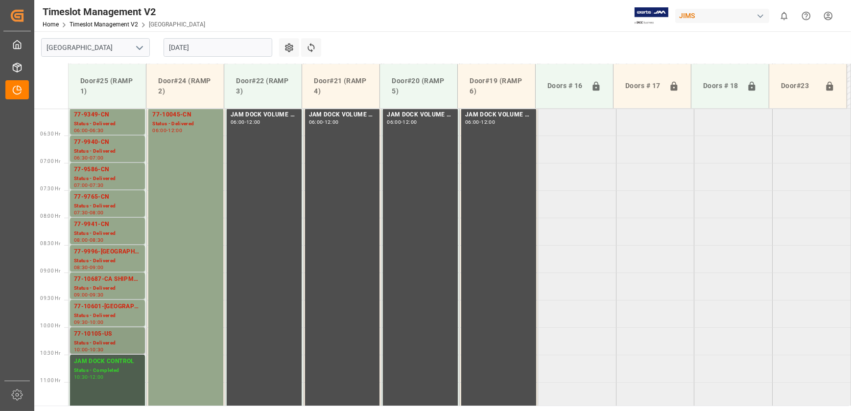
click at [105, 341] on div "Status - Delivered" at bounding box center [107, 343] width 67 height 8
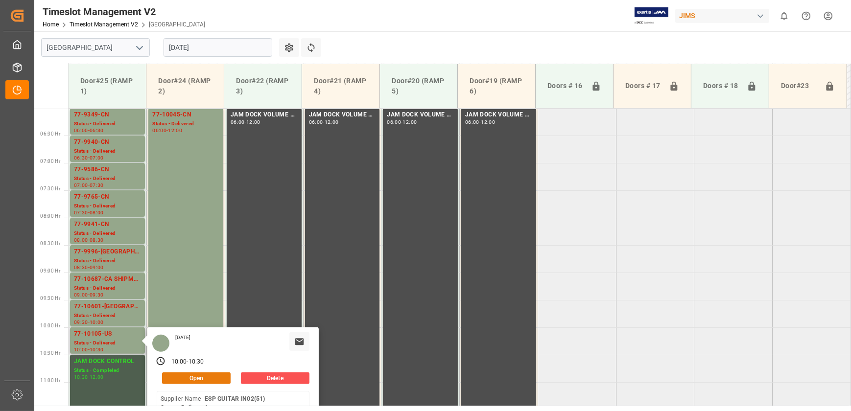
click at [211, 377] on button "Open" at bounding box center [196, 379] width 69 height 12
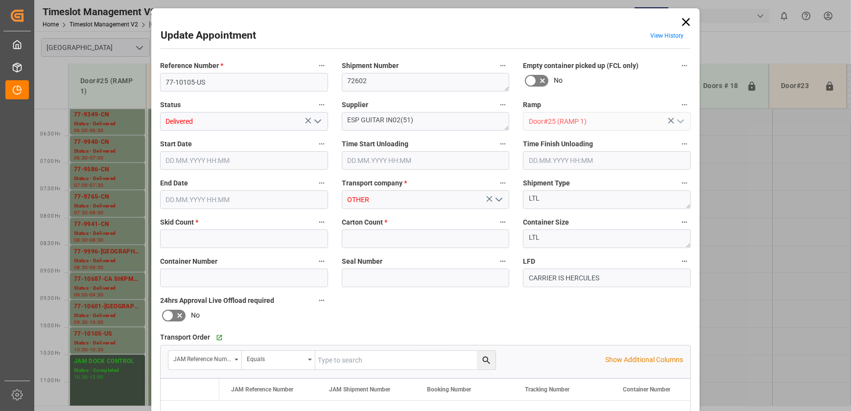
type input "3"
type input "41"
type input "25.08.2025 10:00"
type input "[DATE] 10:30"
type input "21.08.2025 17:29"
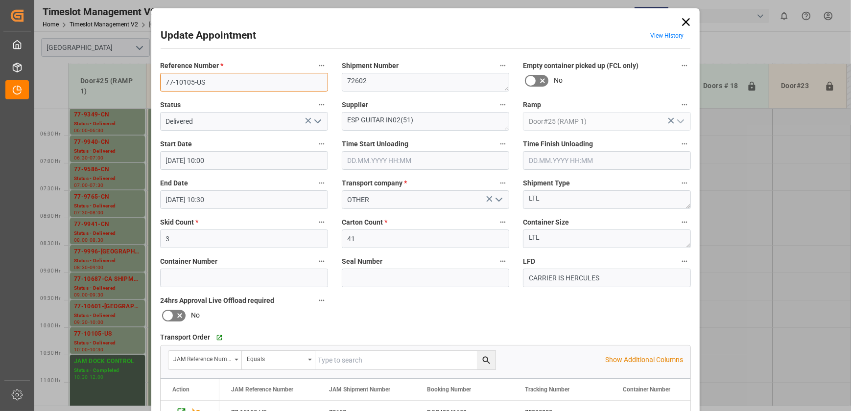
click at [230, 78] on input "77-10105-US" at bounding box center [244, 82] width 168 height 19
click at [686, 19] on icon at bounding box center [686, 22] width 14 height 14
